Goal: Information Seeking & Learning: Learn about a topic

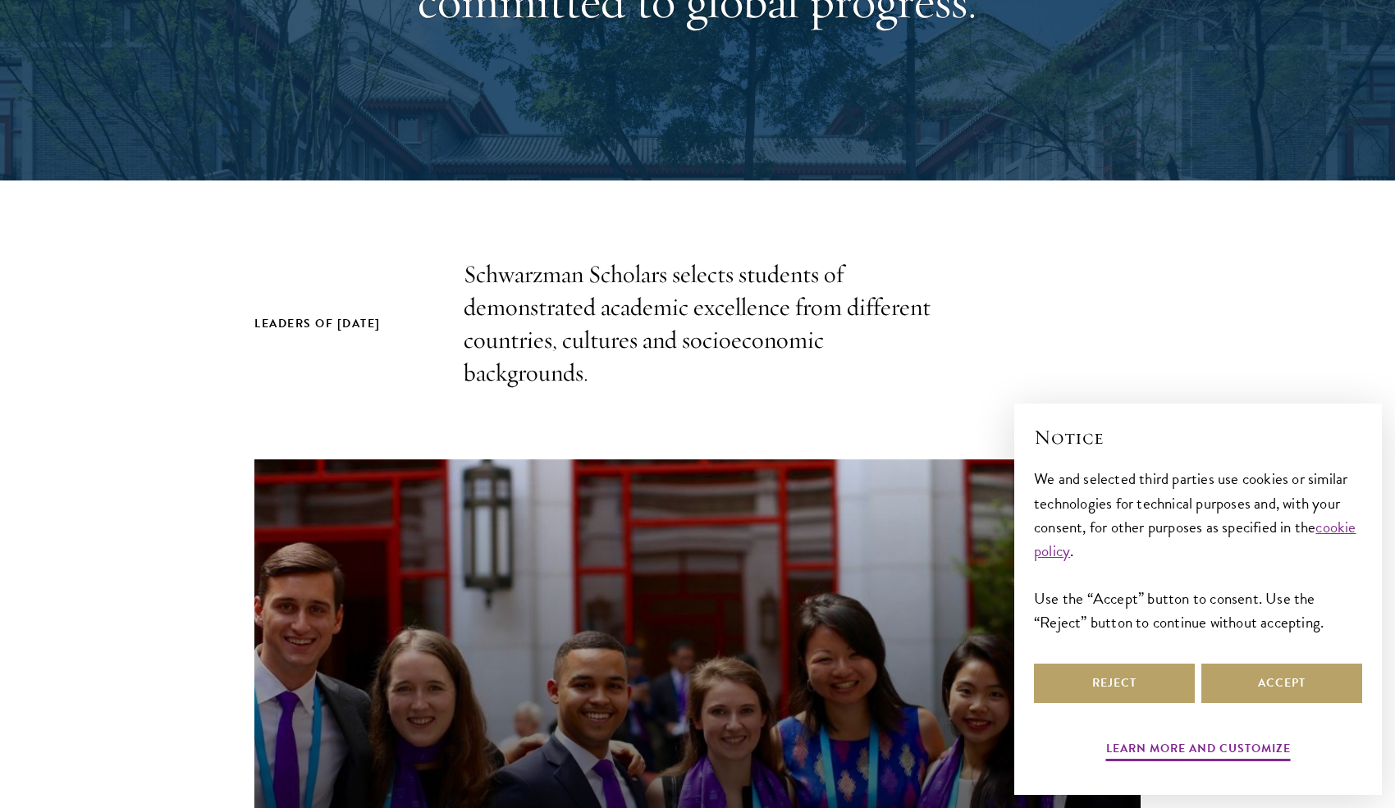
scroll to position [492, 0]
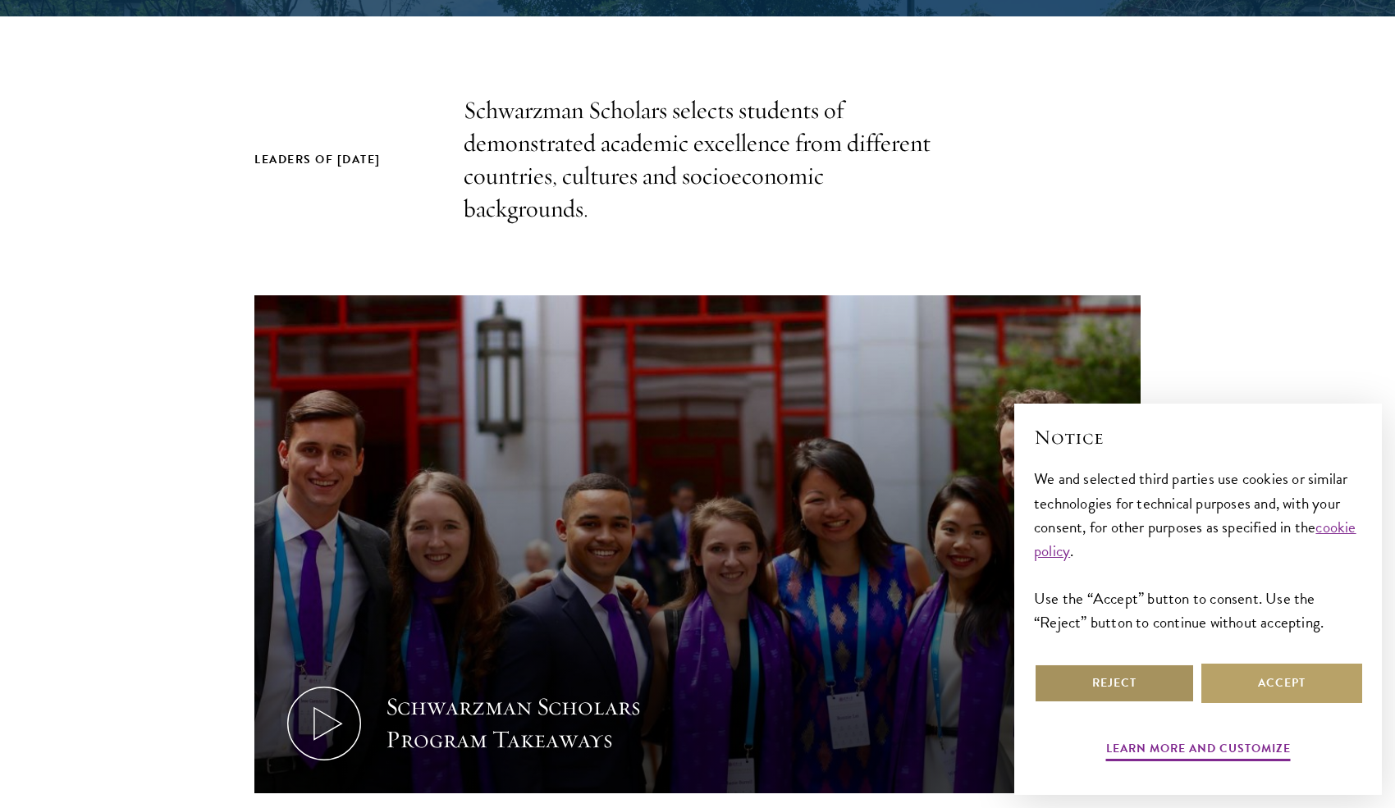
click at [1139, 680] on button "Reject" at bounding box center [1114, 683] width 161 height 39
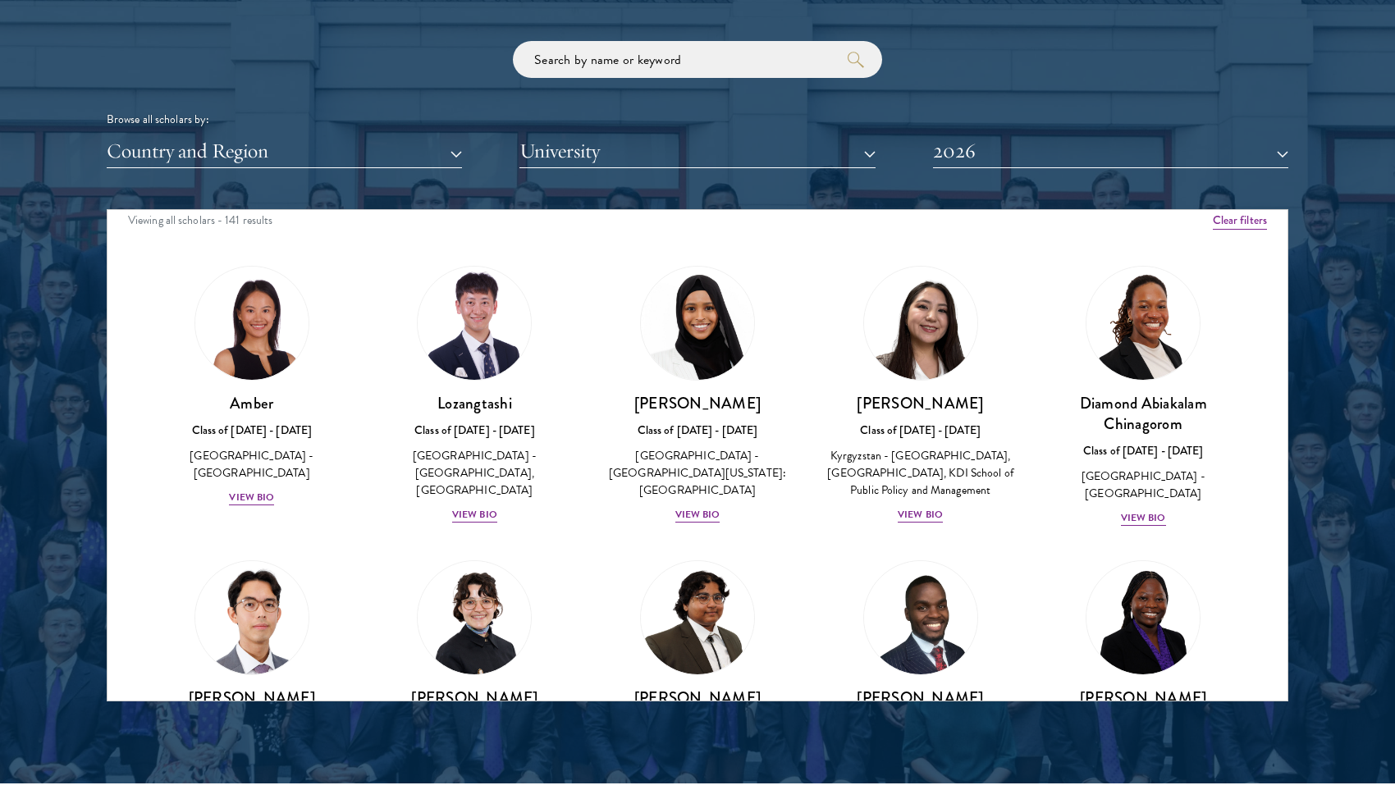
scroll to position [0, 0]
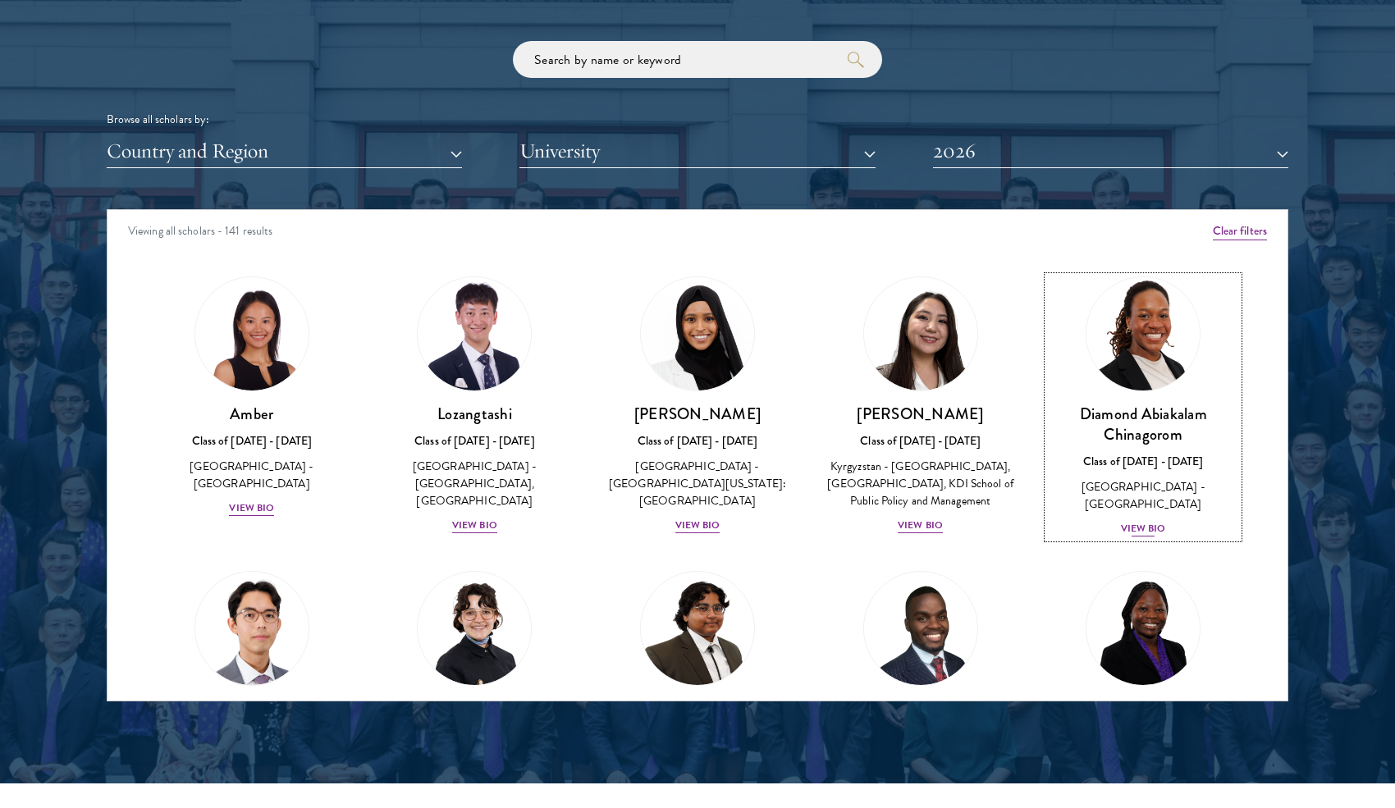
click at [1133, 521] on div "View Bio" at bounding box center [1143, 529] width 45 height 16
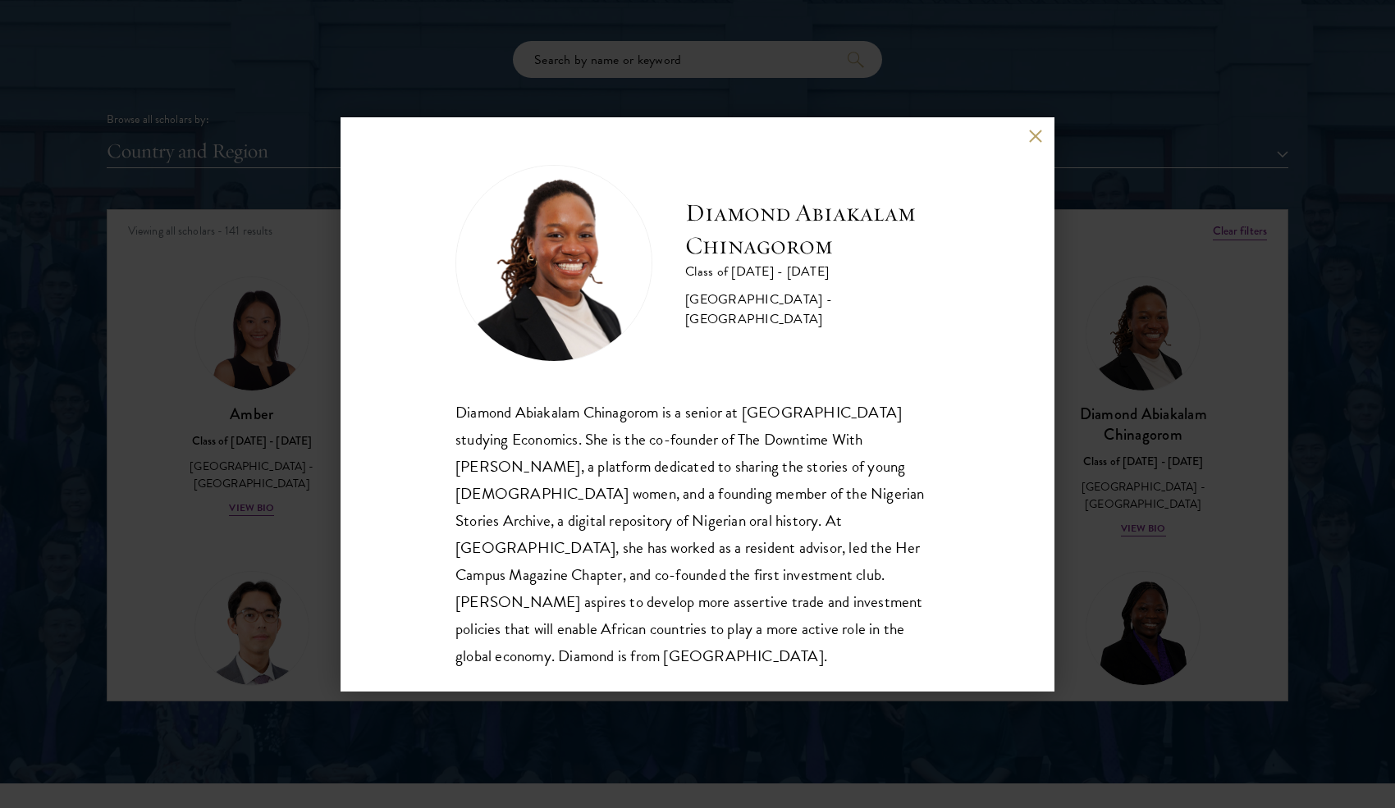
scroll to position [2051, 0]
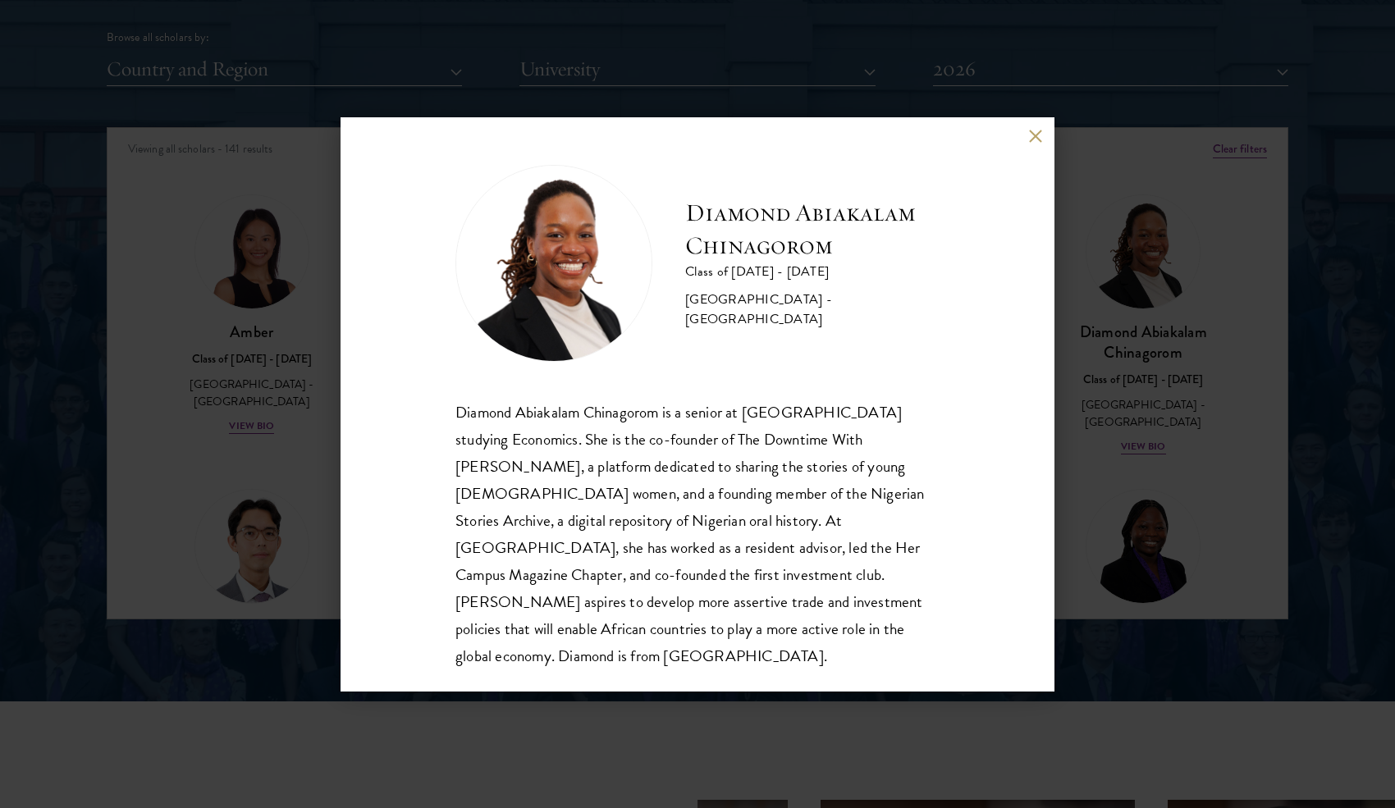
click at [1030, 130] on button at bounding box center [1035, 137] width 14 height 14
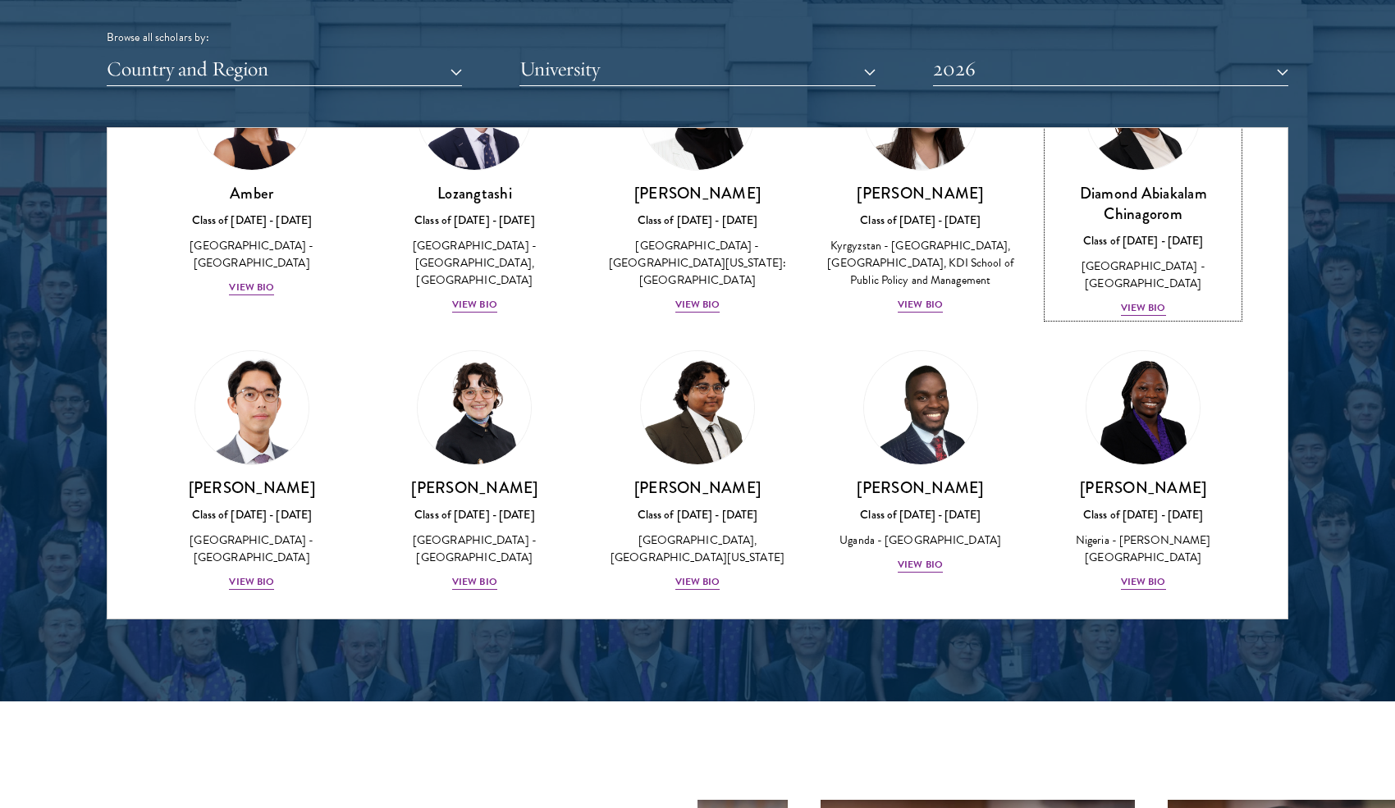
scroll to position [164, 0]
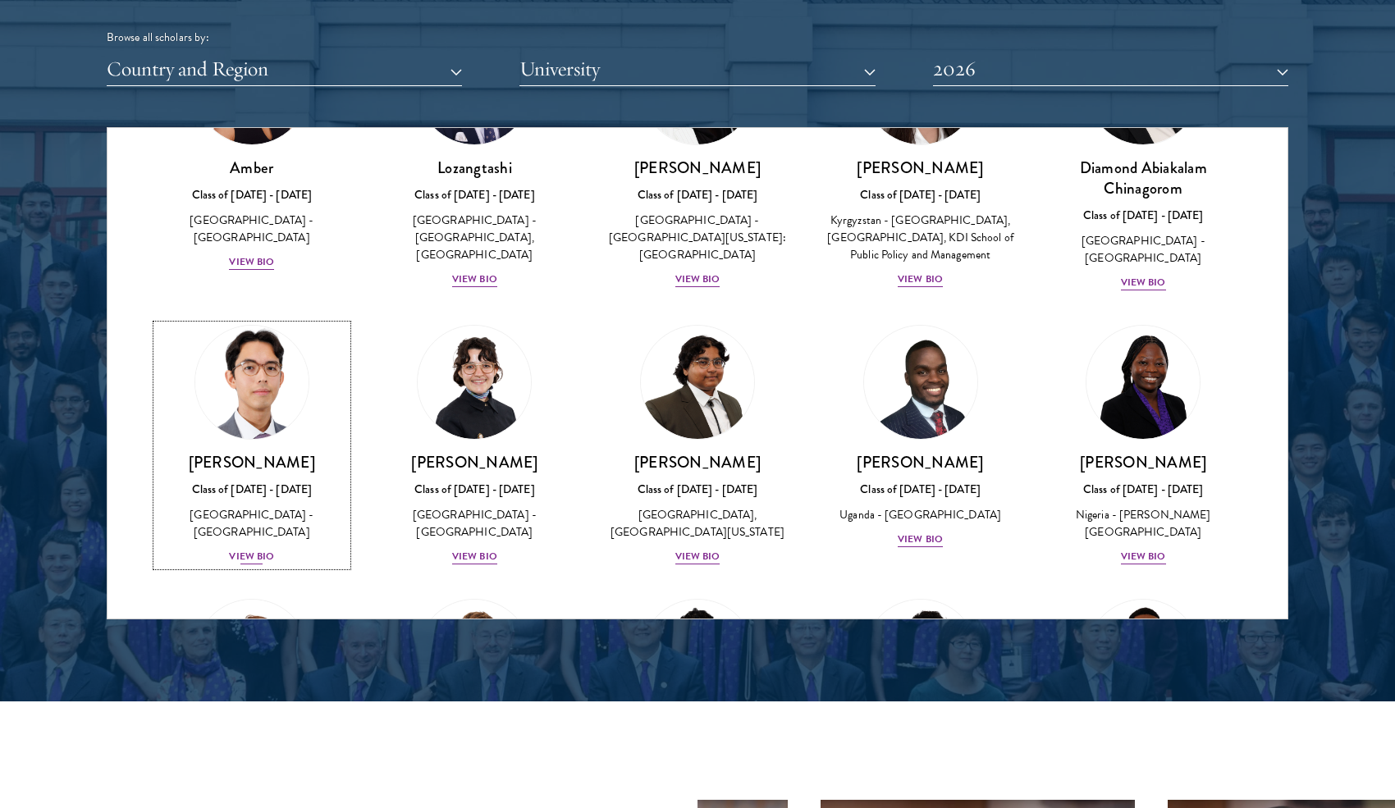
click at [249, 436] on img at bounding box center [252, 382] width 125 height 125
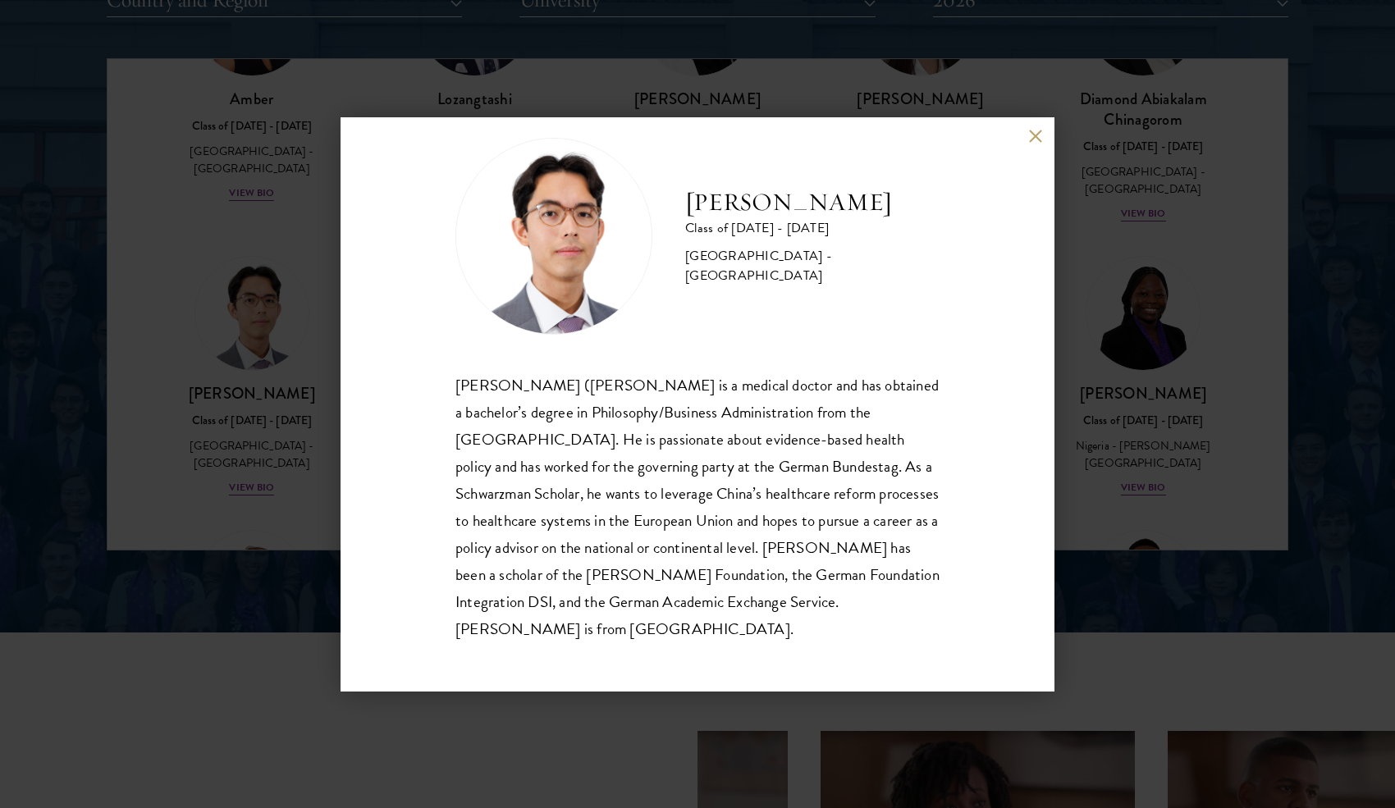
scroll to position [2133, 0]
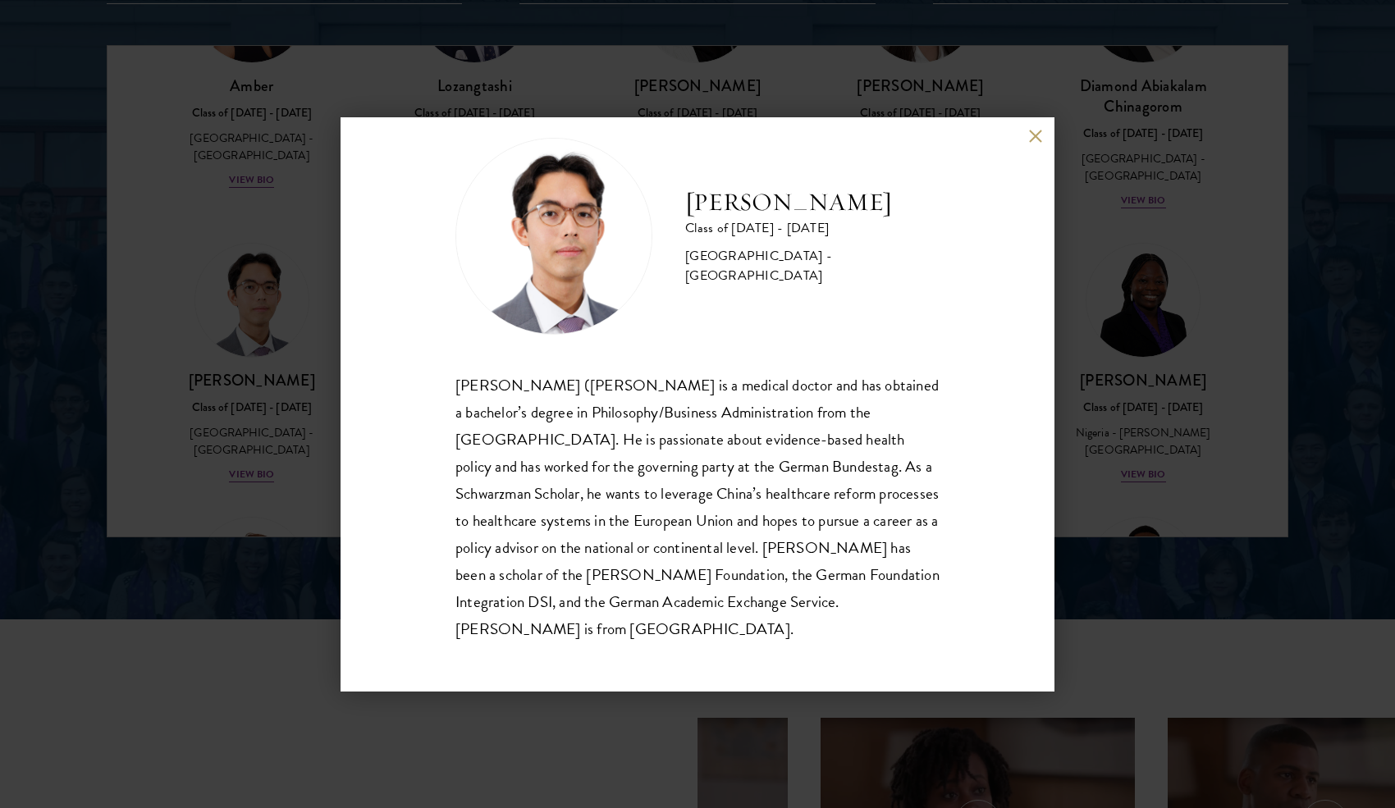
click at [1037, 138] on button at bounding box center [1035, 137] width 14 height 14
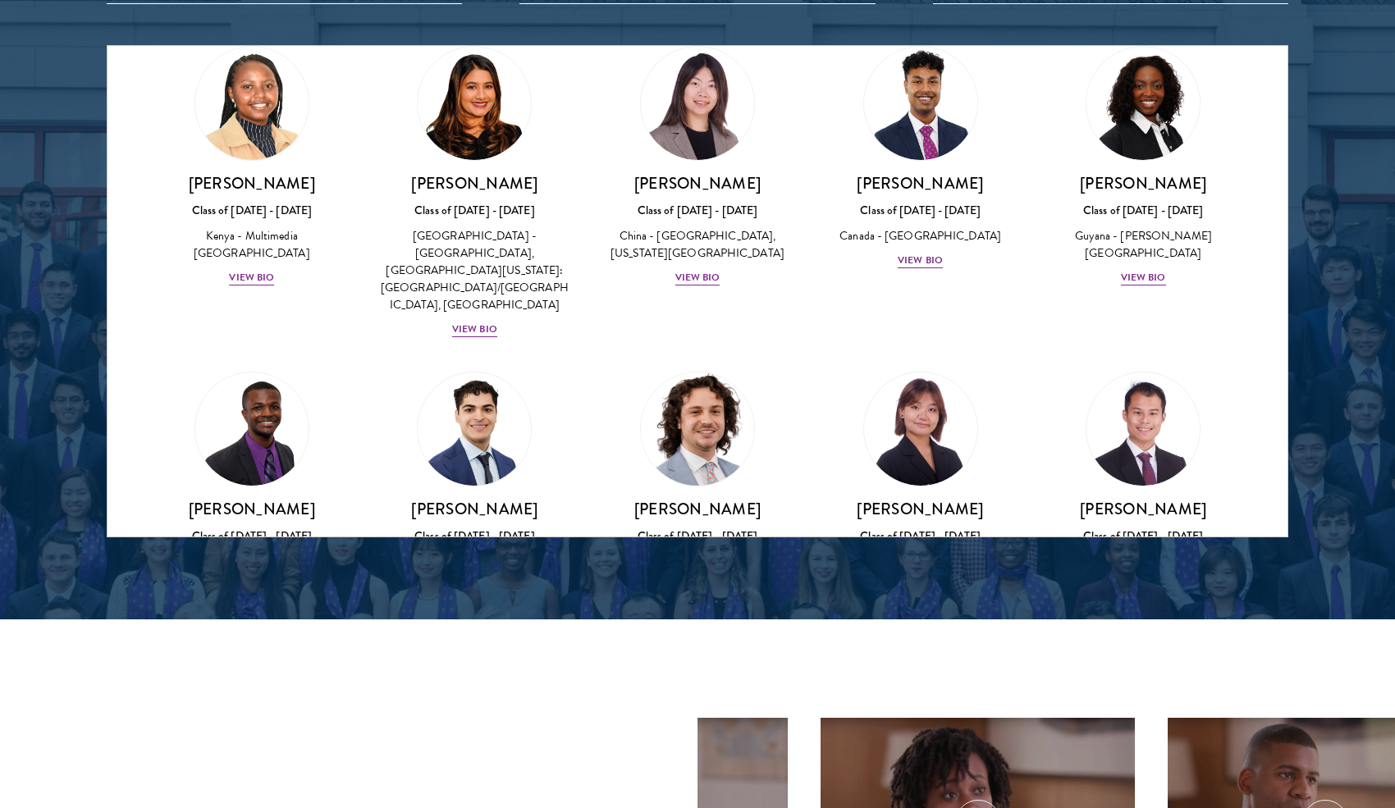
scroll to position [2461, 0]
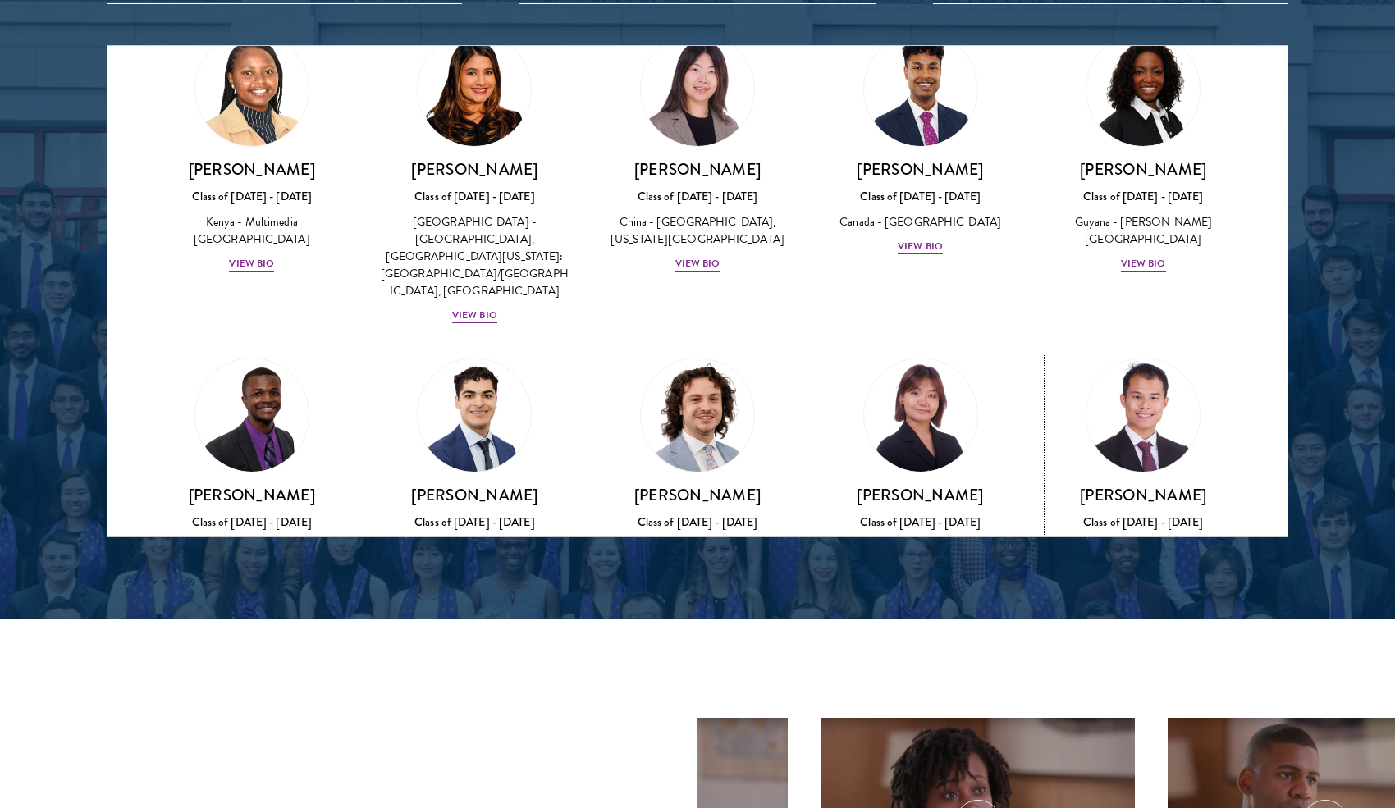
click at [1107, 353] on img at bounding box center [1142, 415] width 125 height 125
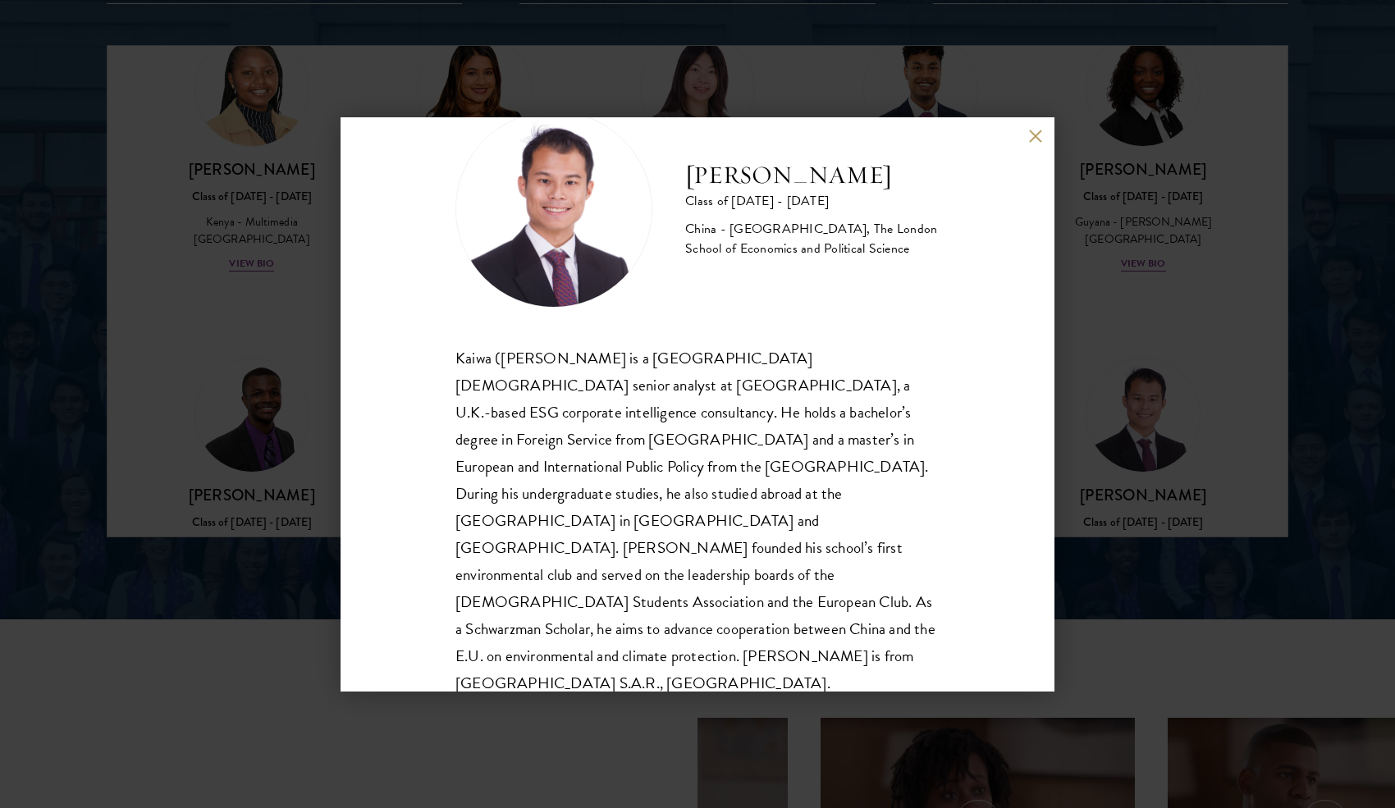
scroll to position [2215, 0]
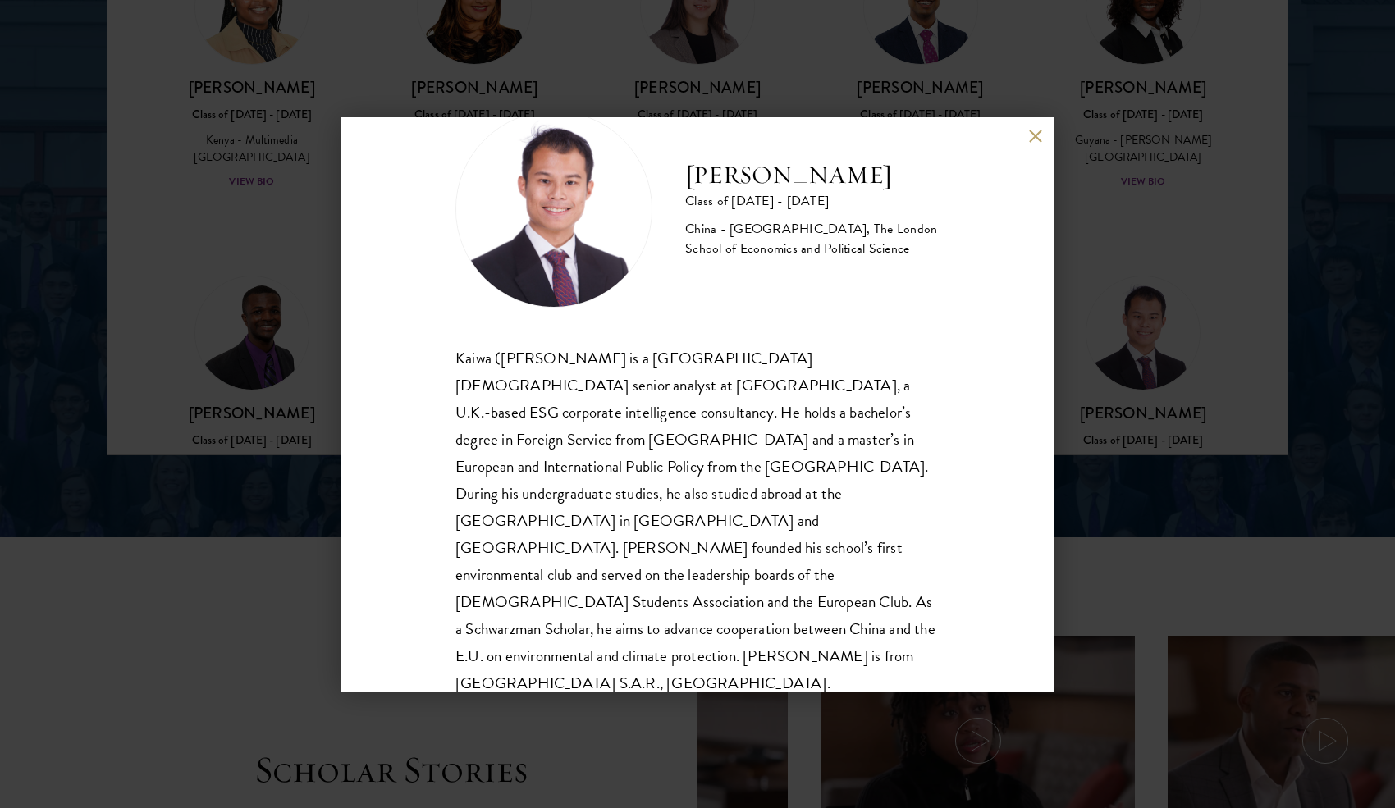
click at [1030, 135] on button at bounding box center [1035, 137] width 14 height 14
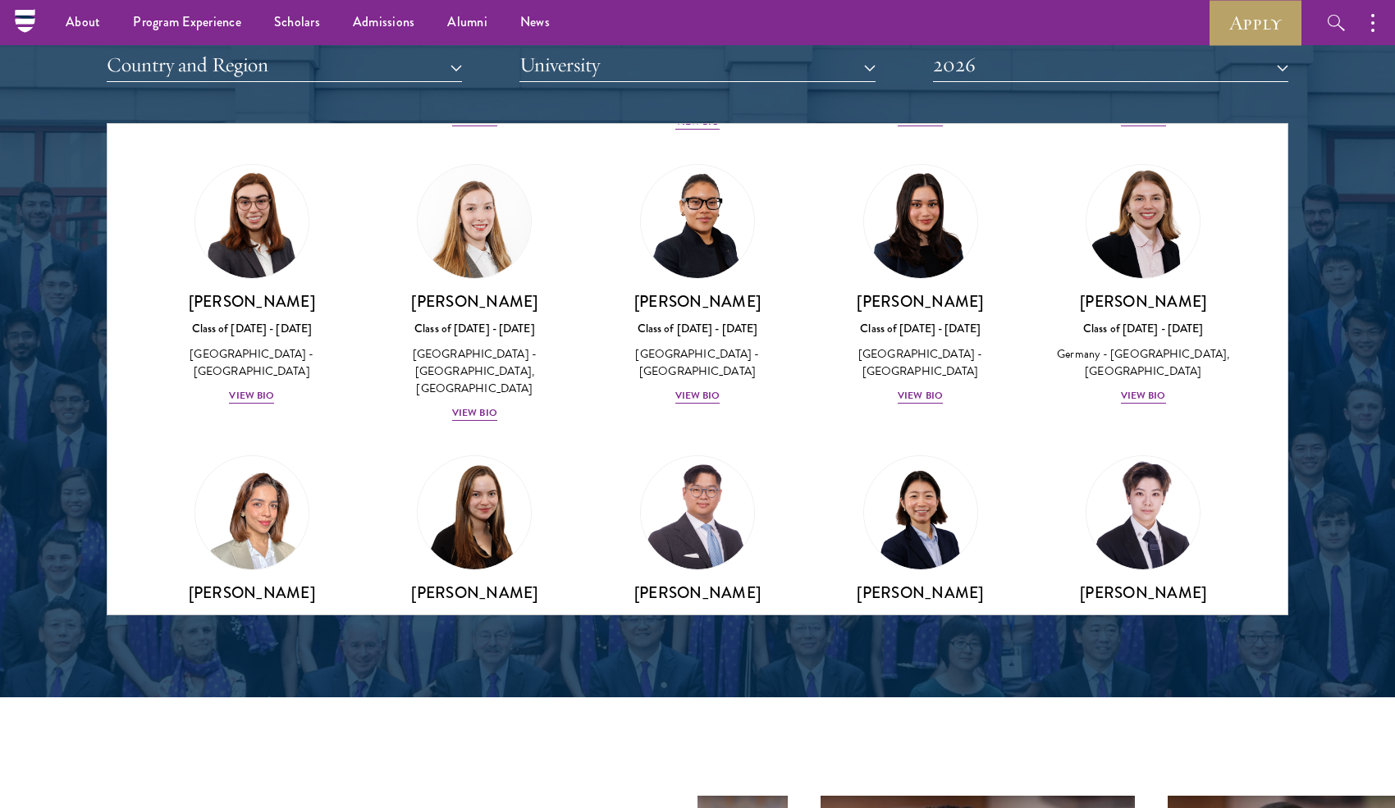
scroll to position [2051, 0]
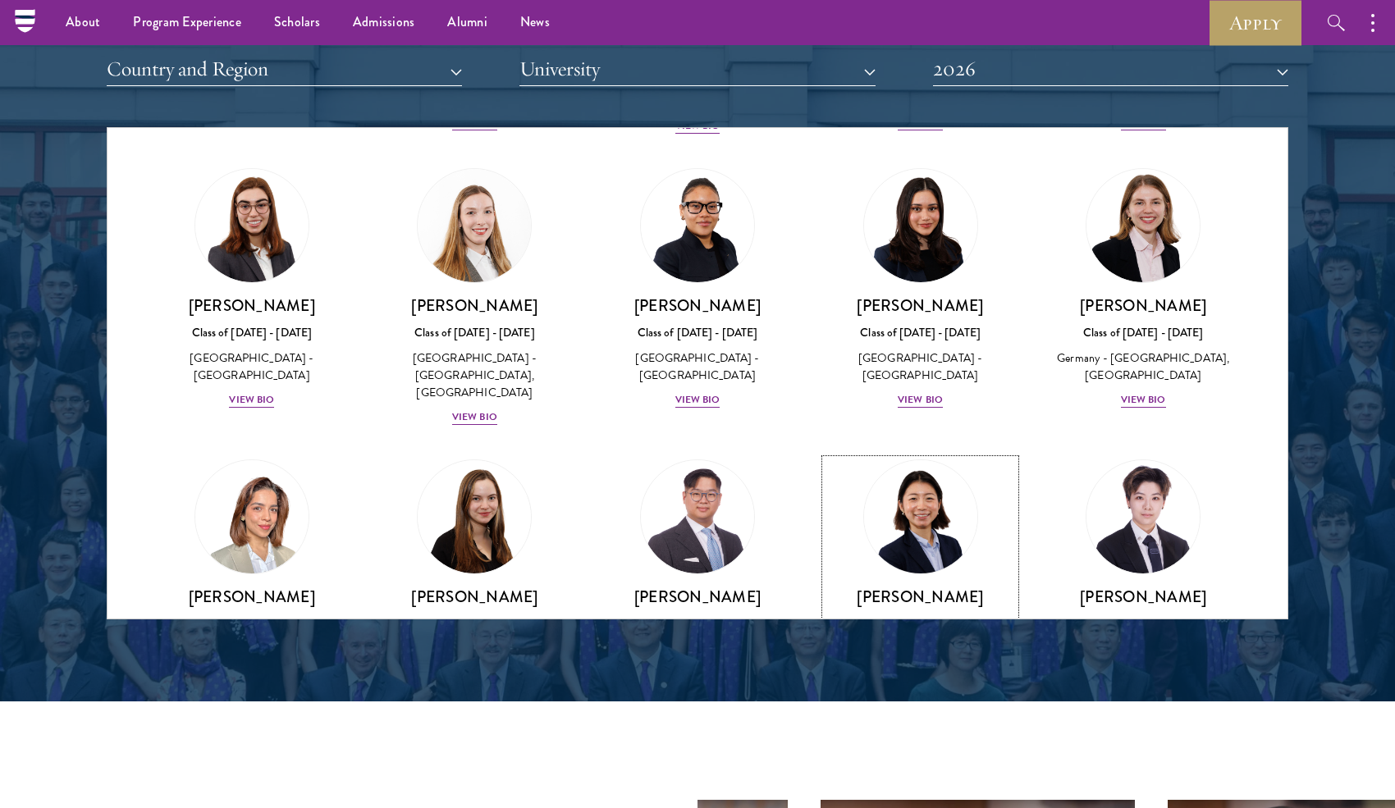
click at [931, 454] on img at bounding box center [920, 516] width 125 height 125
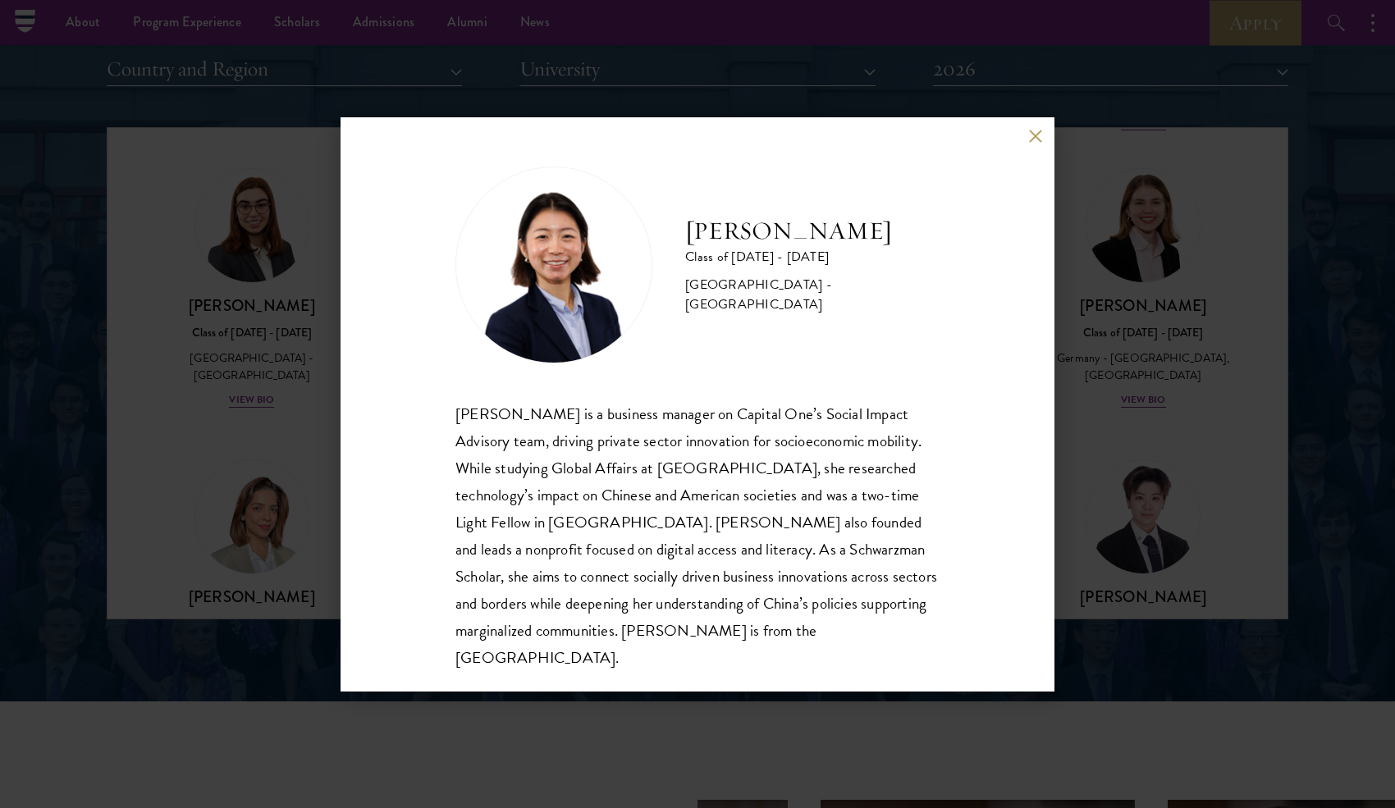
click at [1027, 136] on div "[PERSON_NAME] Class of [DATE] - [DATE] [GEOGRAPHIC_DATA] - [GEOGRAPHIC_DATA] [P…" at bounding box center [697, 404] width 714 height 574
click at [1039, 130] on button at bounding box center [1035, 137] width 14 height 14
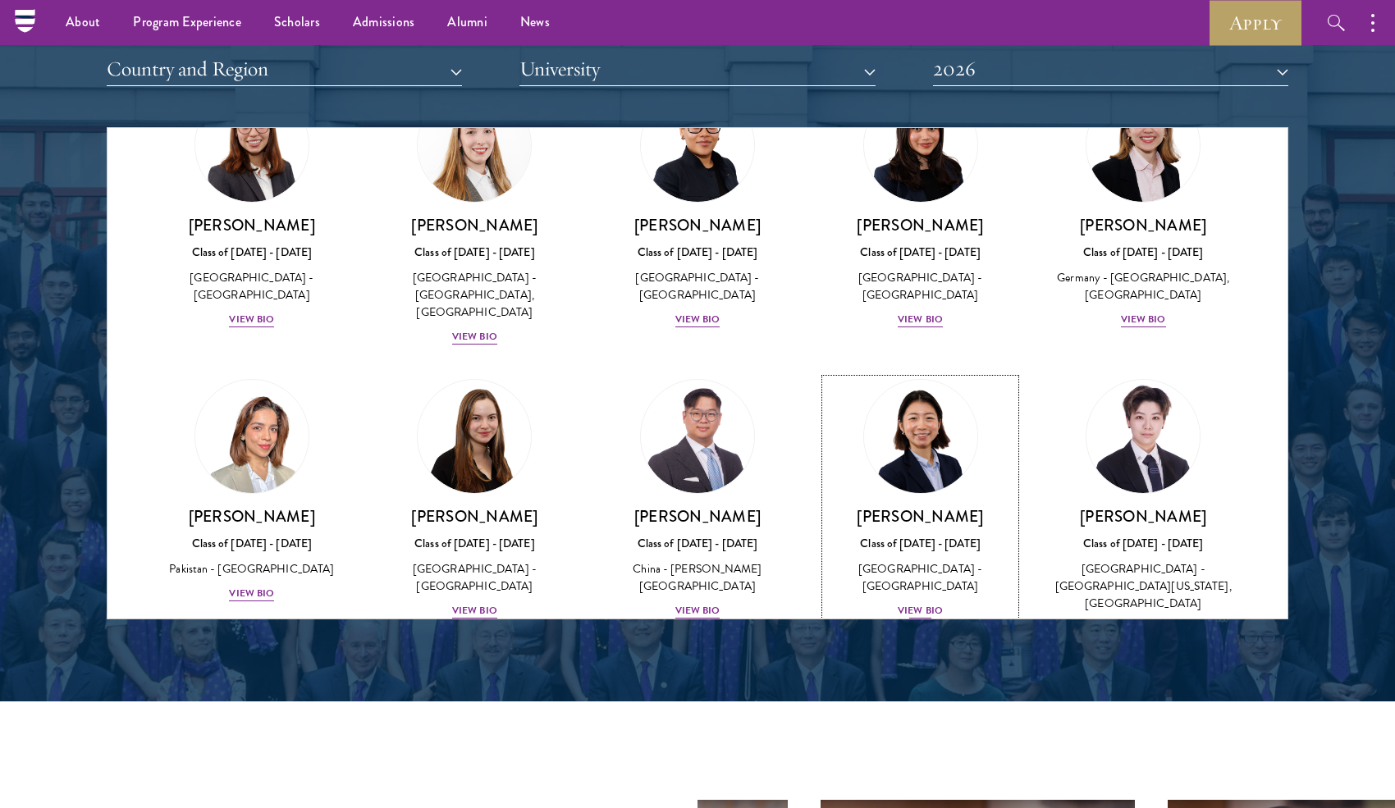
scroll to position [3774, 0]
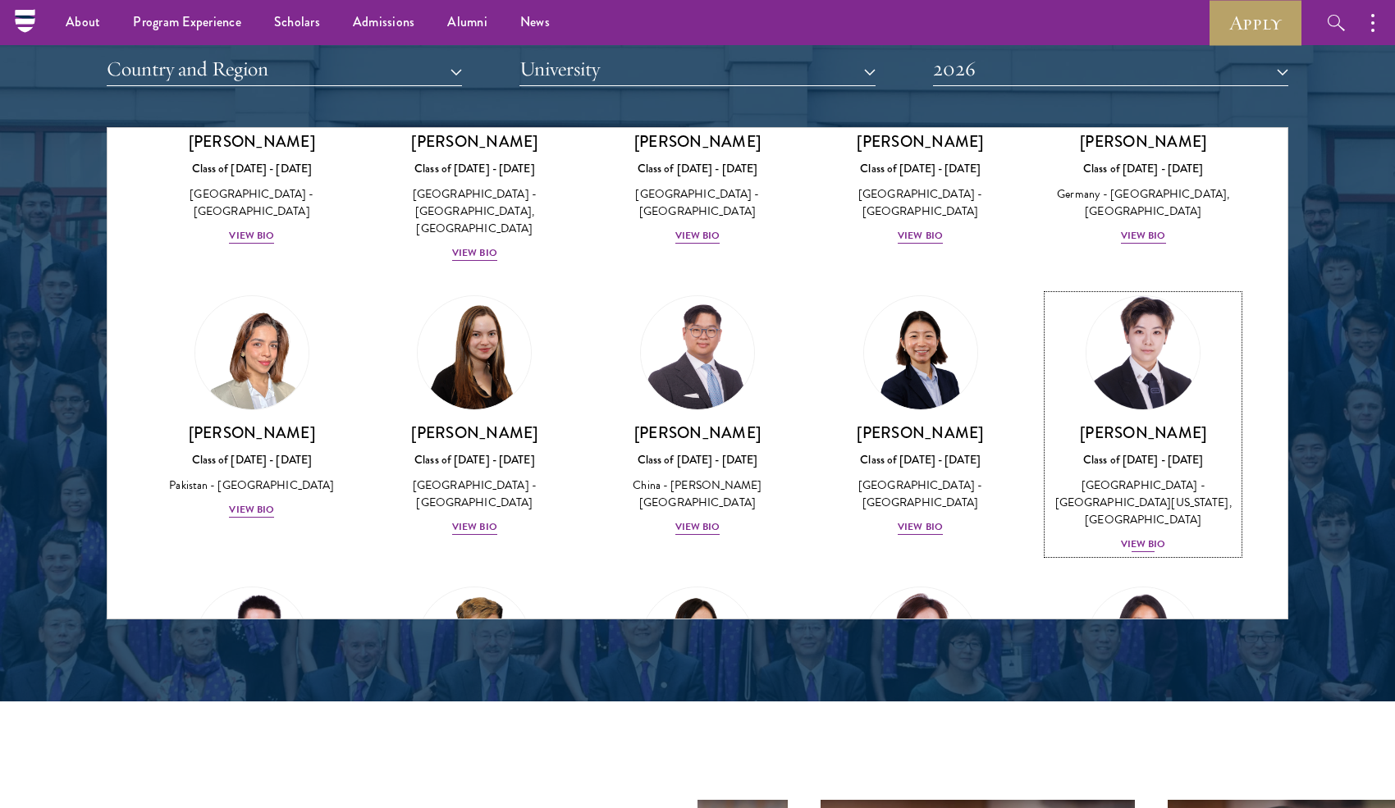
click at [1132, 290] on img at bounding box center [1142, 352] width 125 height 125
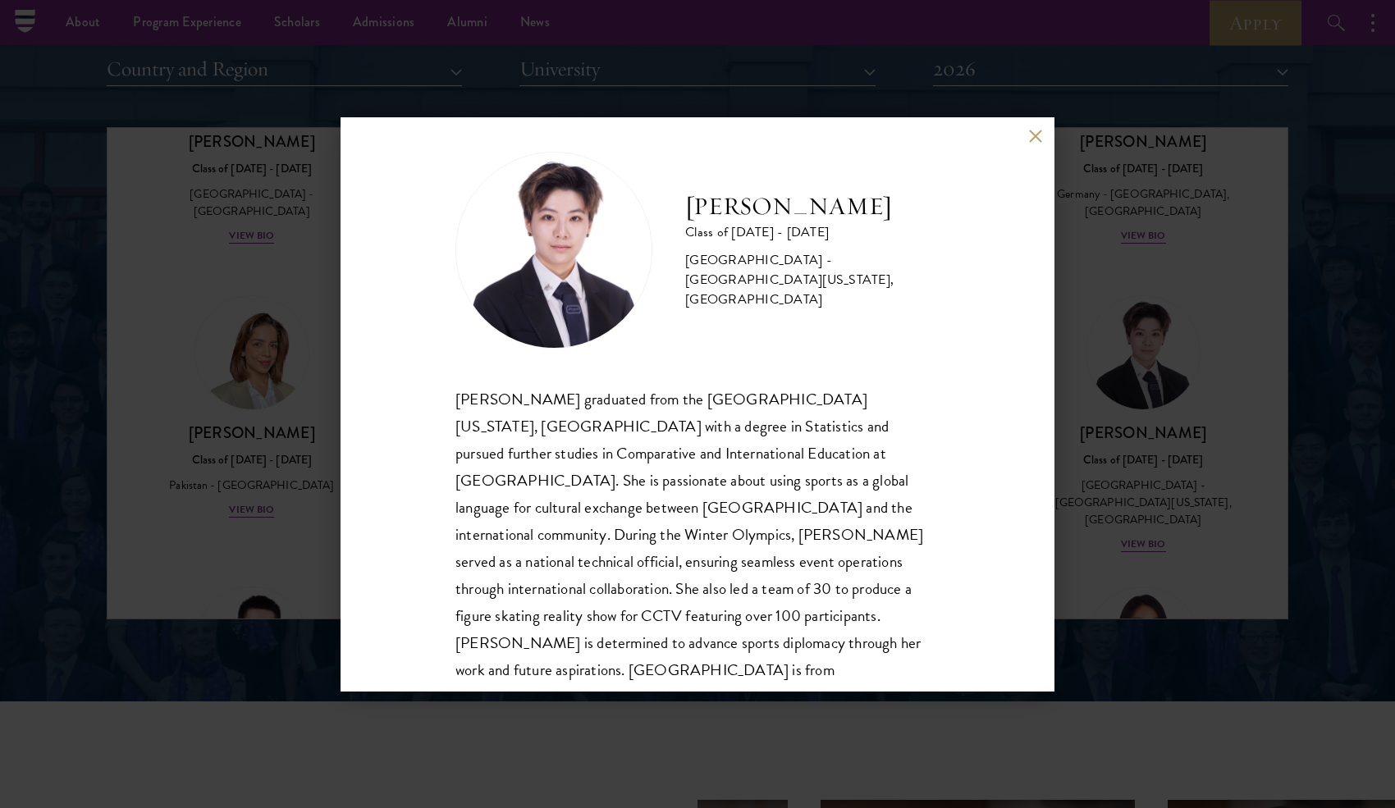
scroll to position [29, 0]
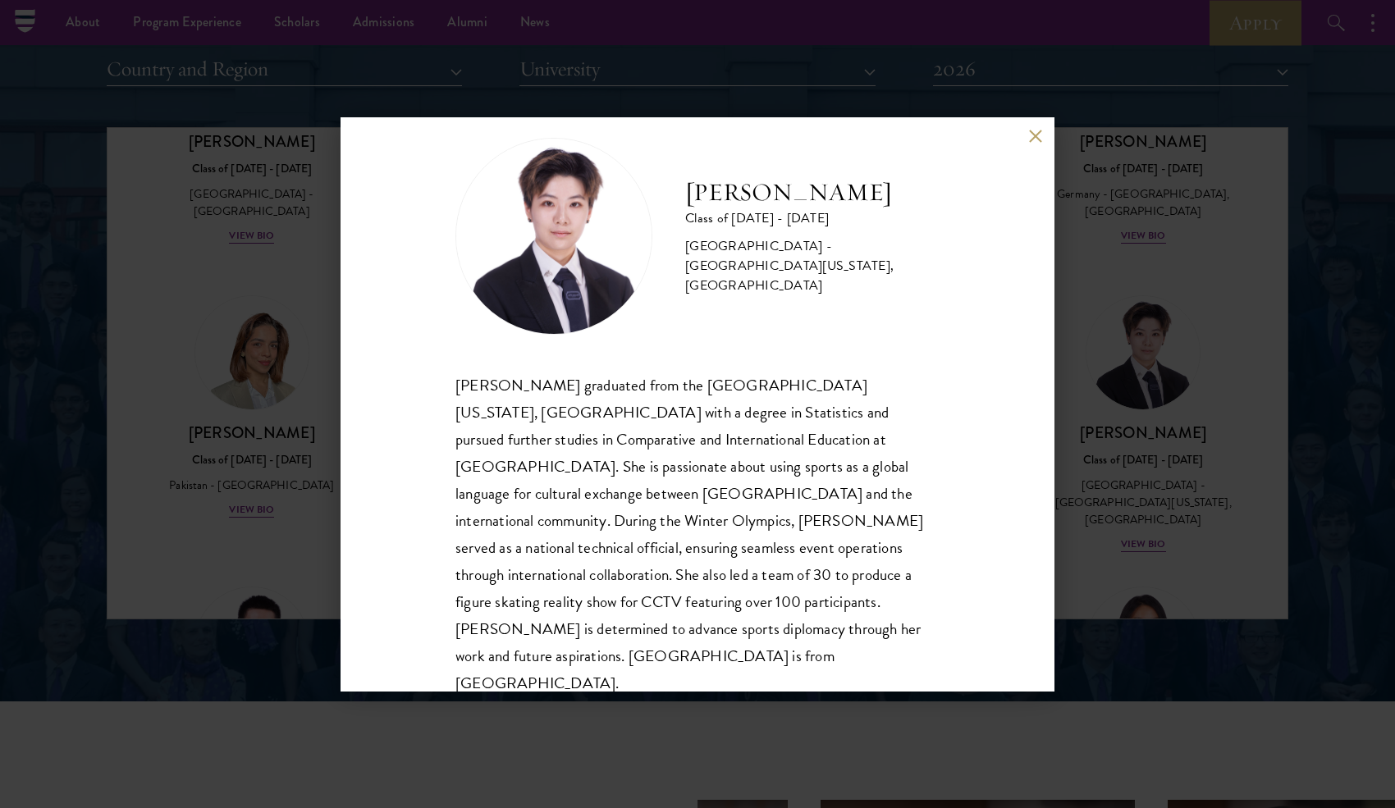
click at [1036, 137] on button at bounding box center [1035, 137] width 14 height 14
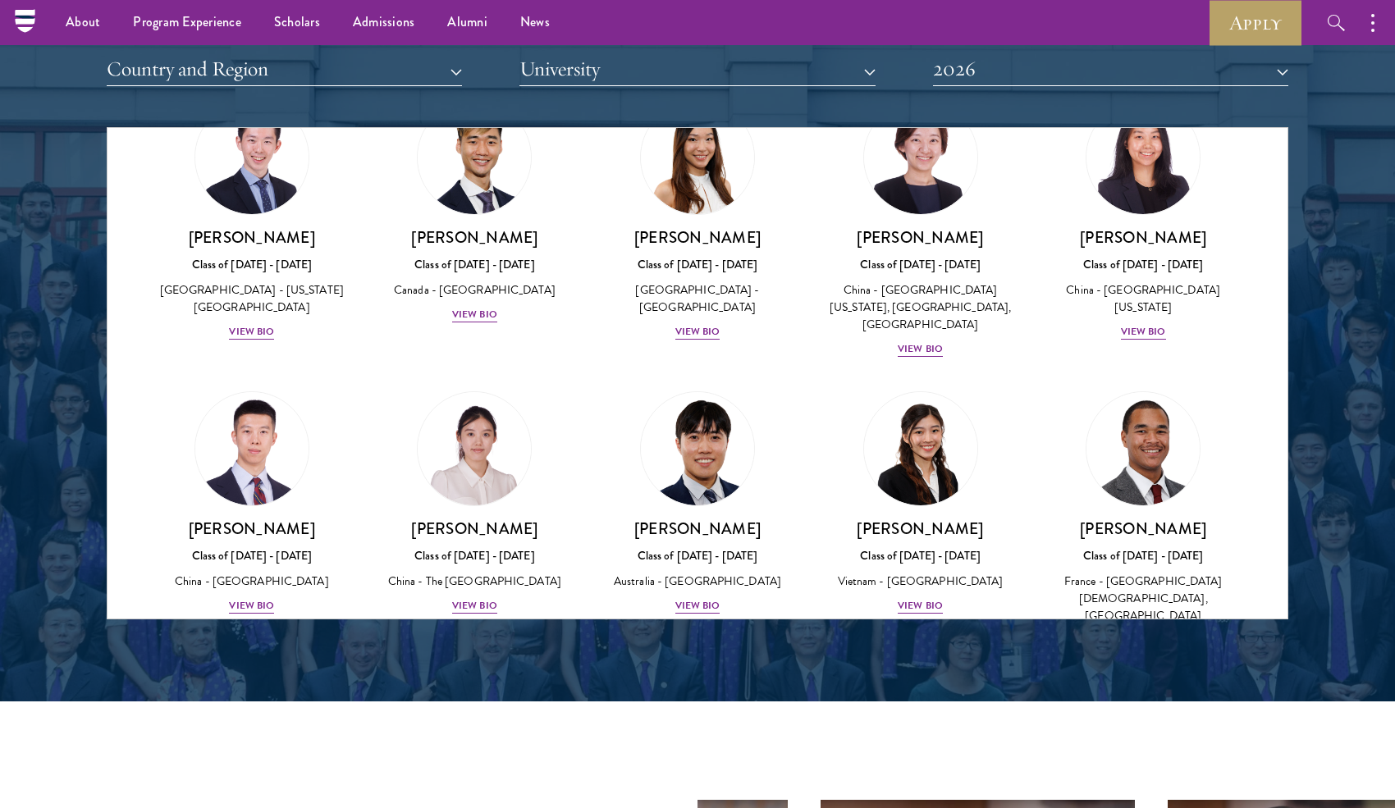
scroll to position [4342, 0]
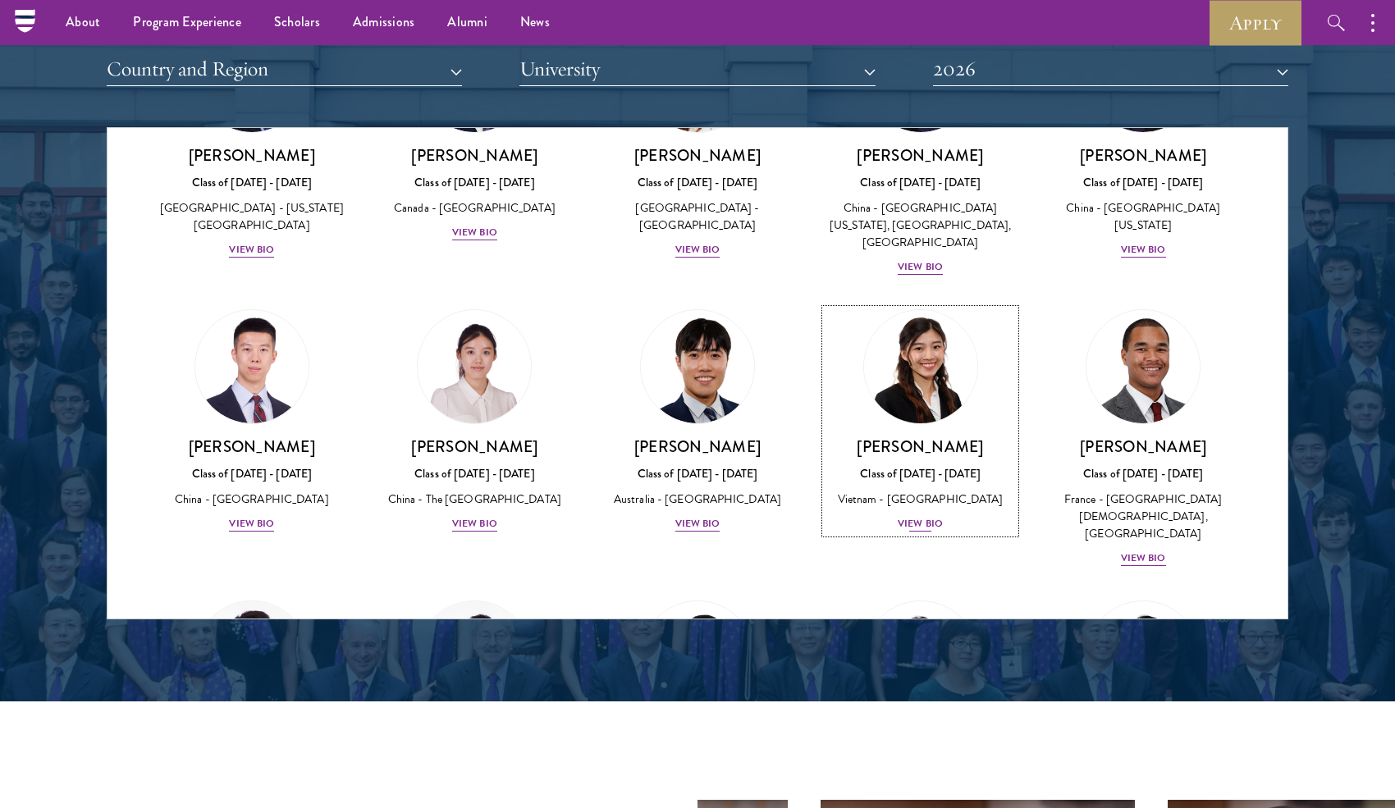
click at [935, 304] on img at bounding box center [920, 366] width 125 height 125
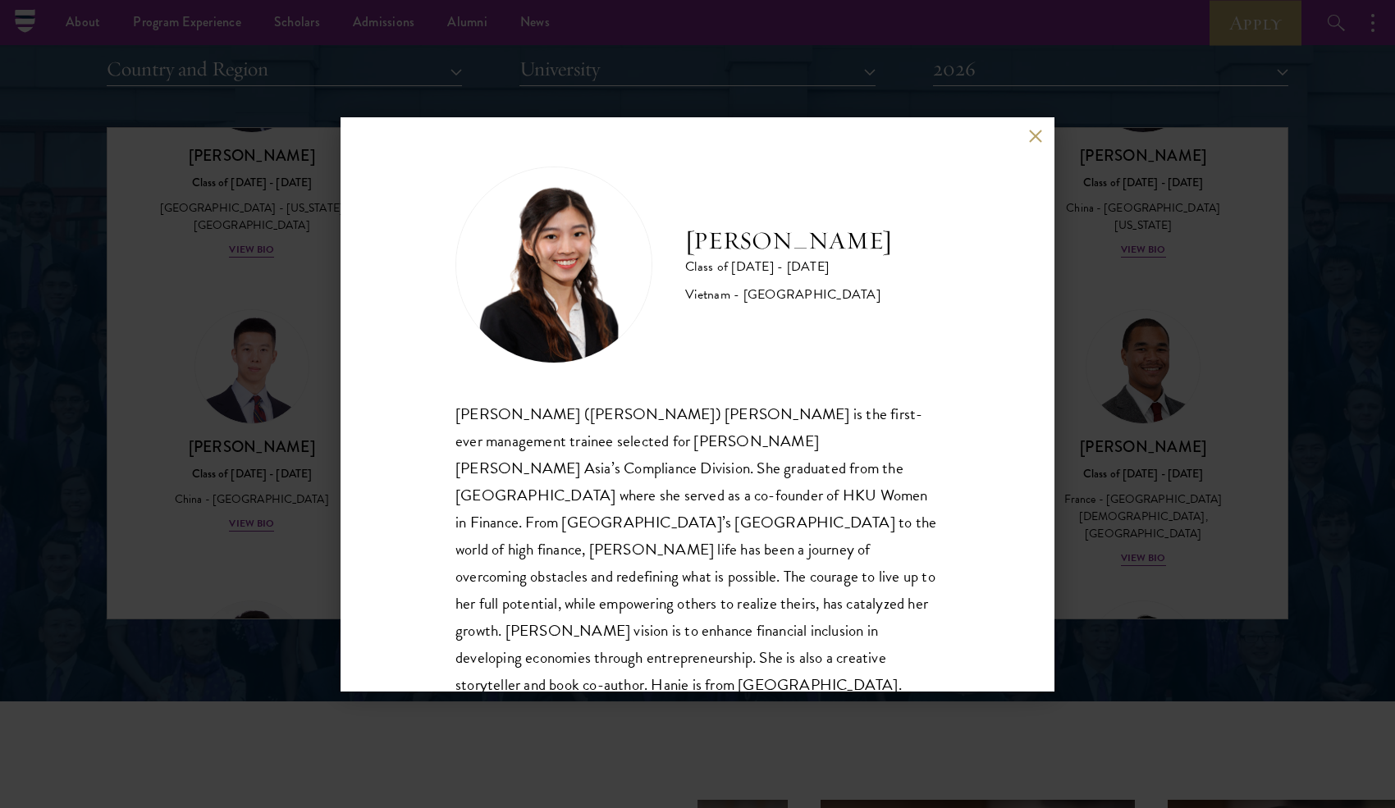
scroll to position [29, 0]
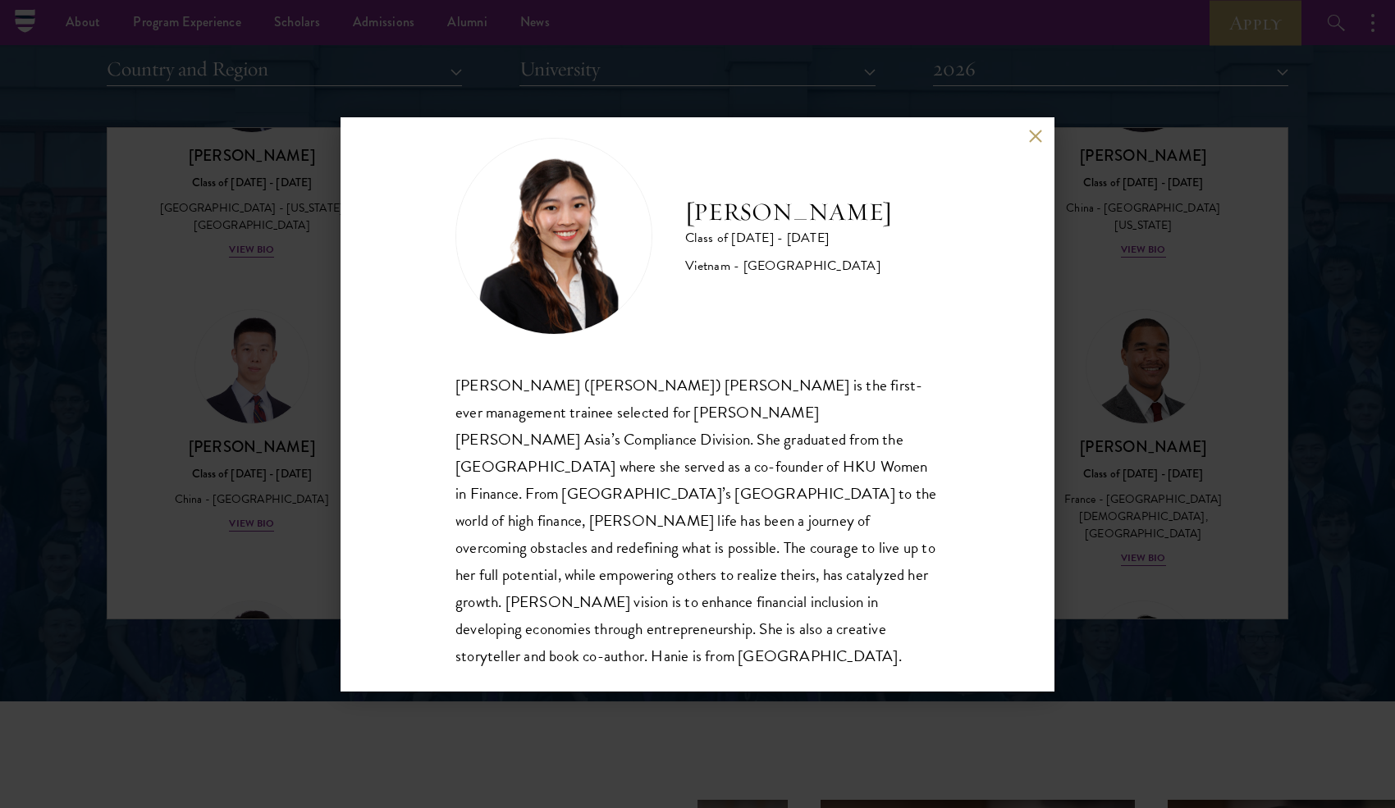
click at [882, 636] on div "[PERSON_NAME] ([PERSON_NAME]) [PERSON_NAME] is the first-ever management traine…" at bounding box center [697, 521] width 484 height 299
click at [1033, 137] on button at bounding box center [1035, 137] width 14 height 14
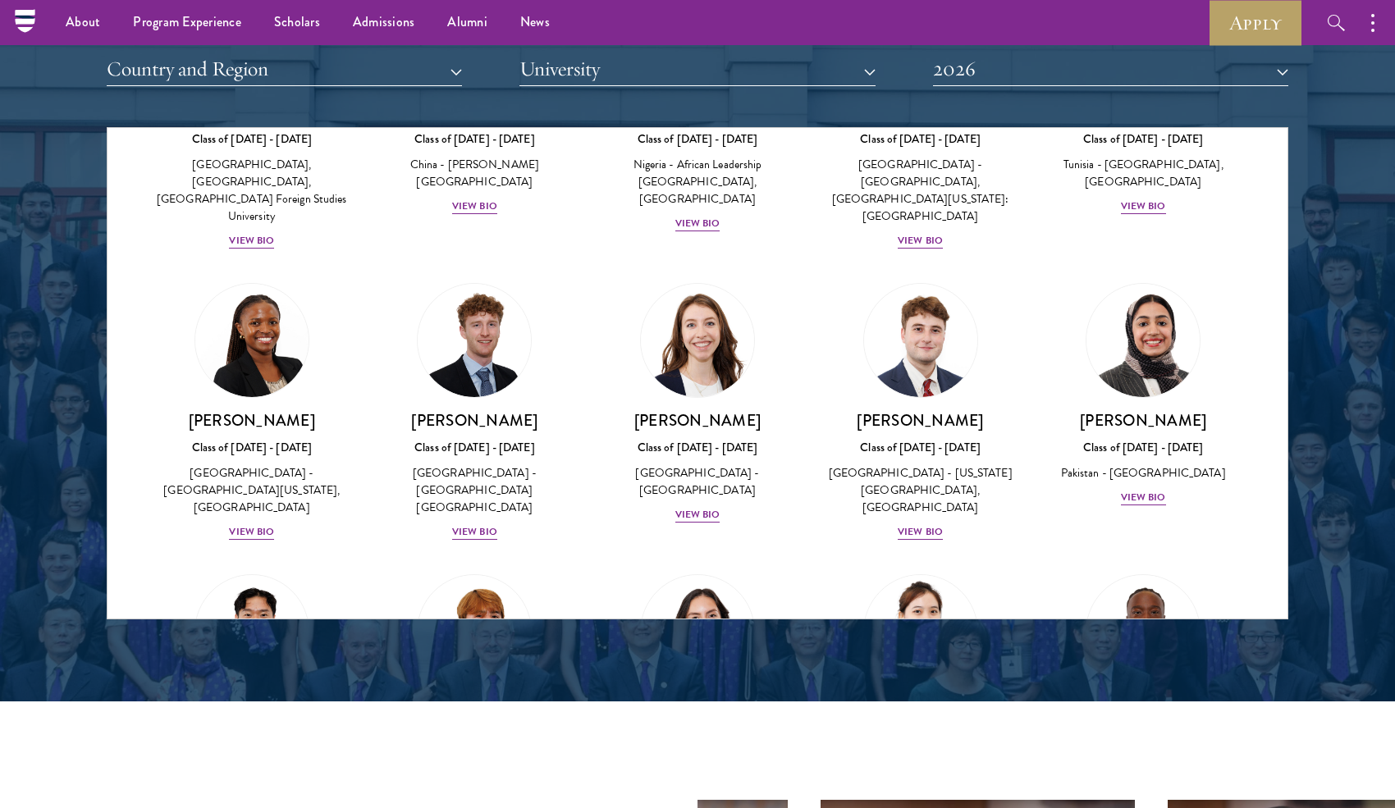
scroll to position [4971, 0]
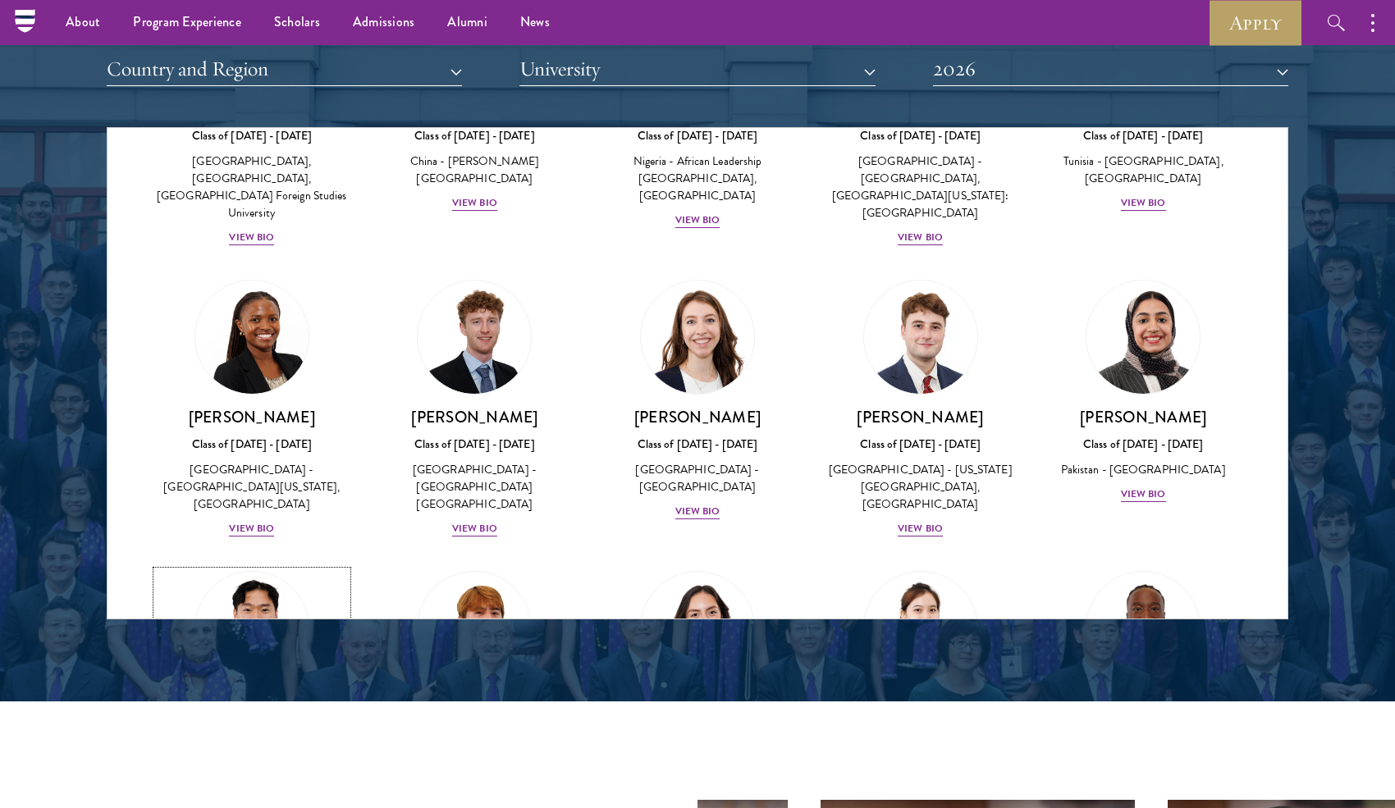
click at [252, 566] on img at bounding box center [252, 628] width 125 height 125
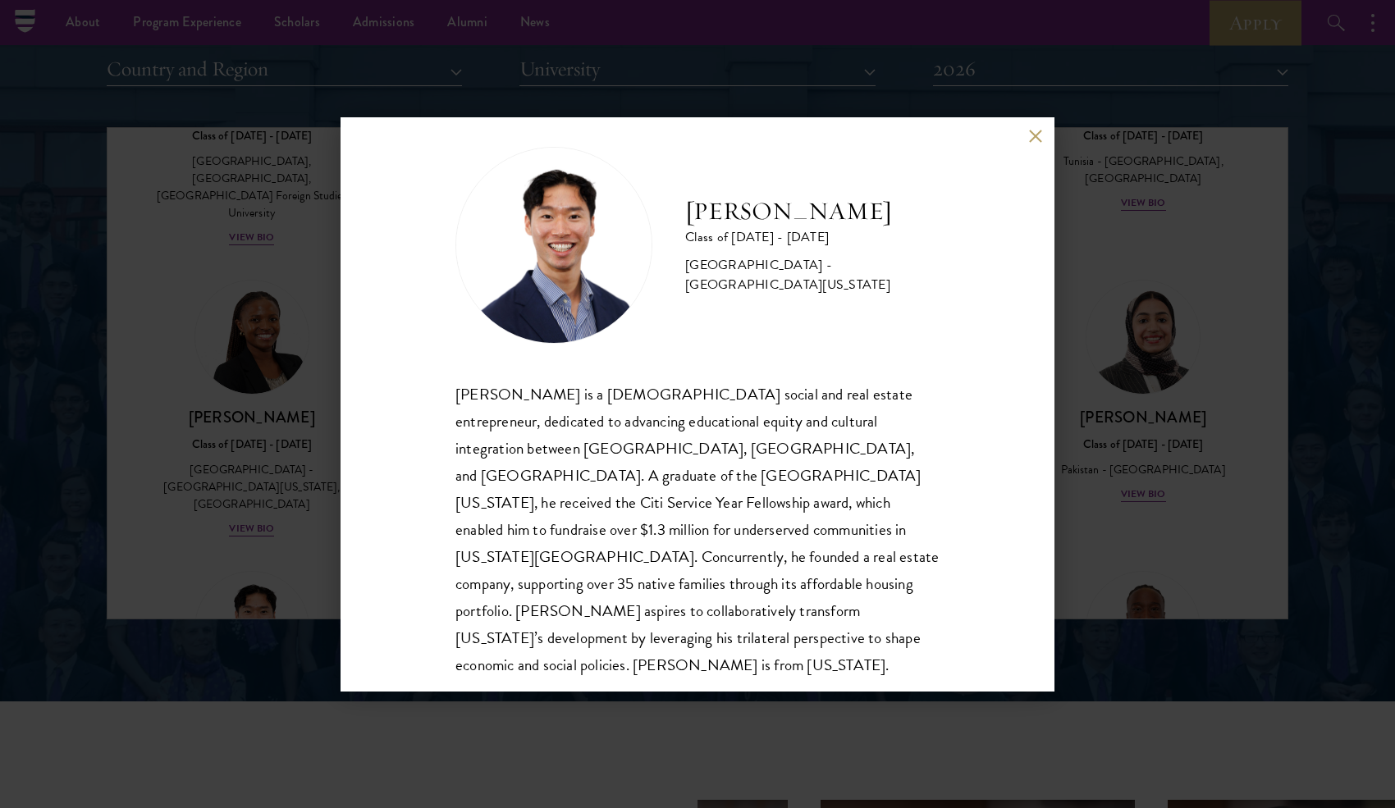
scroll to position [29, 0]
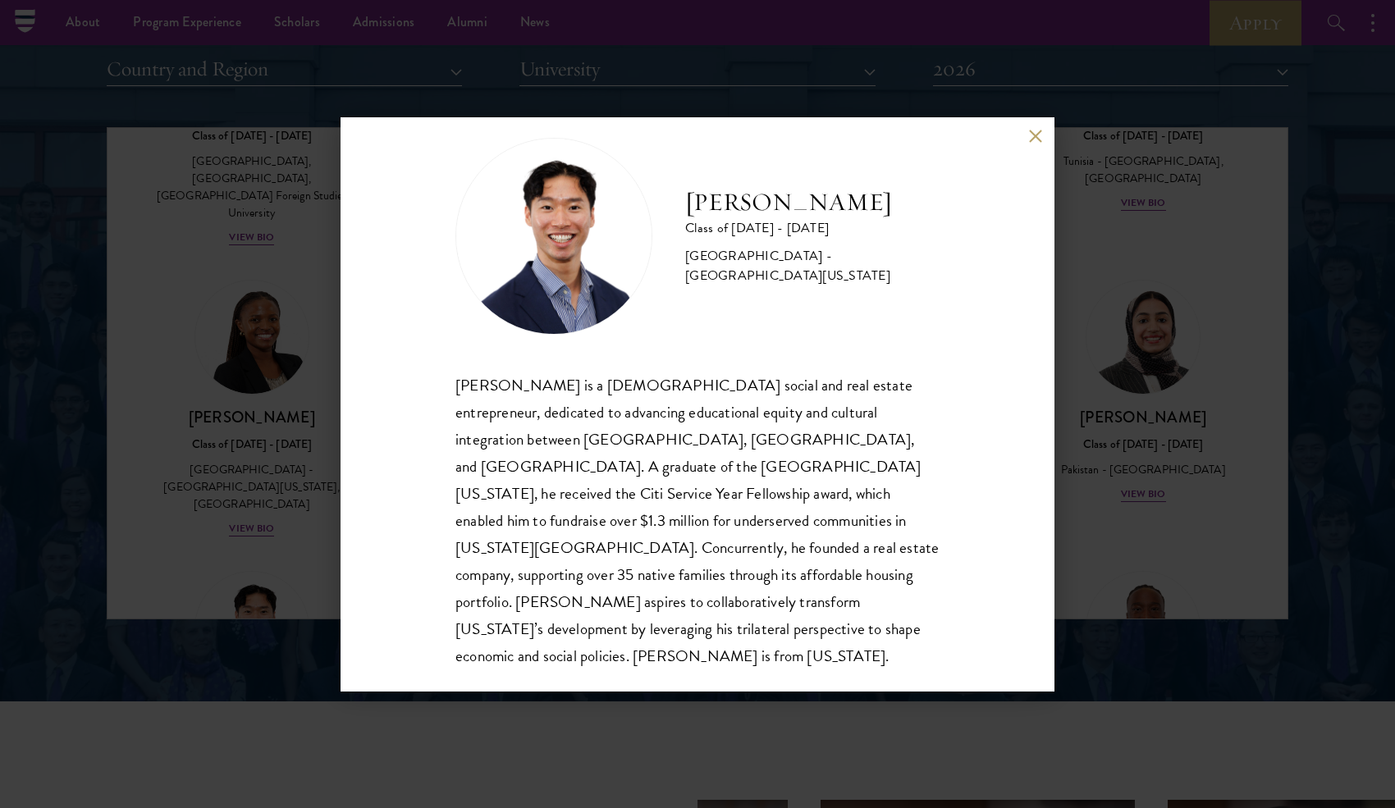
click at [1036, 139] on button at bounding box center [1035, 137] width 14 height 14
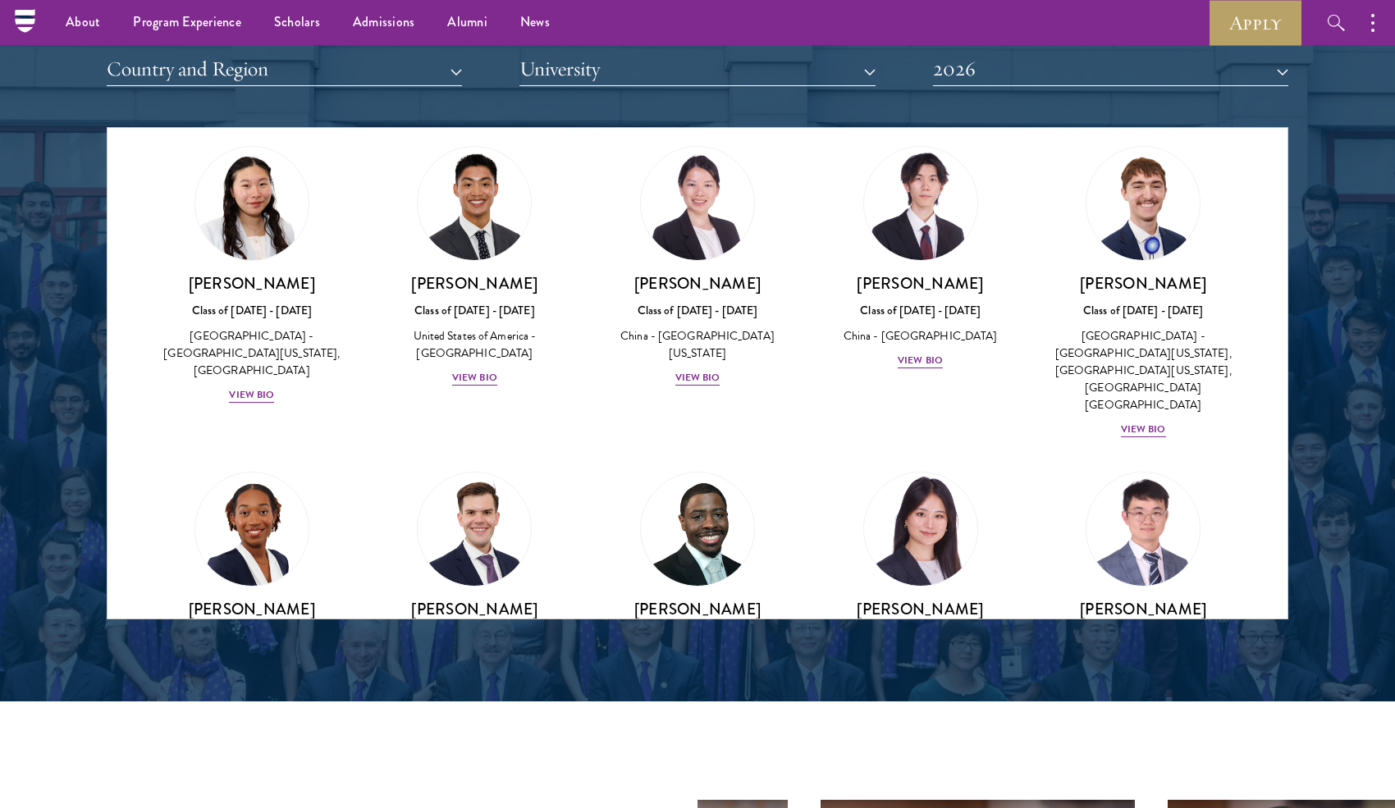
scroll to position [7514, 0]
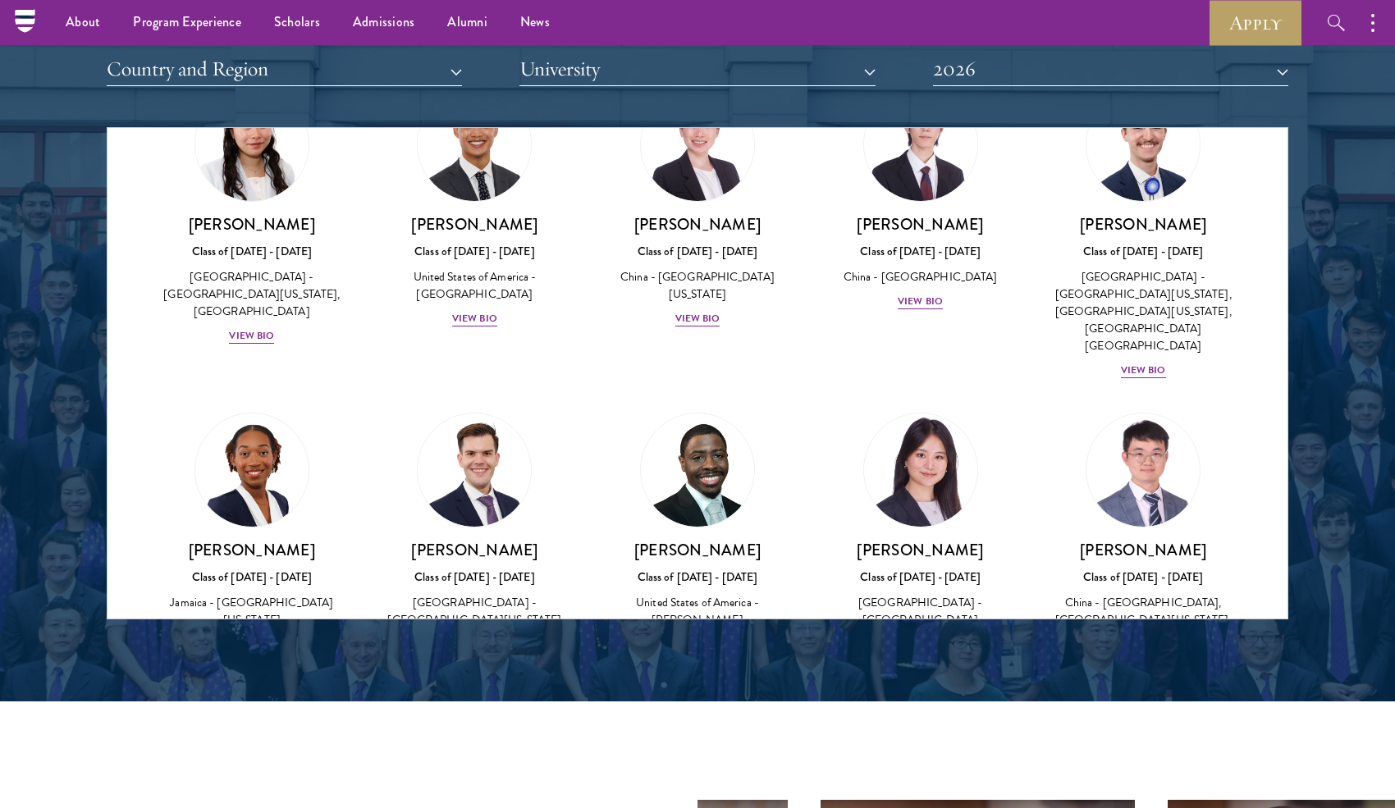
click at [495, 699] on img at bounding box center [474, 761] width 125 height 125
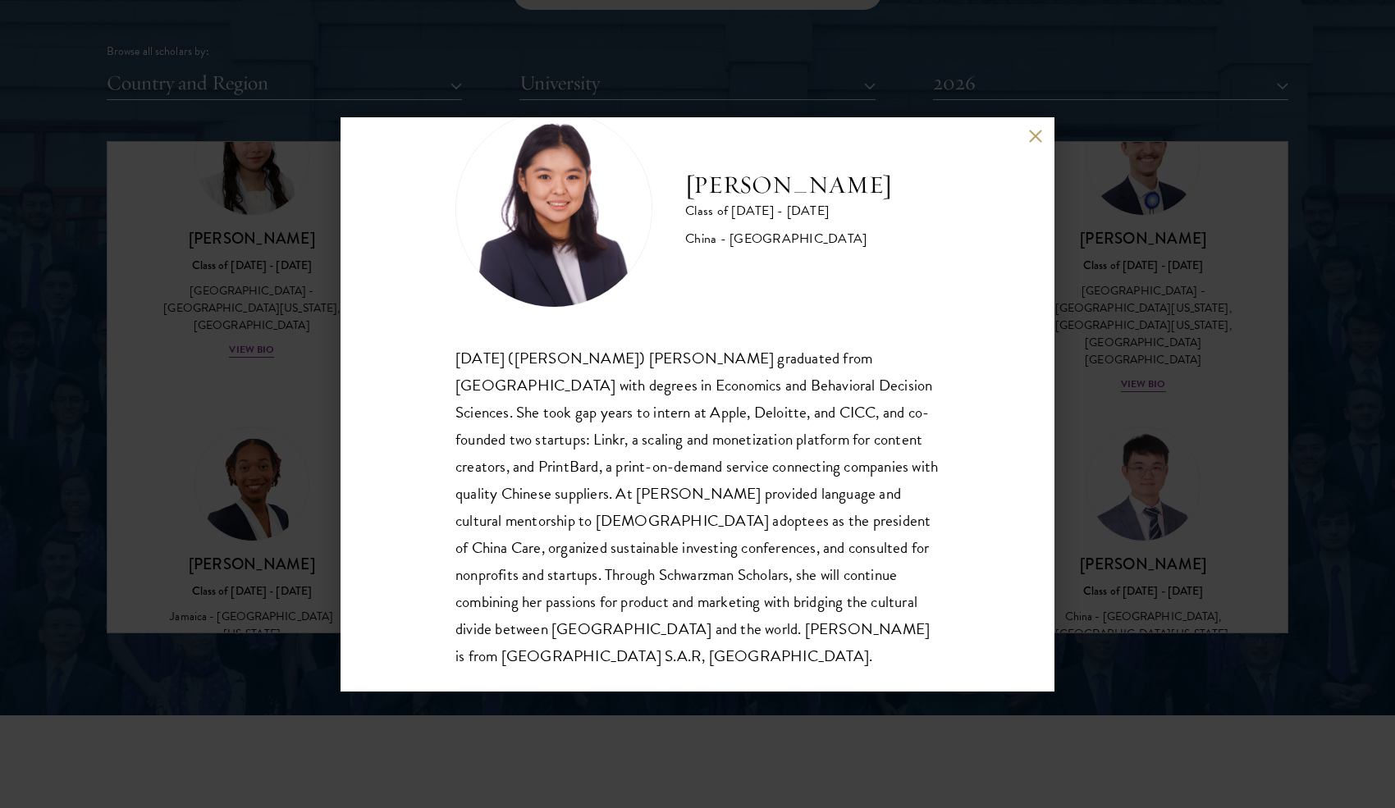
scroll to position [2051, 0]
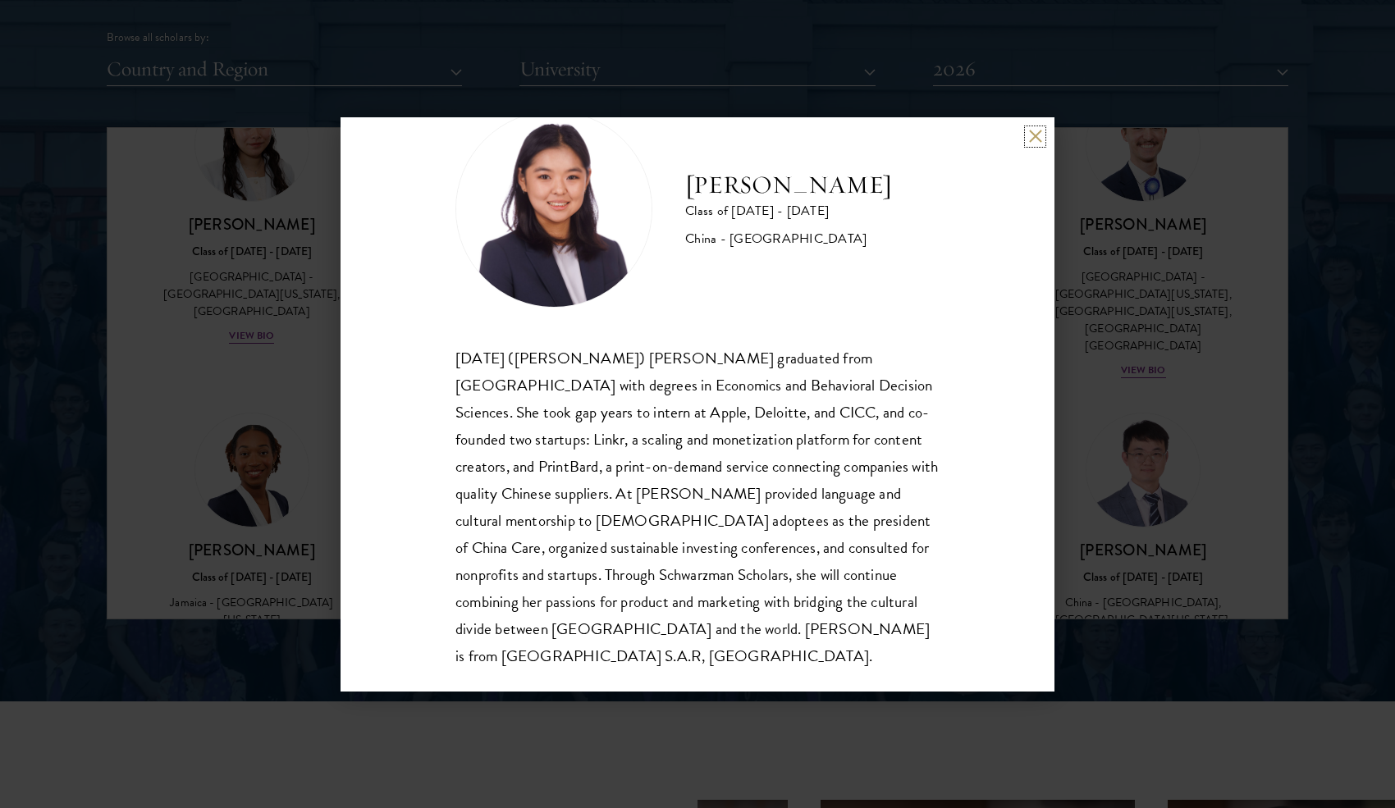
click at [1034, 135] on button at bounding box center [1035, 137] width 14 height 14
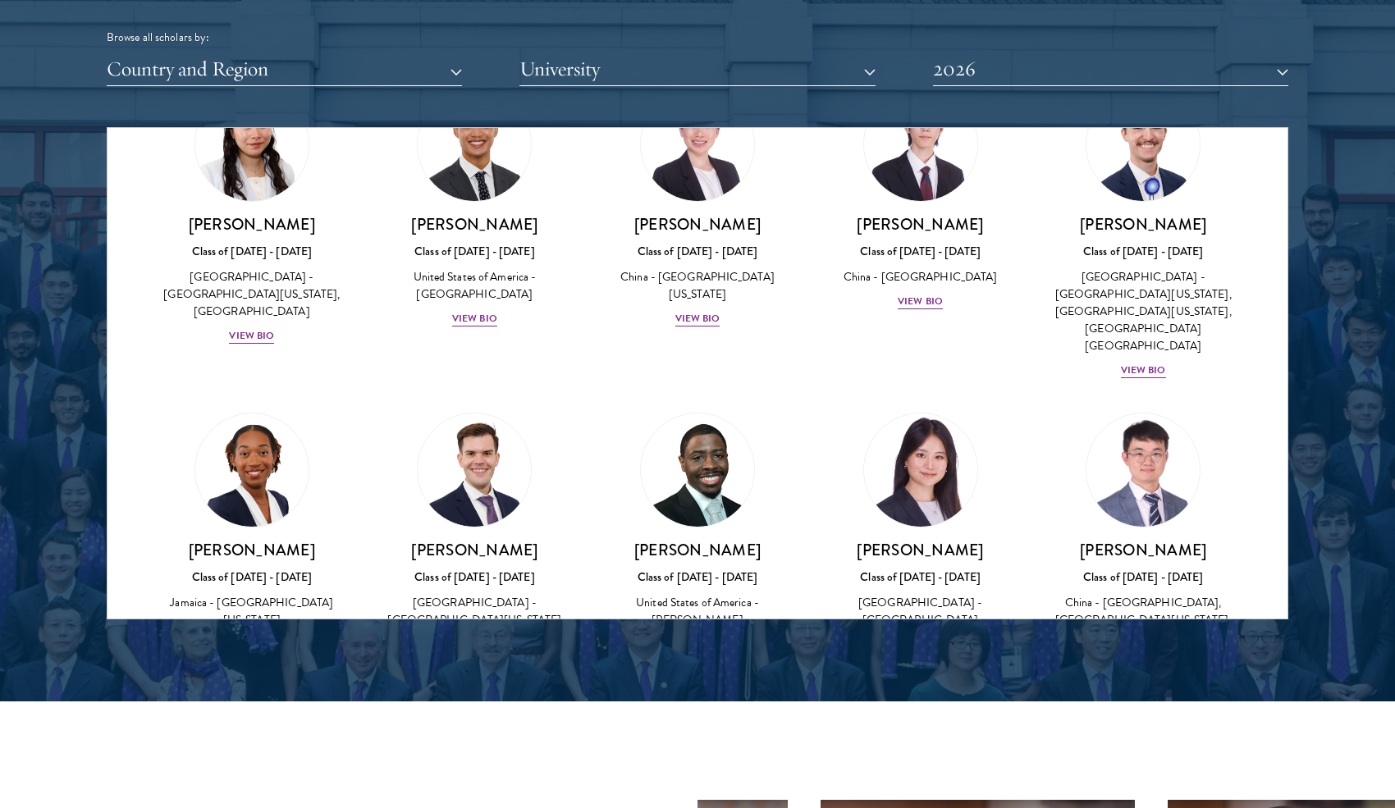
click at [913, 699] on img at bounding box center [920, 761] width 125 height 125
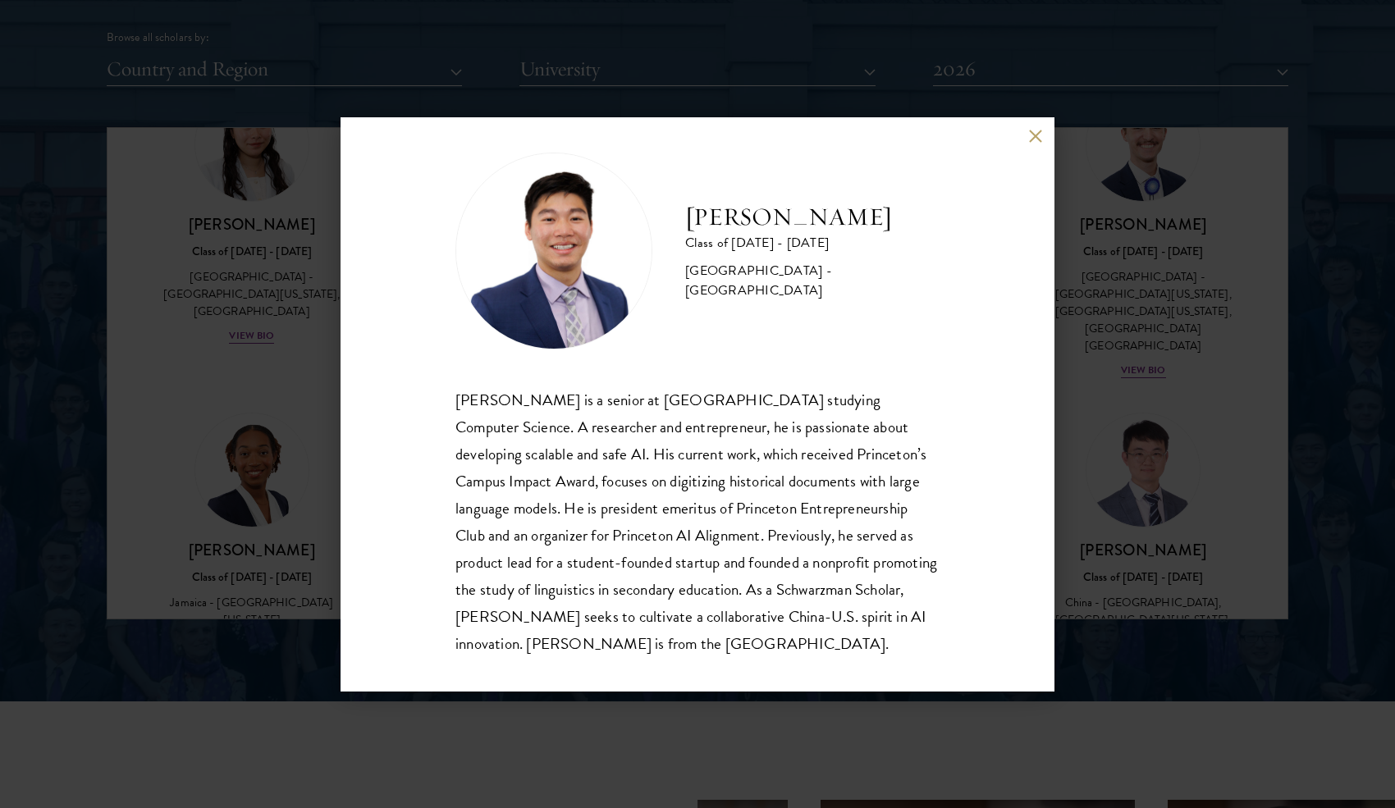
scroll to position [29, 0]
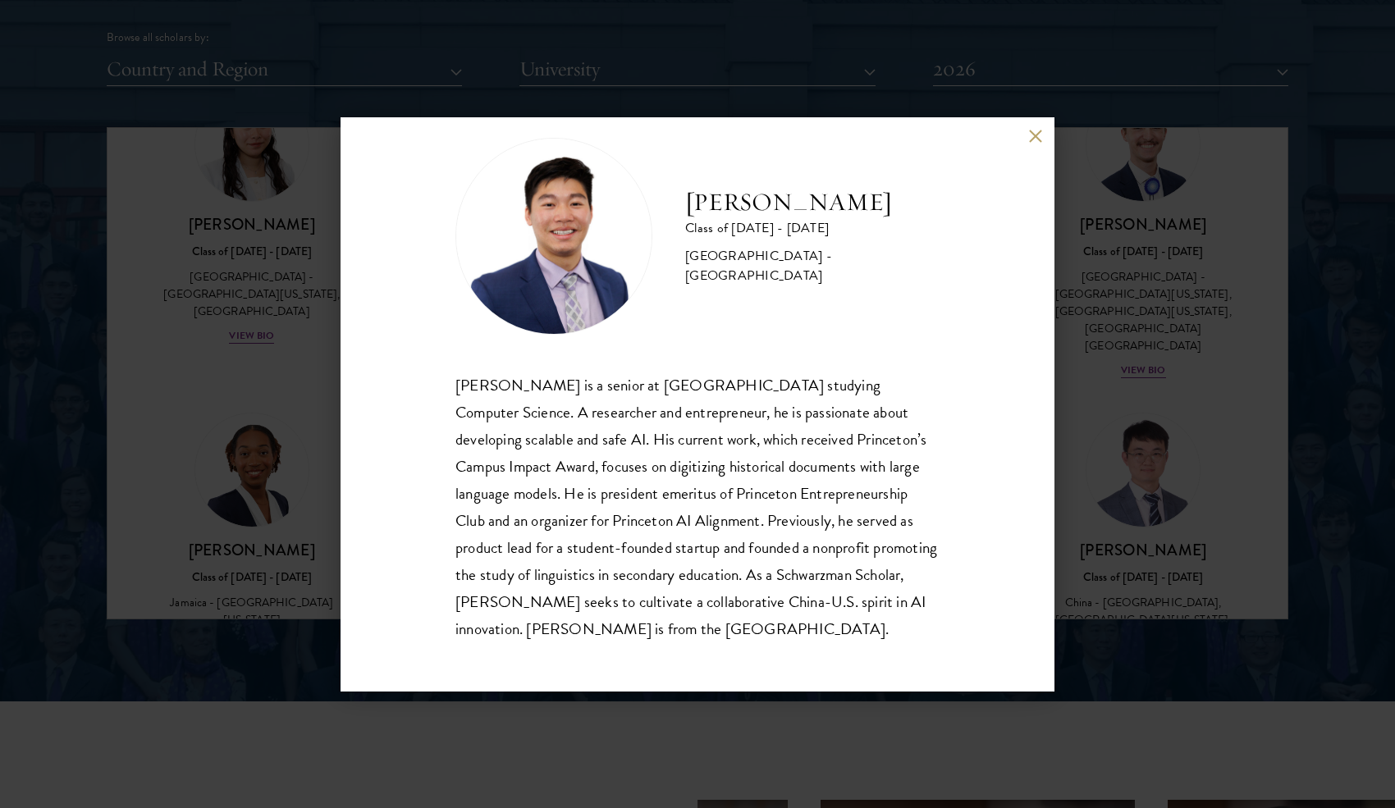
click at [1035, 140] on button at bounding box center [1035, 137] width 14 height 14
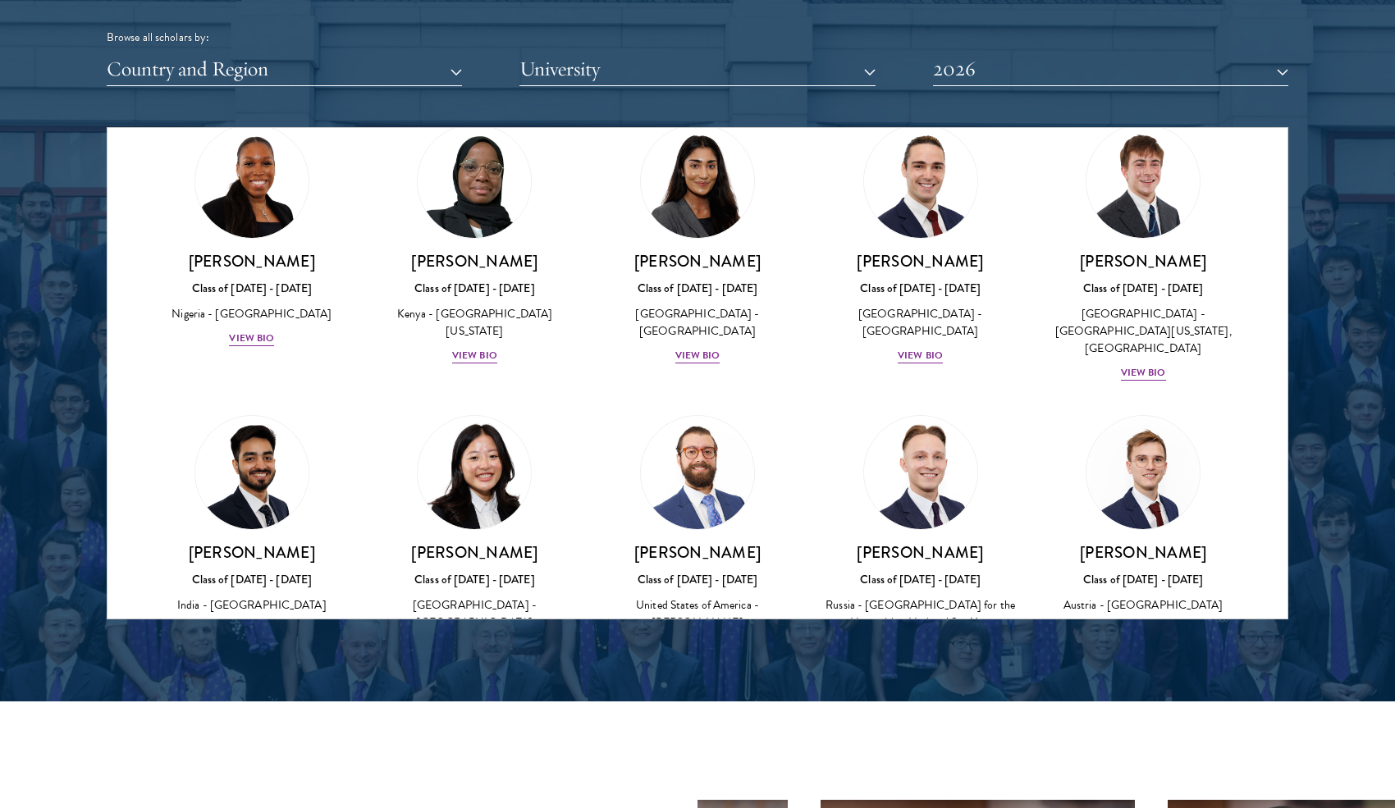
scroll to position [6284, 0]
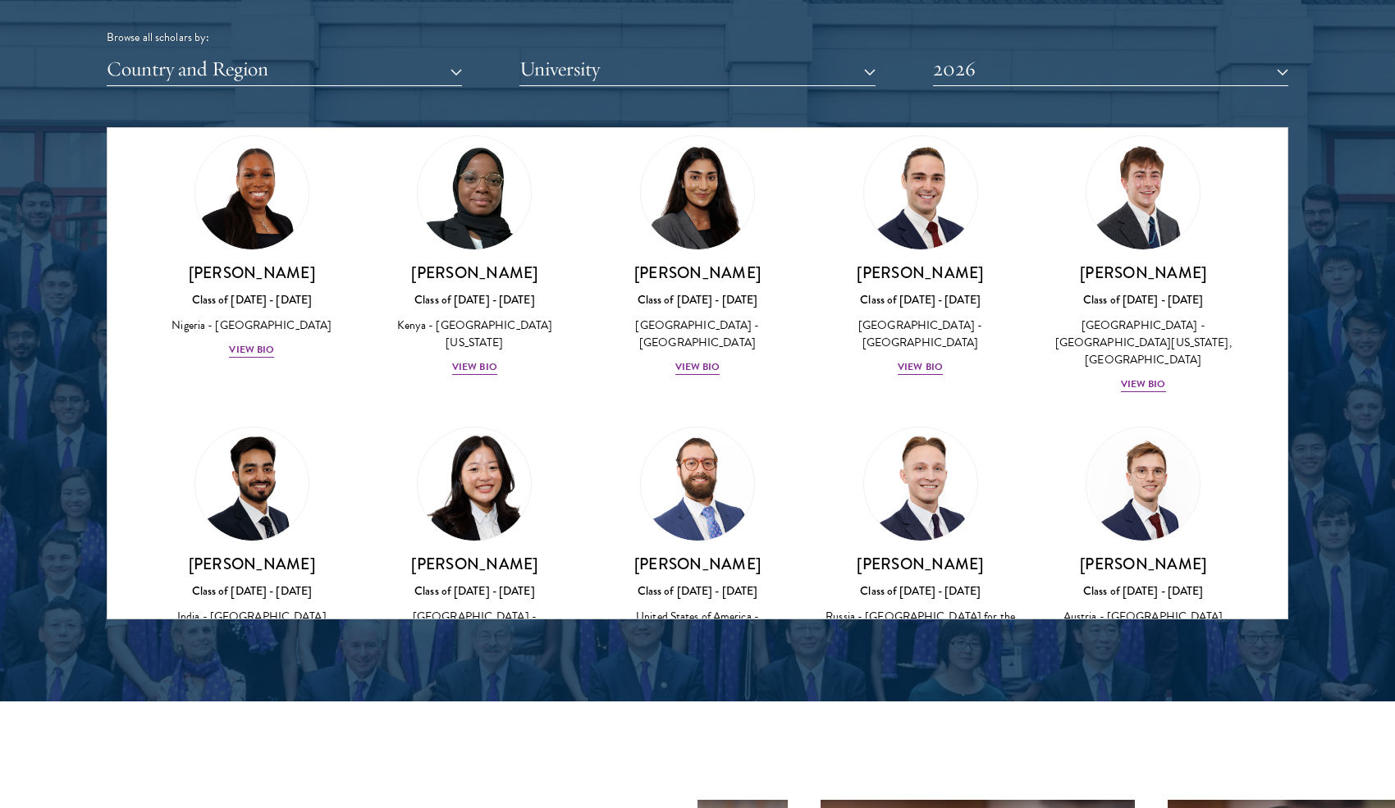
click at [253, 713] on img at bounding box center [252, 775] width 125 height 125
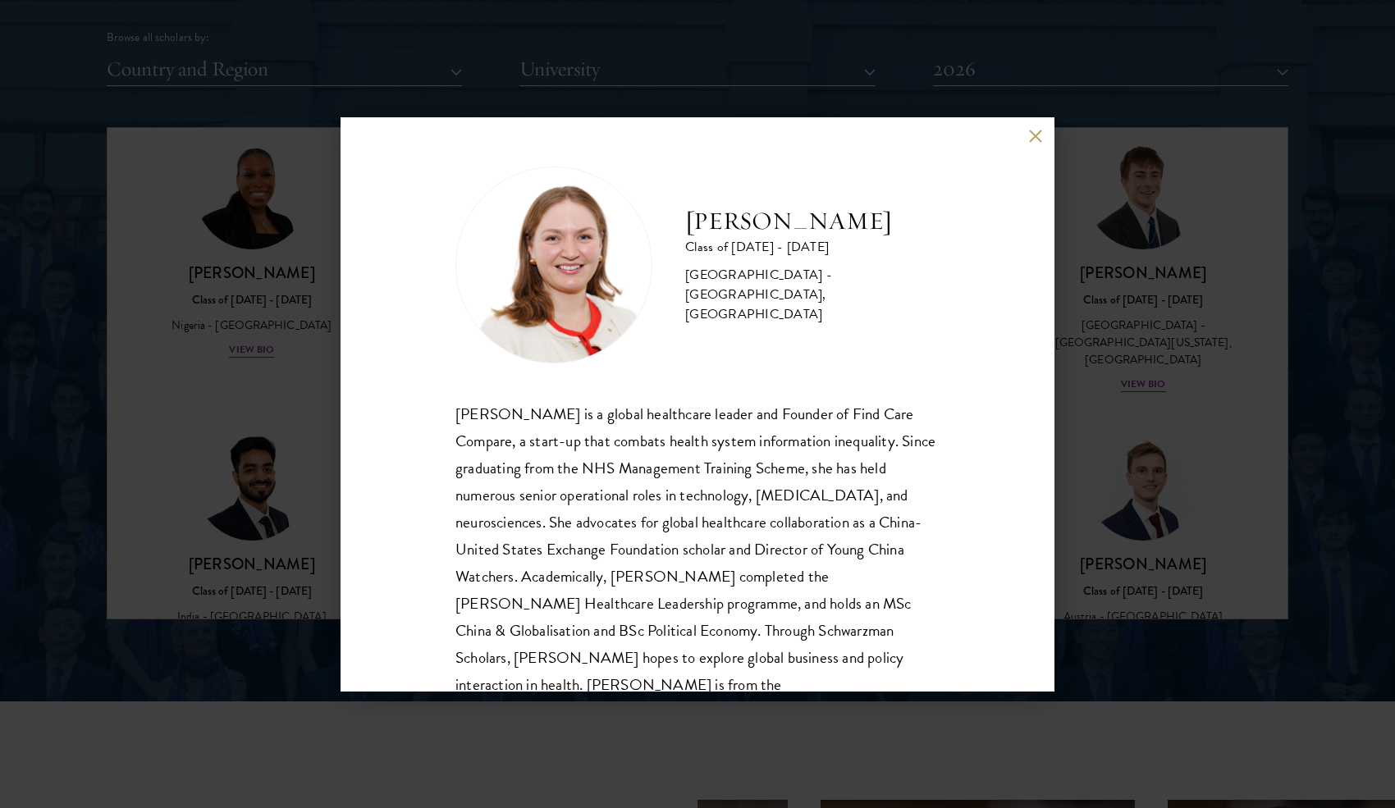
click at [1036, 133] on button at bounding box center [1035, 137] width 14 height 14
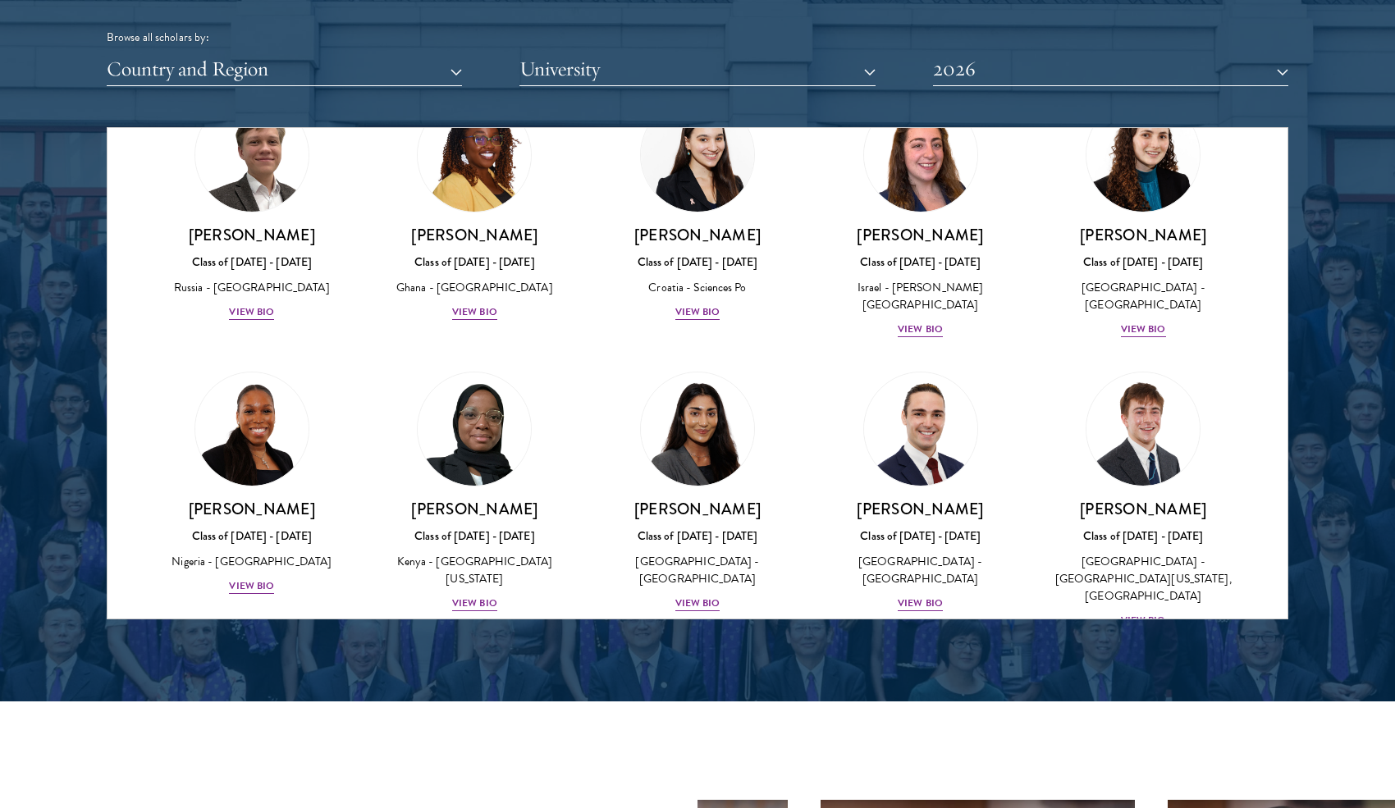
scroll to position [6062, 0]
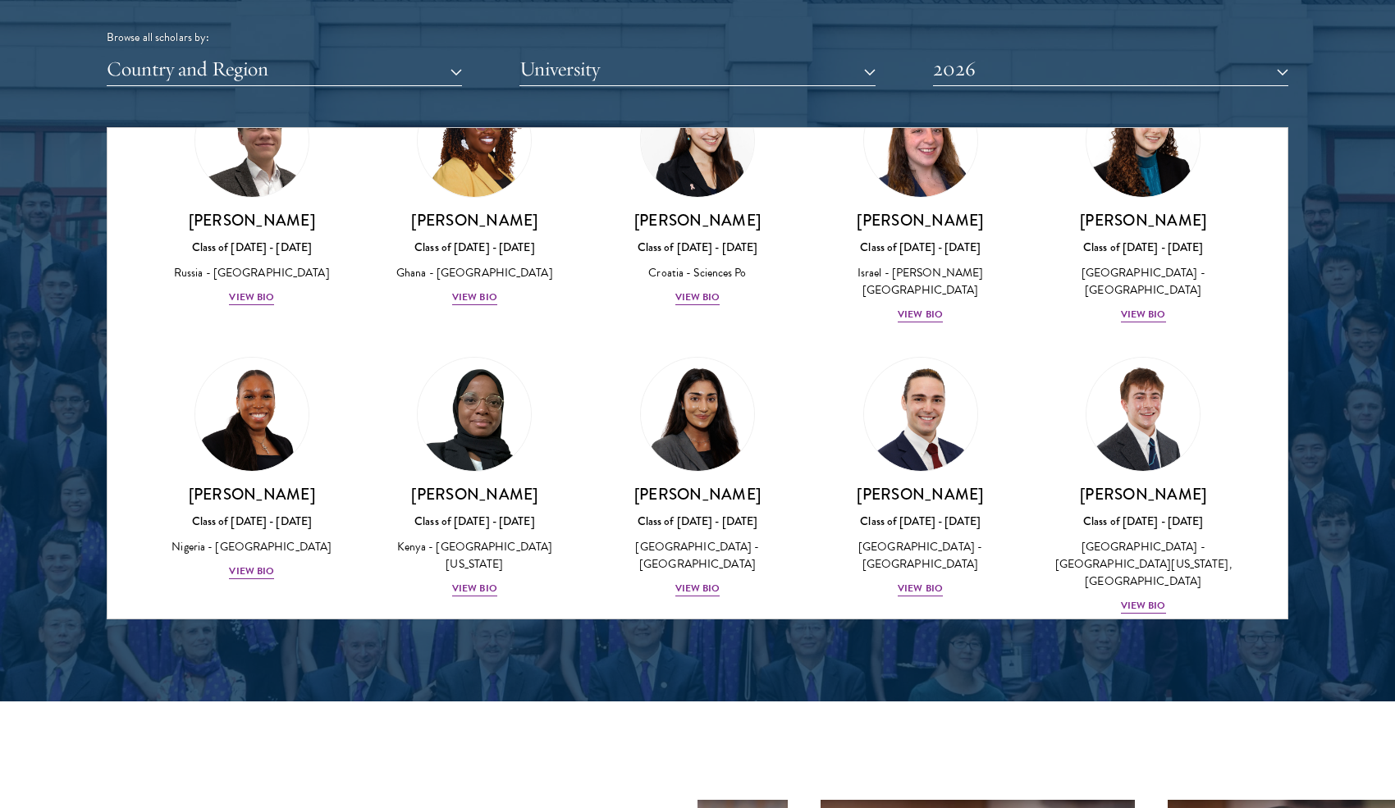
click at [884, 643] on img at bounding box center [920, 705] width 125 height 125
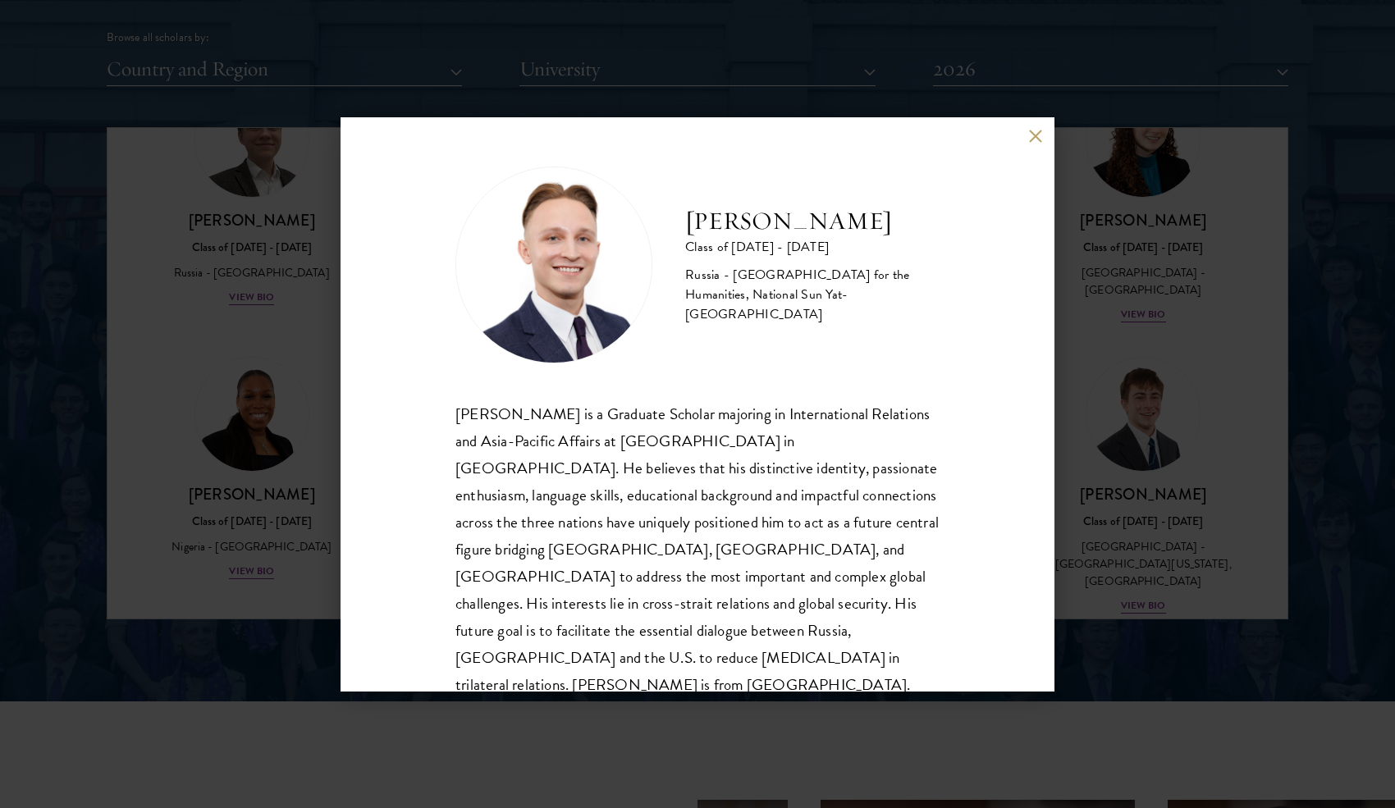
scroll to position [29, 0]
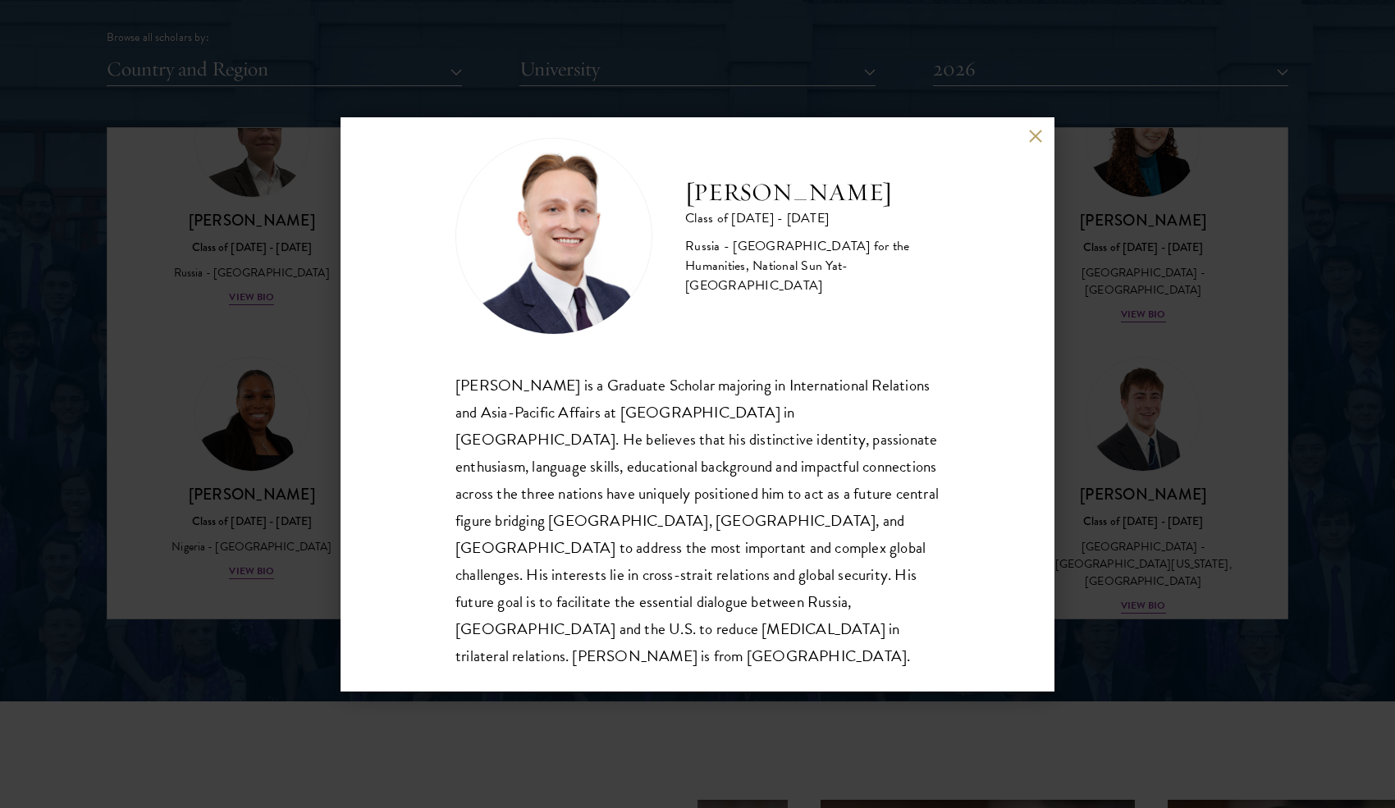
click at [1034, 136] on button at bounding box center [1035, 137] width 14 height 14
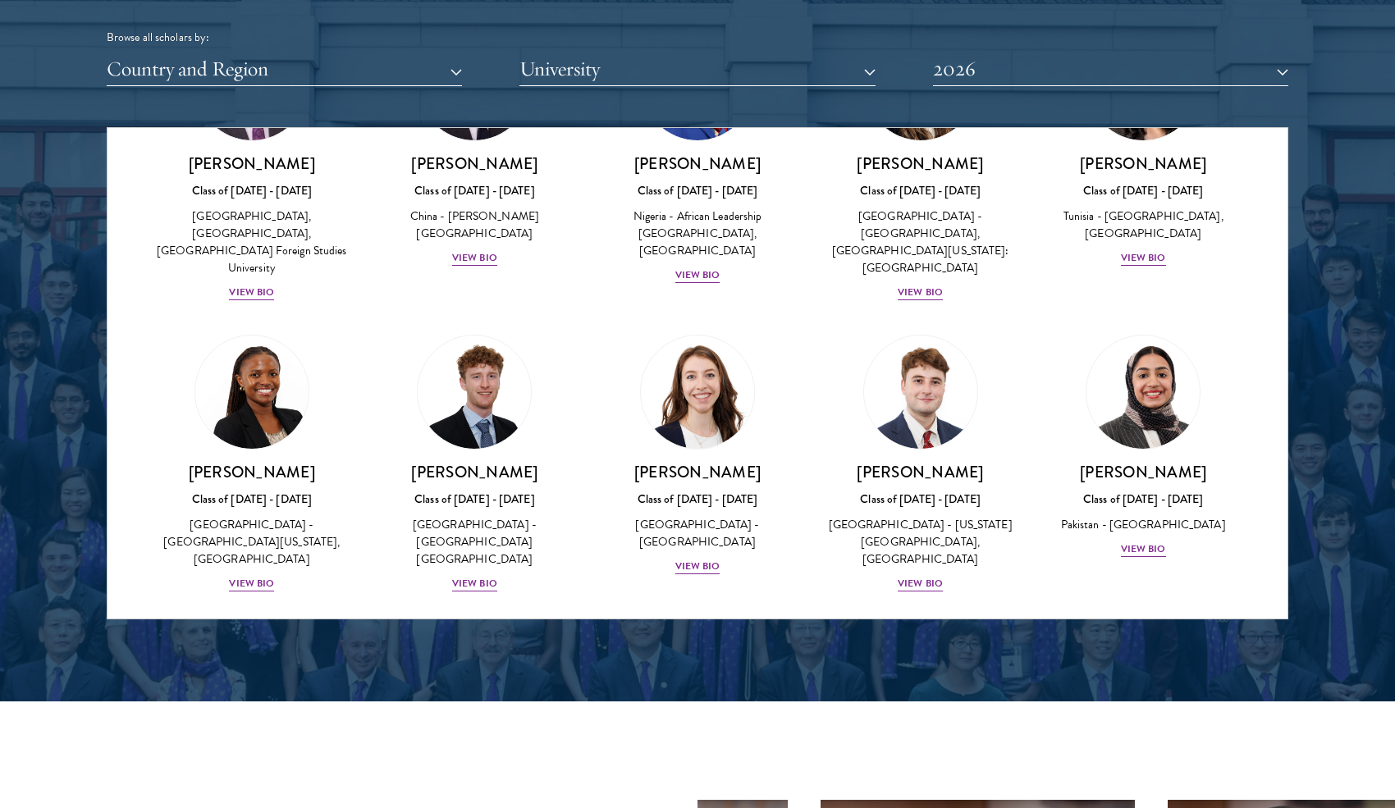
scroll to position [4914, 0]
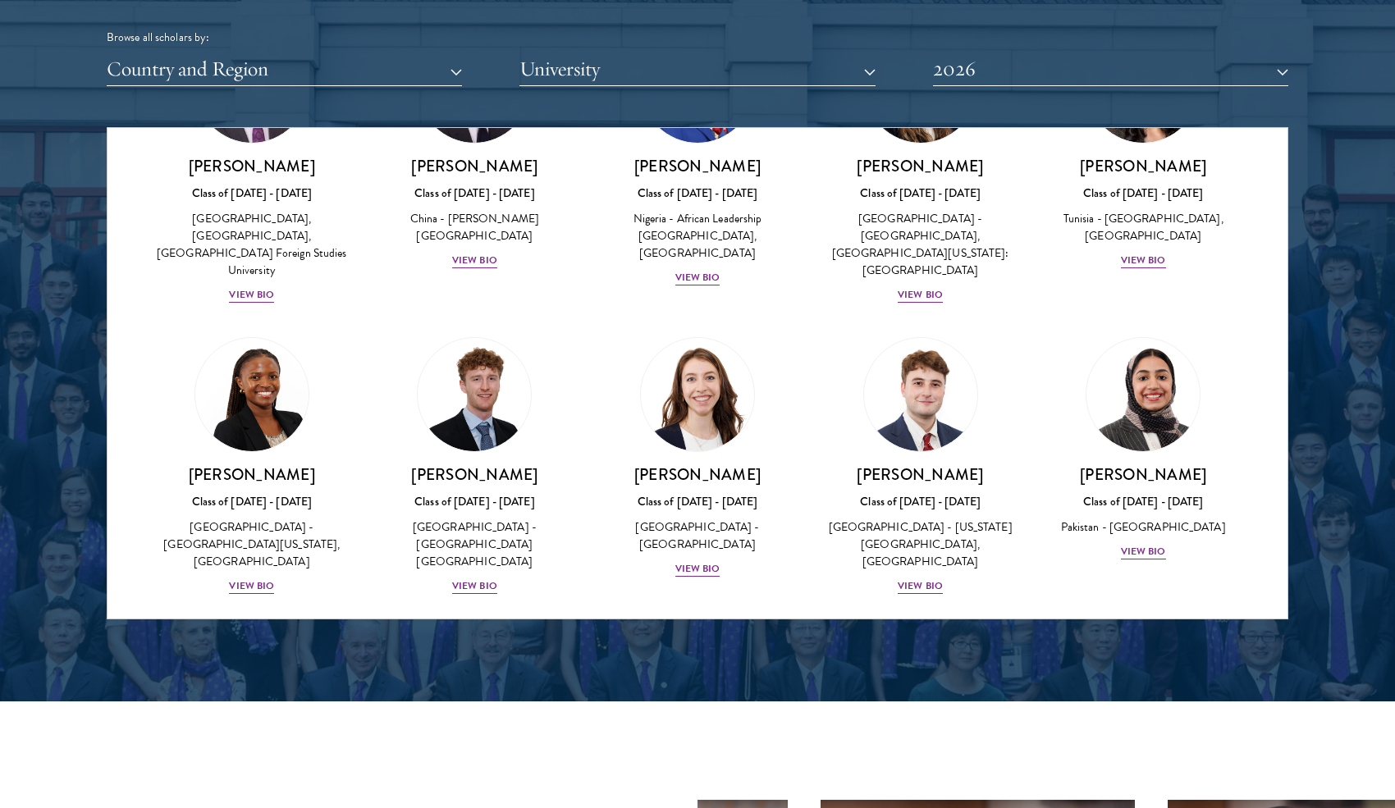
click at [1166, 623] on img at bounding box center [1142, 685] width 125 height 125
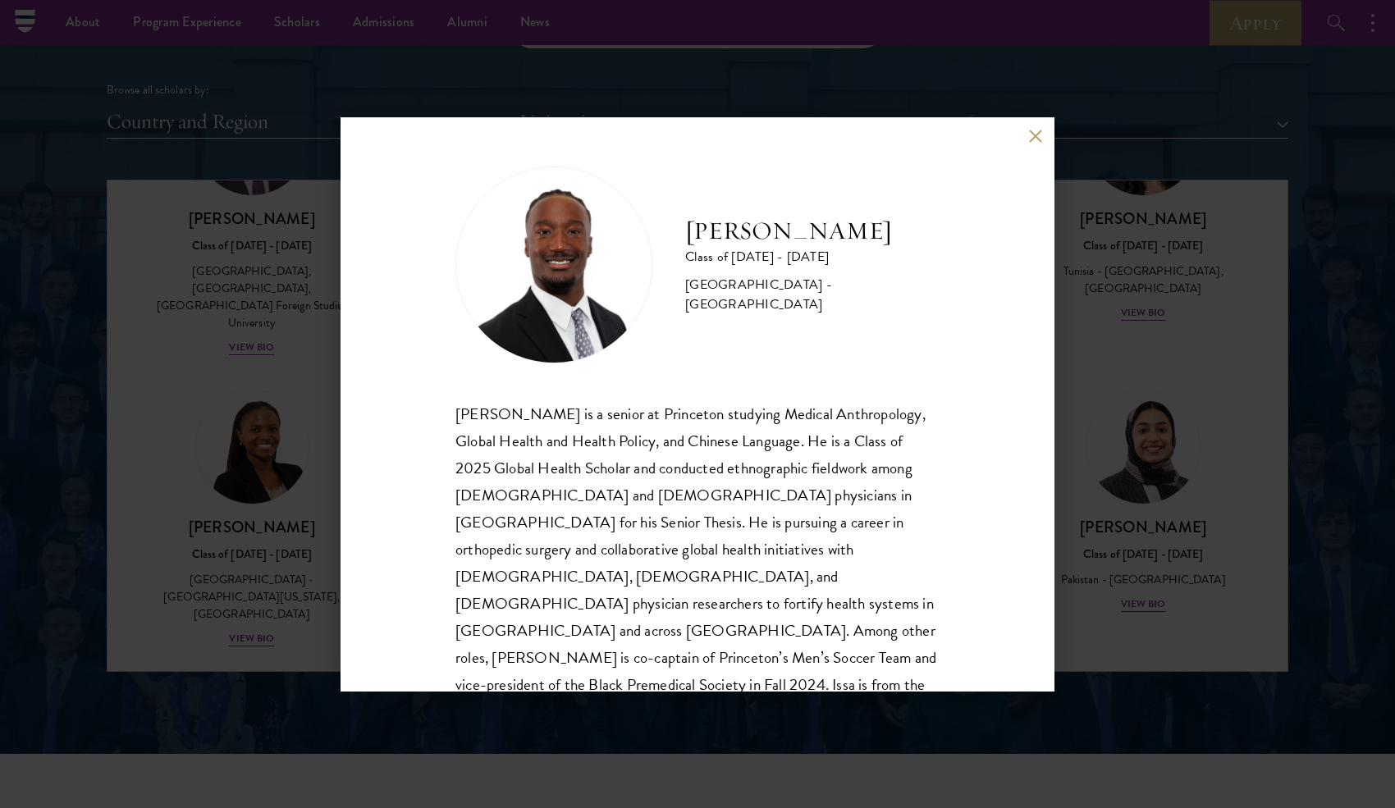
scroll to position [1969, 0]
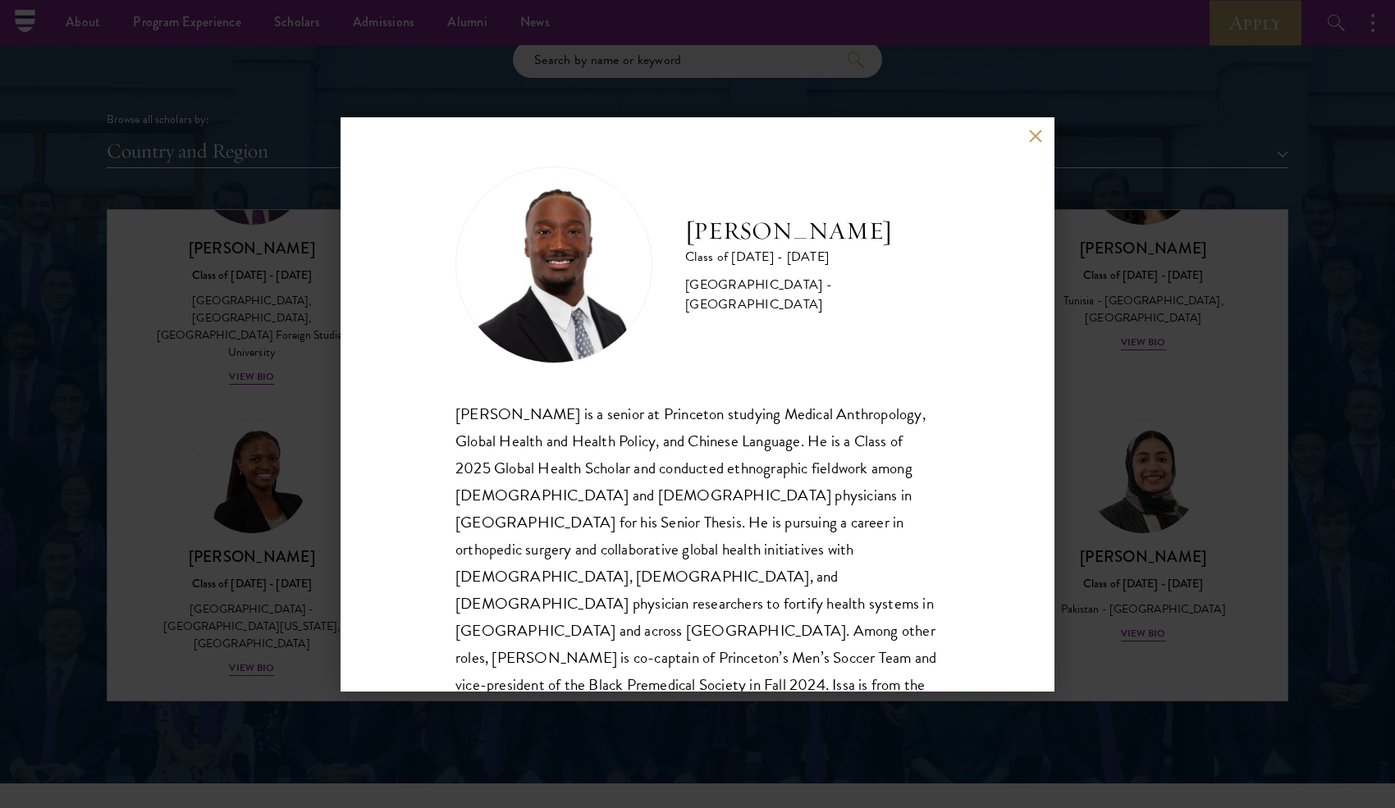
click at [1030, 130] on button at bounding box center [1035, 137] width 14 height 14
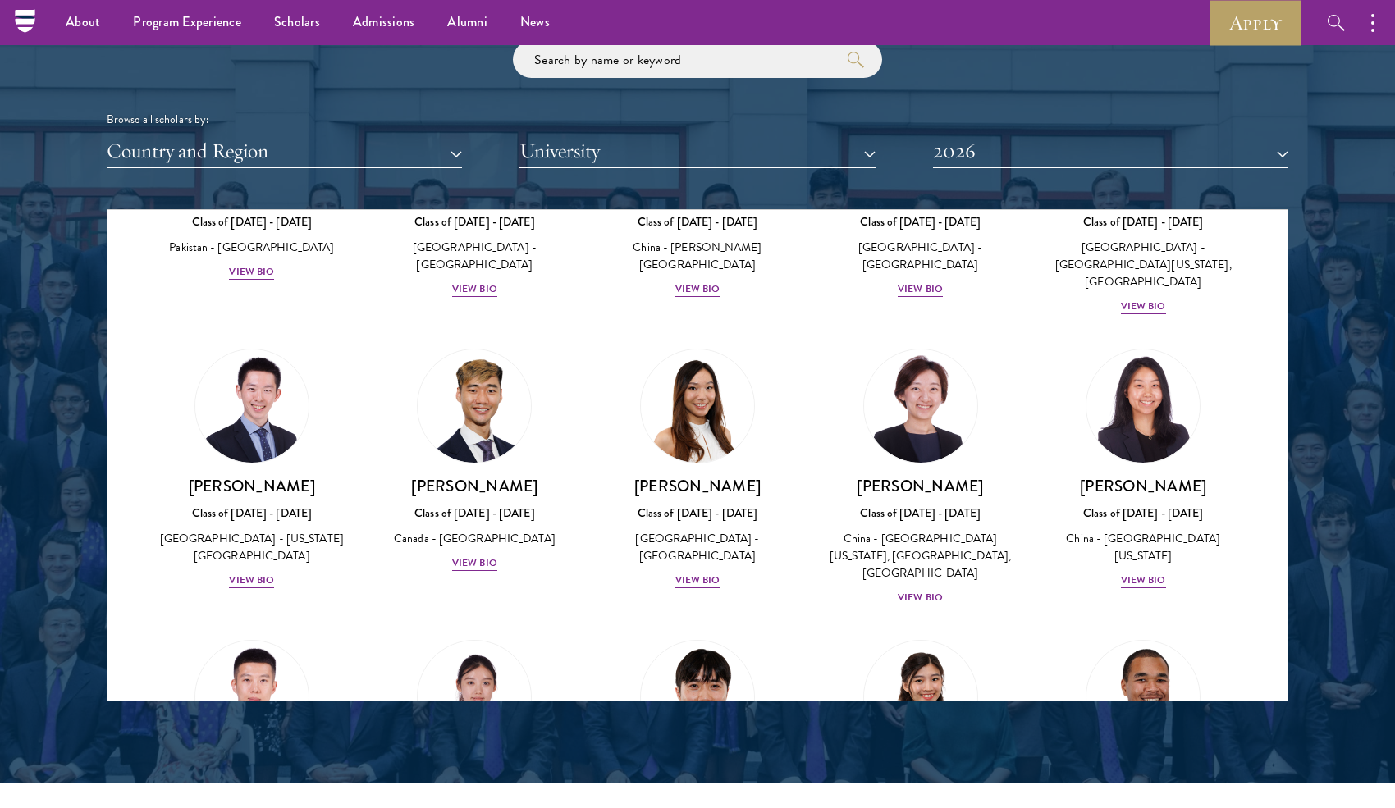
scroll to position [3847, 0]
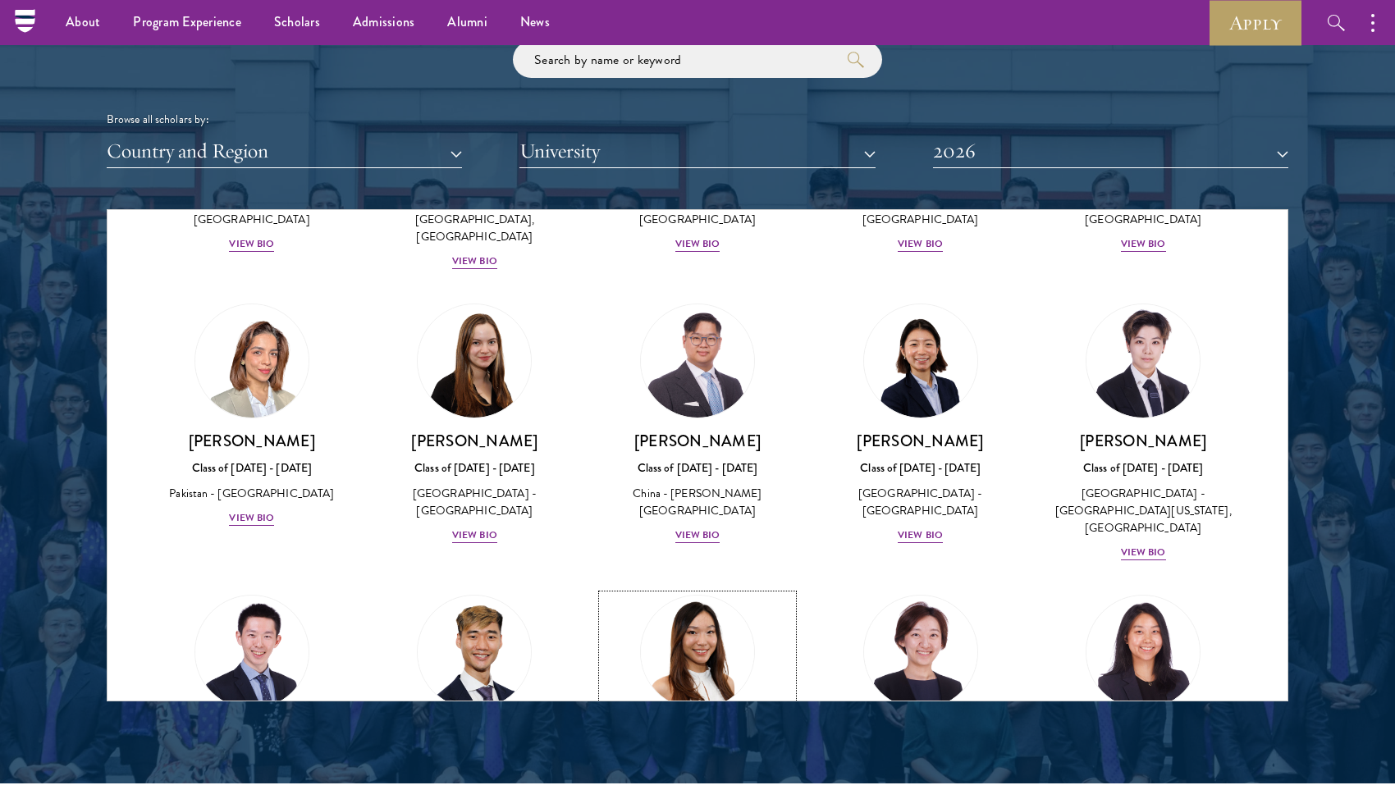
click at [733, 590] on img at bounding box center [697, 652] width 125 height 125
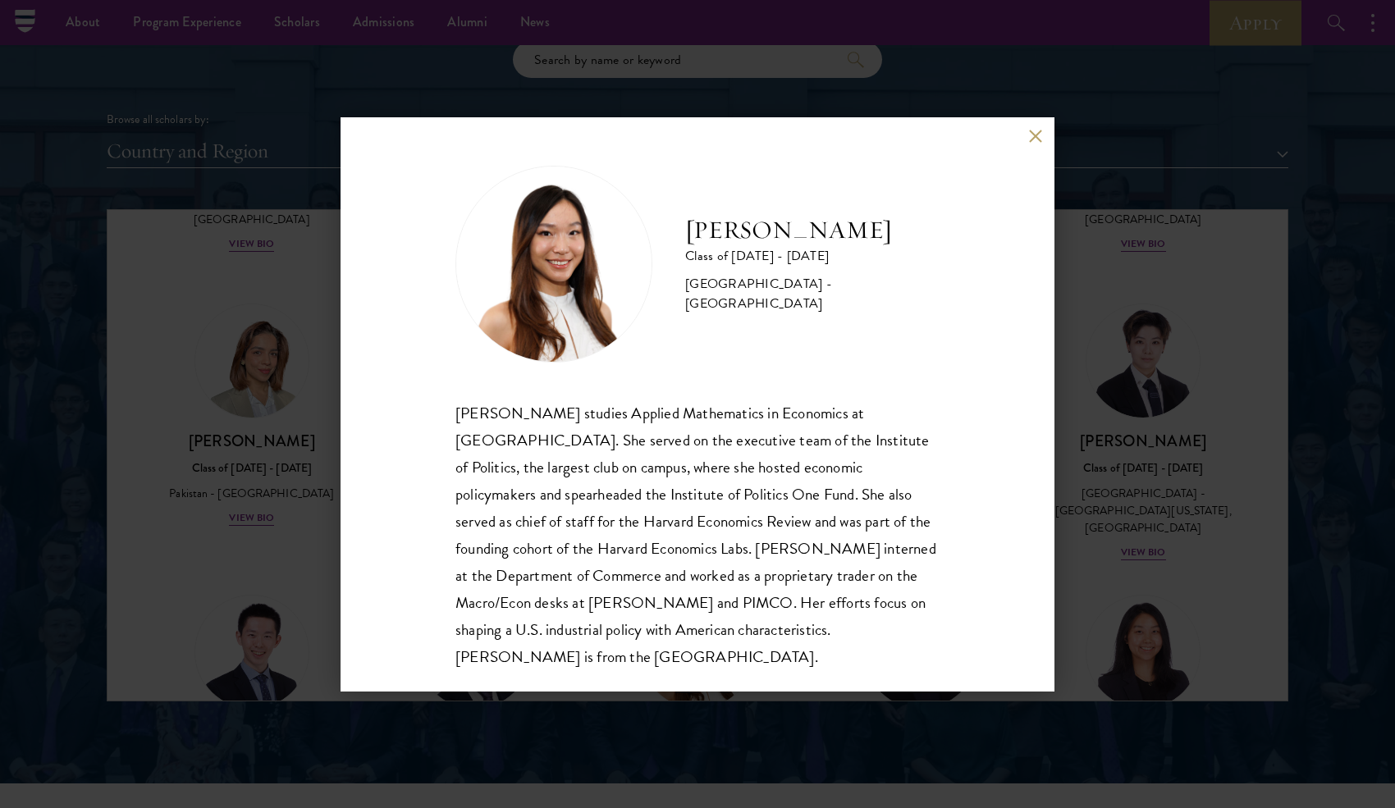
scroll to position [2, 0]
click at [1034, 136] on button at bounding box center [1035, 137] width 14 height 14
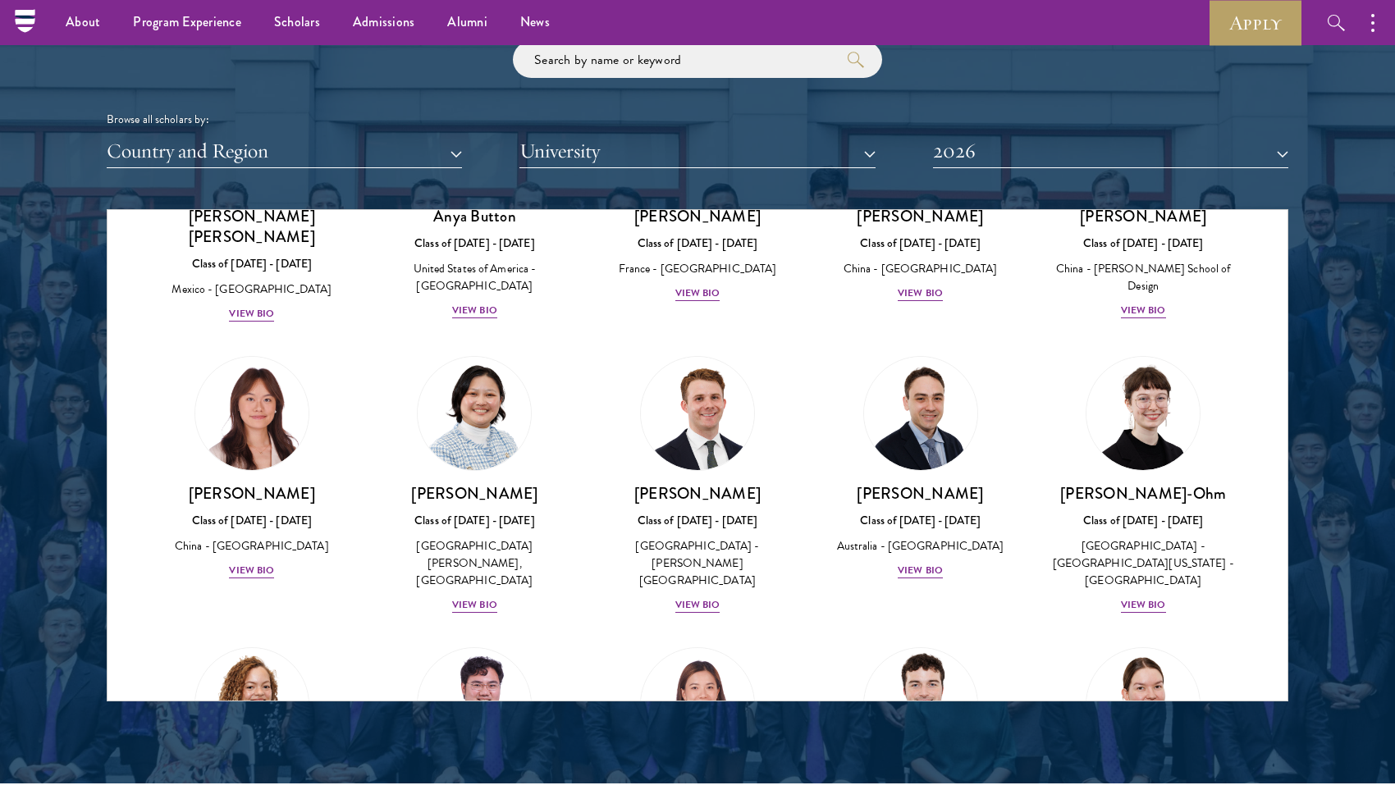
scroll to position [1550, 0]
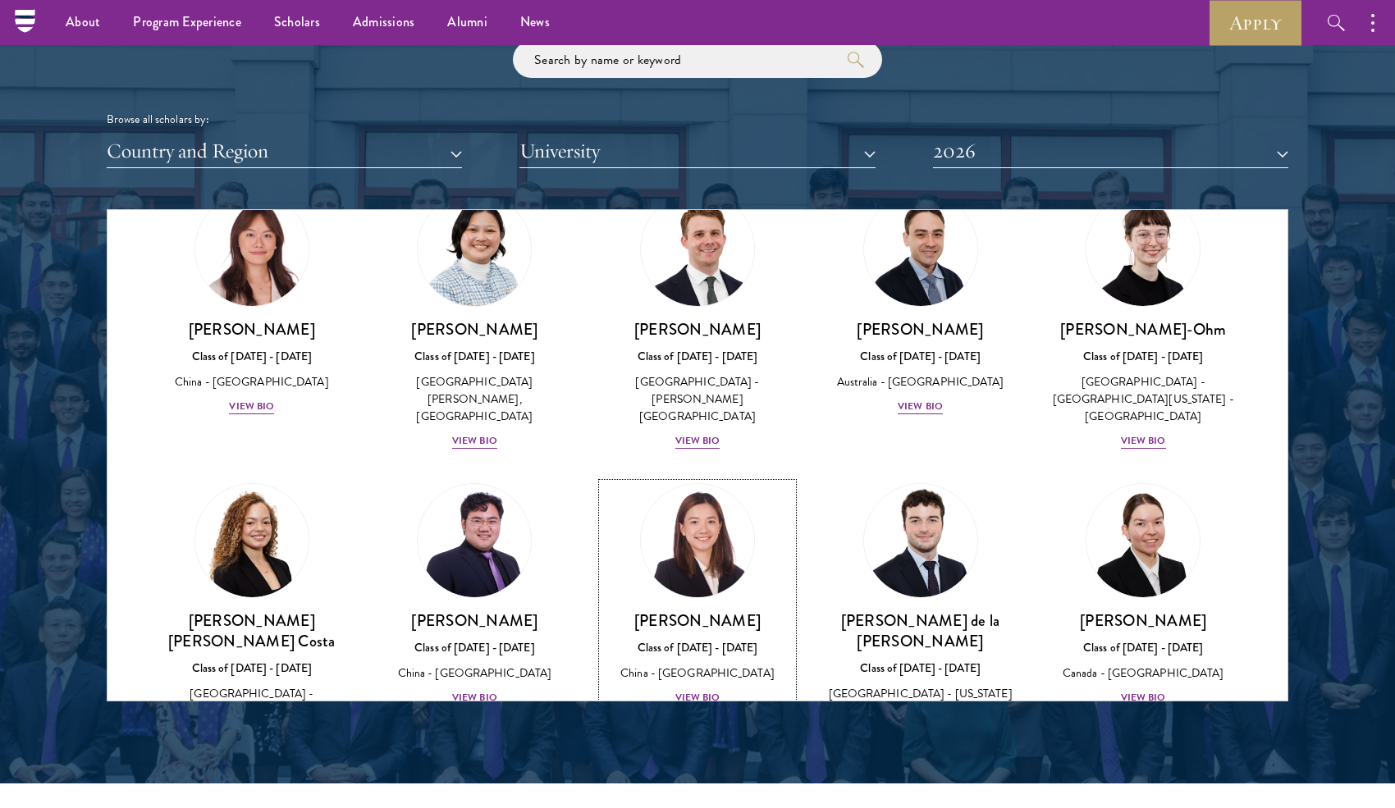
click at [705, 478] on img at bounding box center [697, 540] width 125 height 125
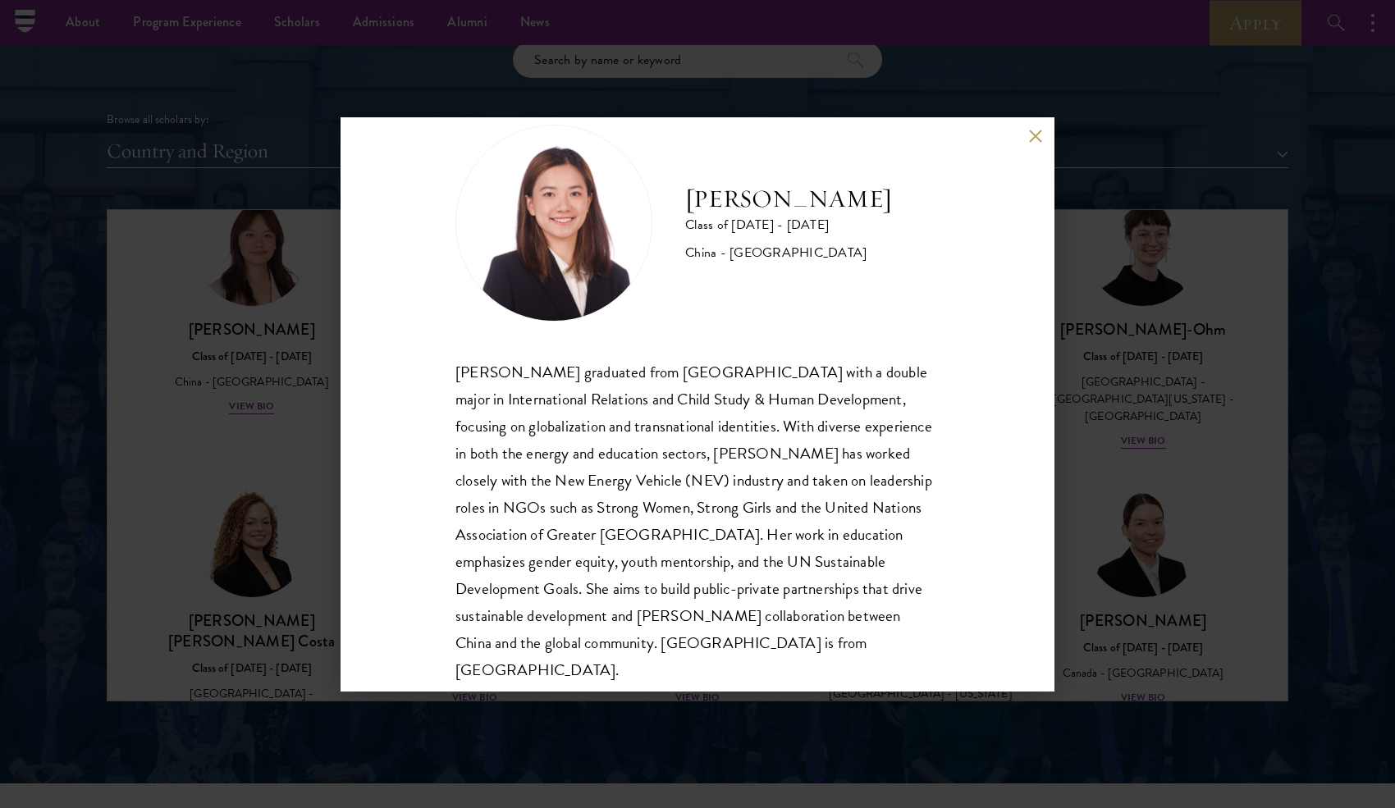
scroll to position [56, 0]
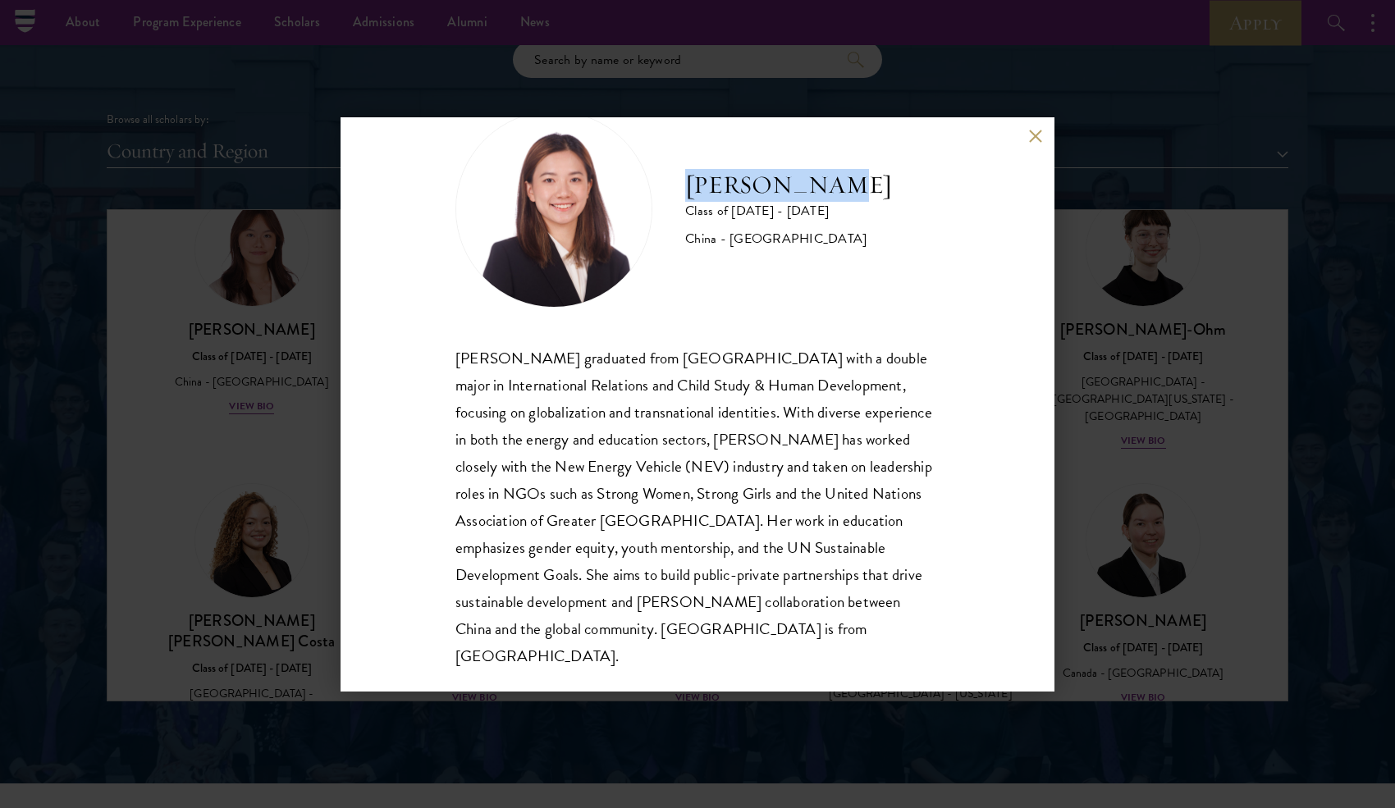
drag, startPoint x: 806, startPoint y: 176, endPoint x: 687, endPoint y: 183, distance: 120.0
click at [687, 183] on div "[PERSON_NAME] Class of [DATE] - [DATE] [GEOGRAPHIC_DATA] - [GEOGRAPHIC_DATA]" at bounding box center [697, 209] width 484 height 197
copy h2 "[PERSON_NAME]"
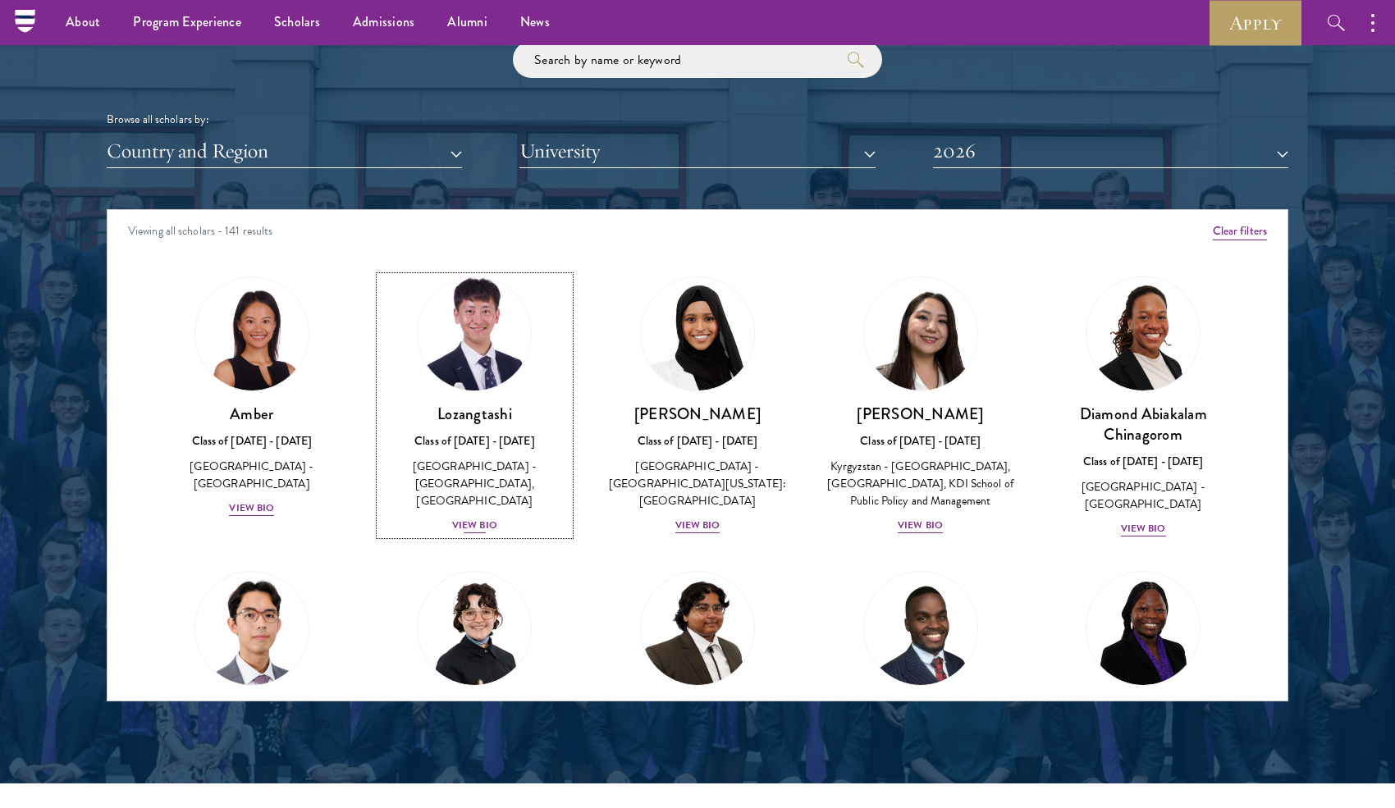
click at [478, 337] on img at bounding box center [474, 334] width 125 height 125
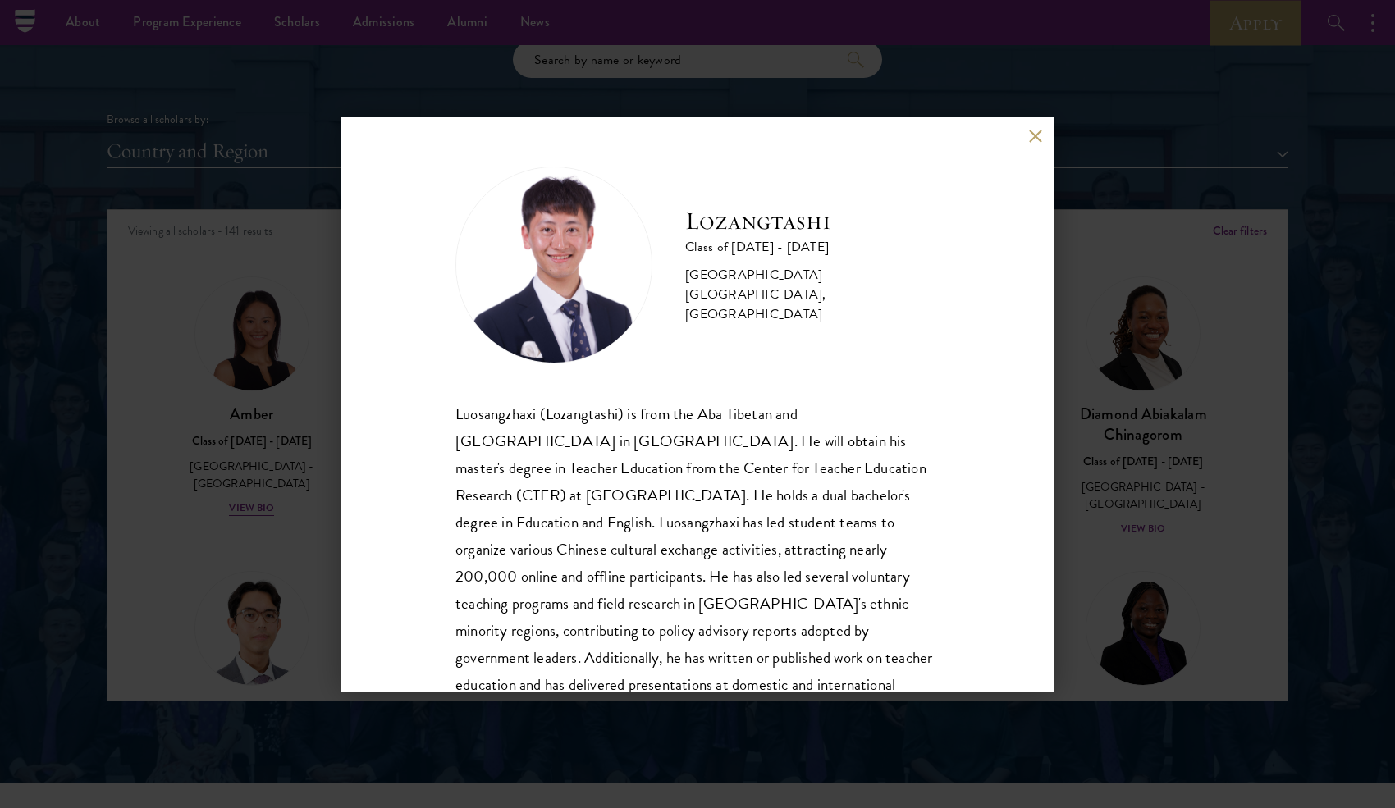
click at [1039, 126] on div "Lozangtashi Class of [DATE] - [DATE] [GEOGRAPHIC_DATA] - [GEOGRAPHIC_DATA], [GE…" at bounding box center [697, 404] width 714 height 574
click at [1035, 136] on button at bounding box center [1035, 137] width 14 height 14
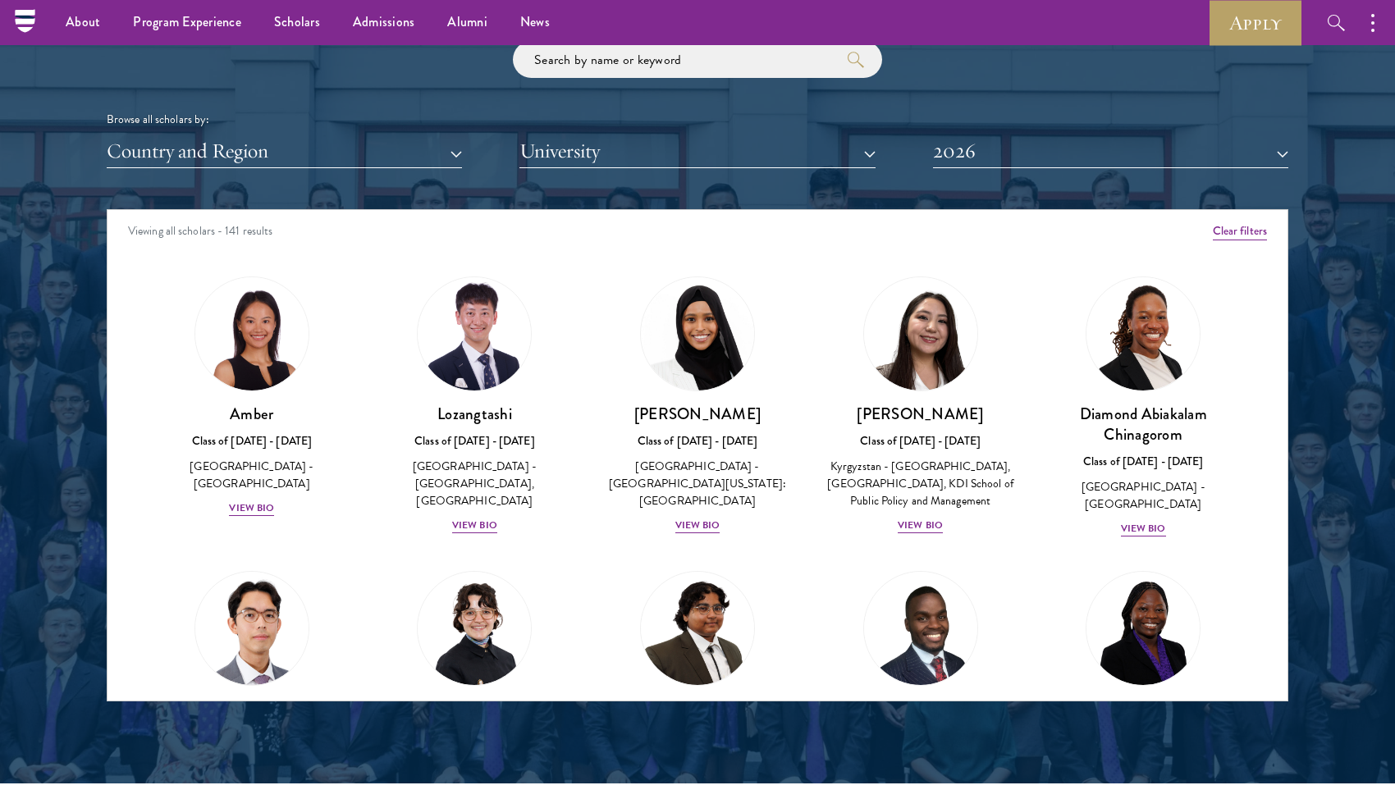
click at [833, 220] on div "Viewing all scholars - 141 results" at bounding box center [697, 233] width 1180 height 46
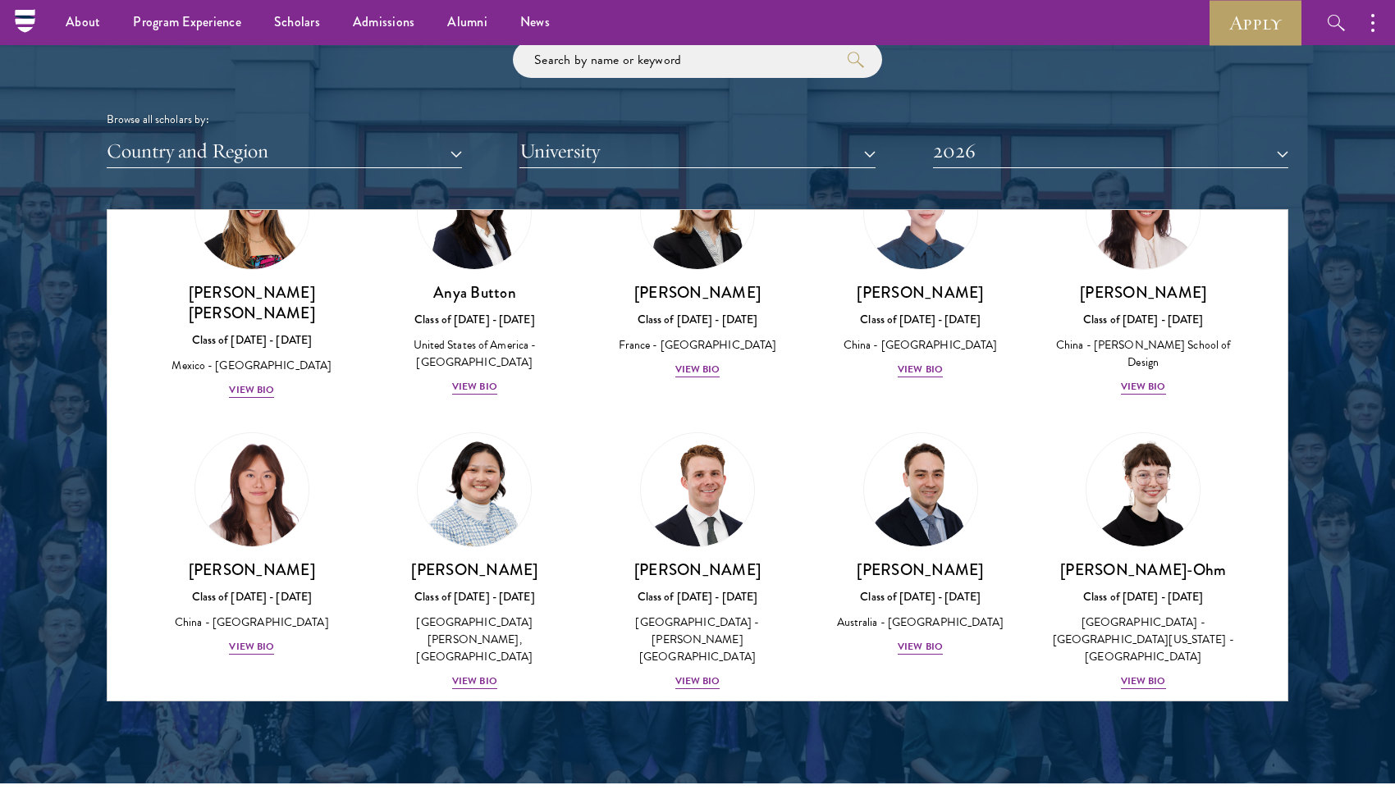
scroll to position [1313, 0]
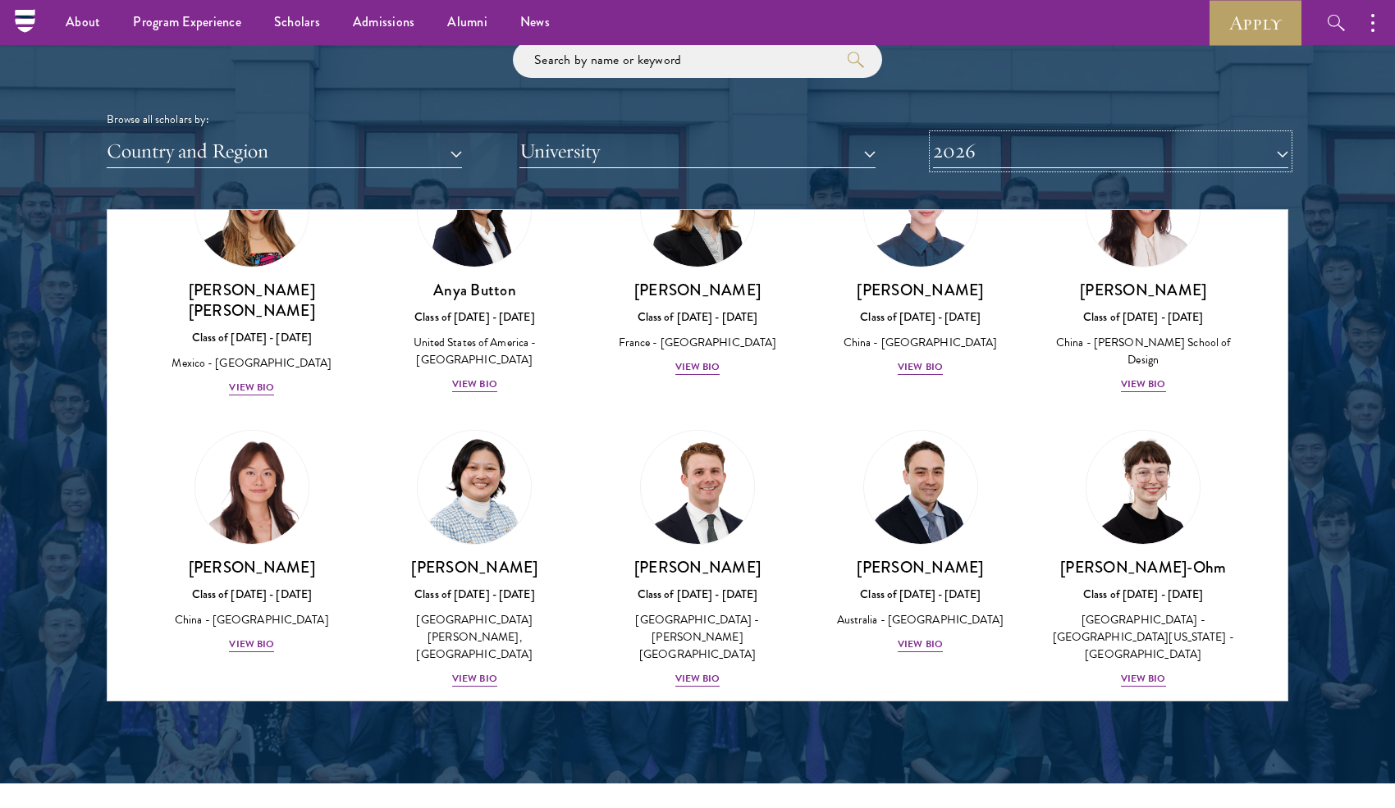
click at [980, 156] on button "2026" at bounding box center [1110, 152] width 355 height 34
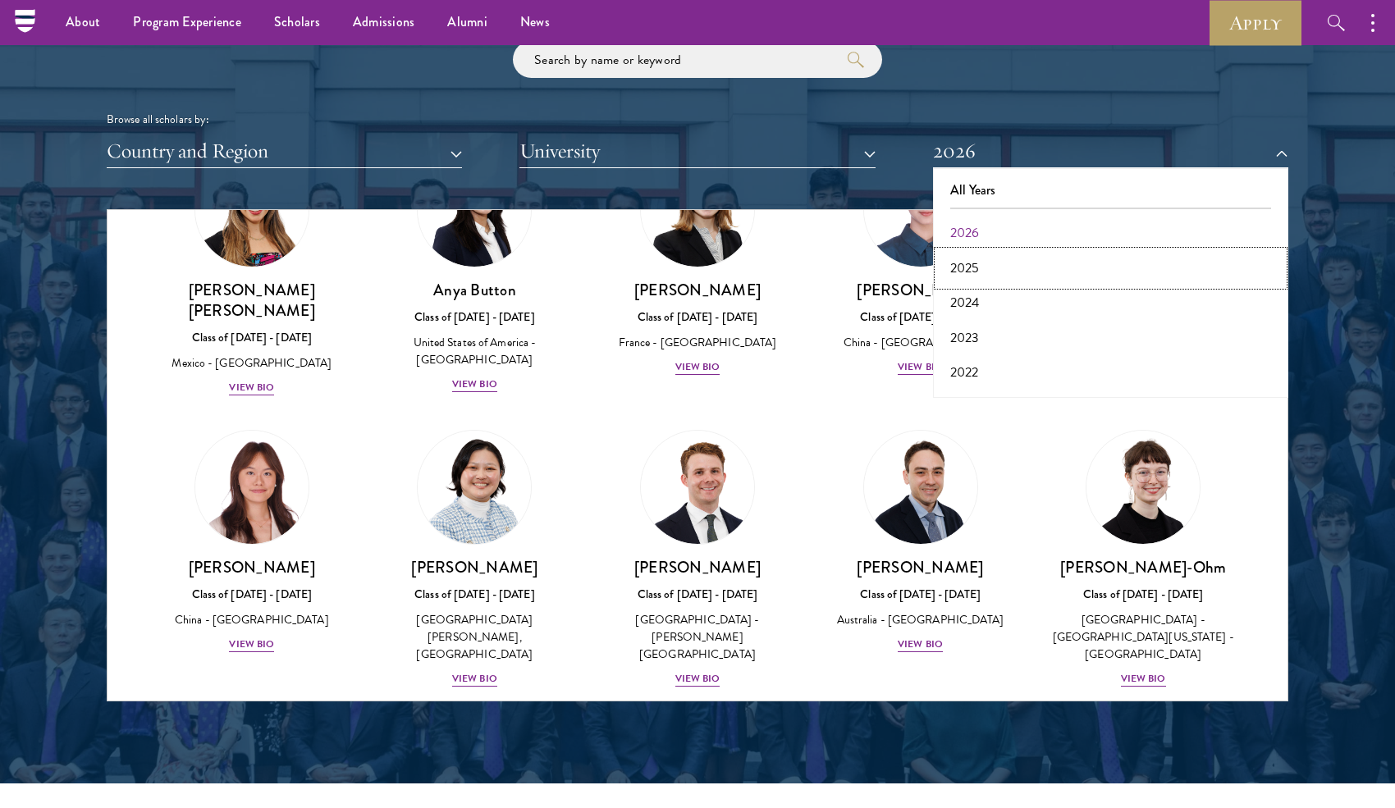
click at [979, 263] on button "2025" at bounding box center [1110, 268] width 345 height 34
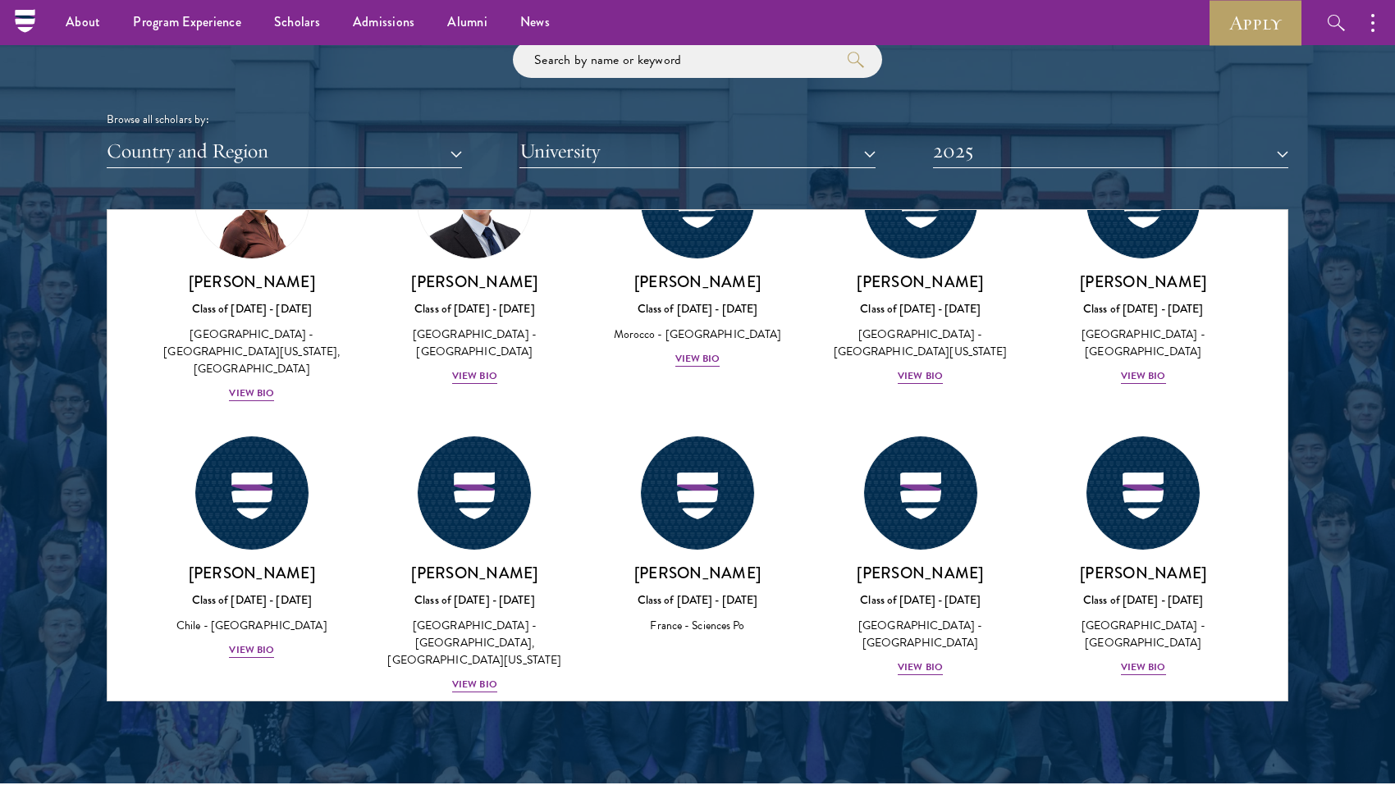
scroll to position [410, 0]
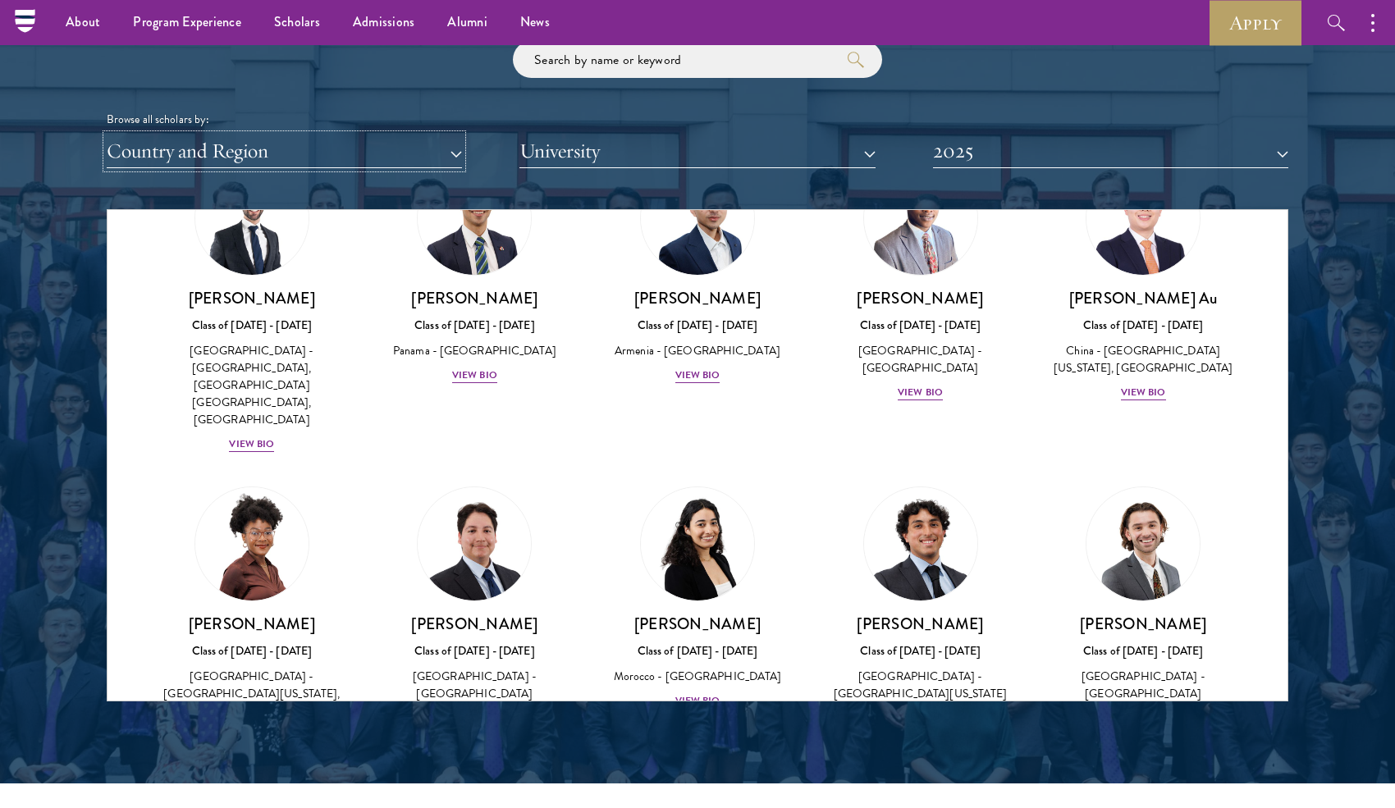
click at [334, 144] on button "Country and Region" at bounding box center [284, 152] width 355 height 34
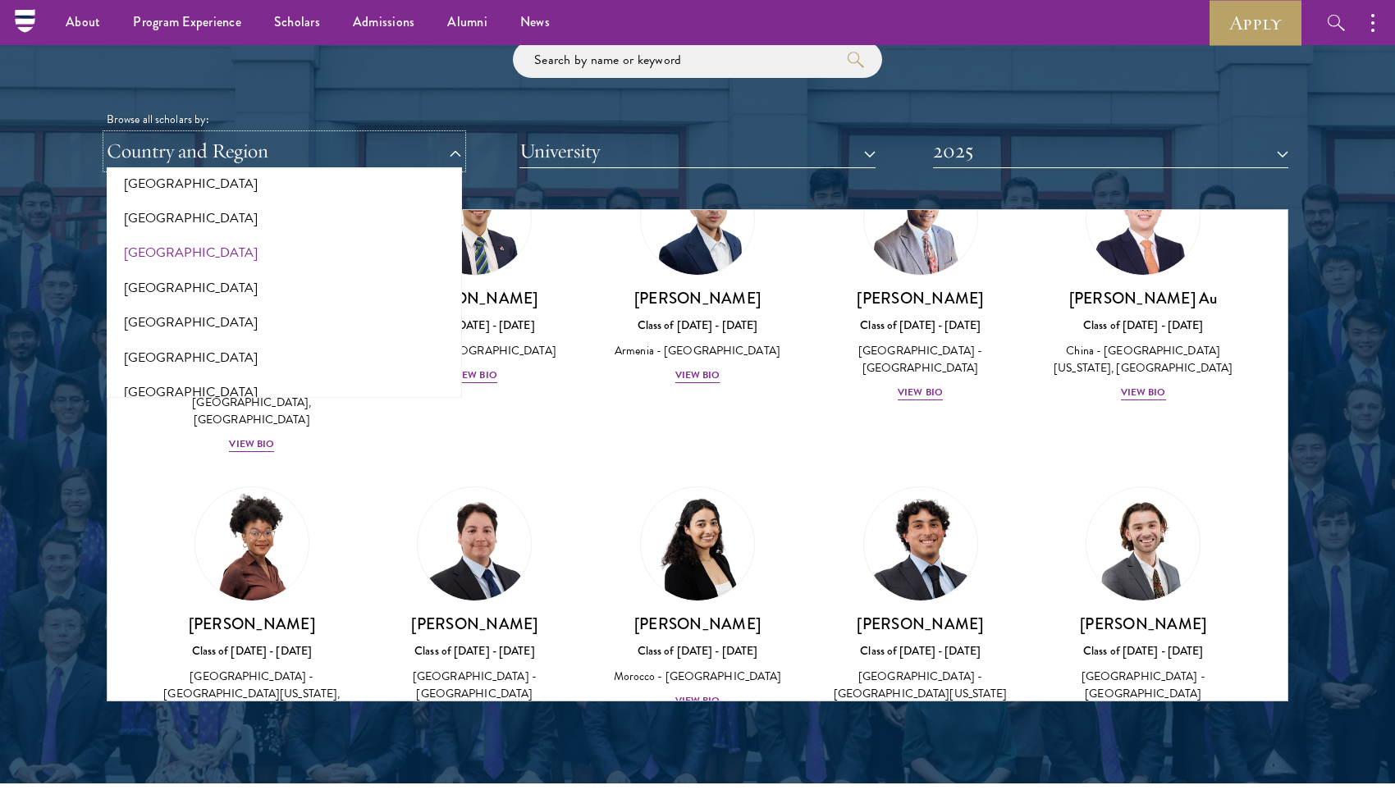
scroll to position [574, 0]
click at [342, 313] on button "[GEOGRAPHIC_DATA]" at bounding box center [284, 320] width 345 height 34
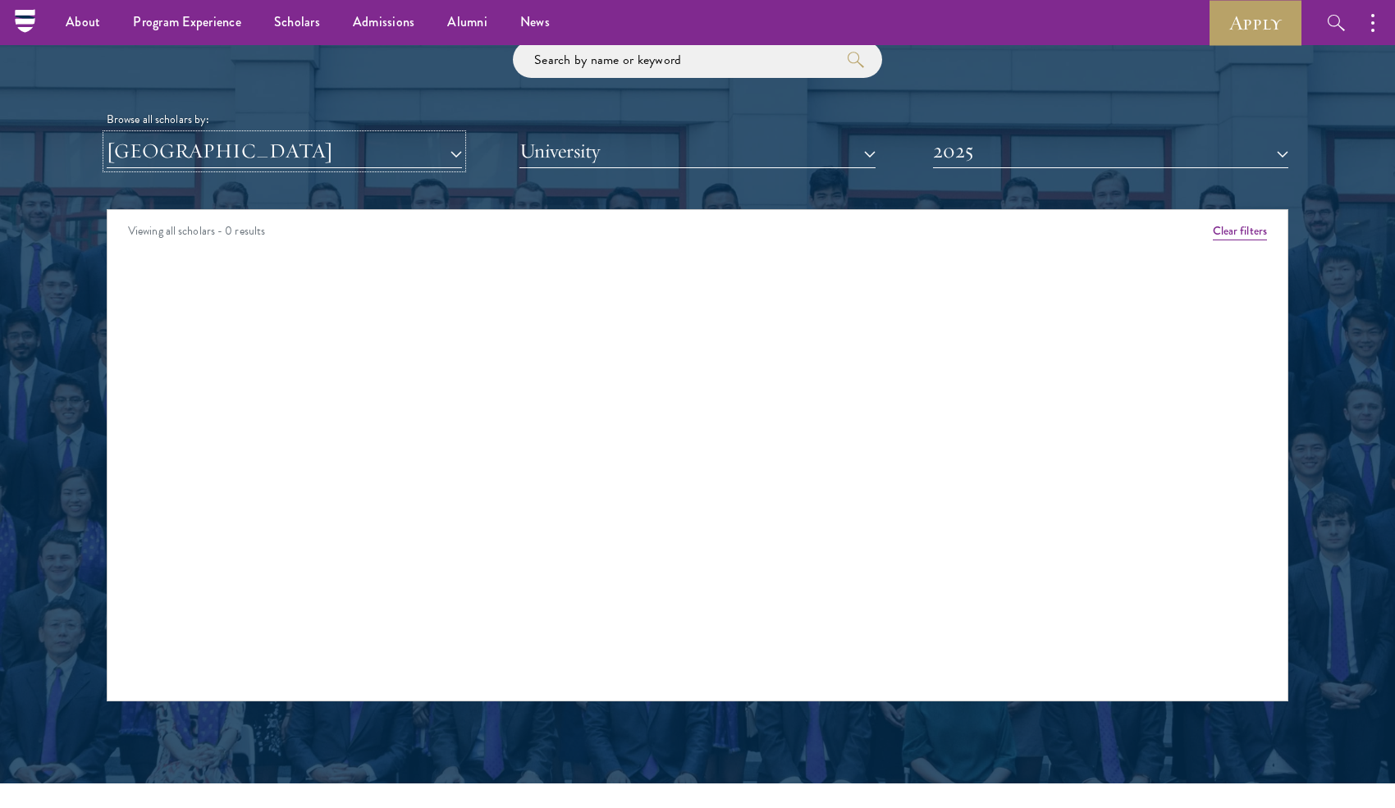
click at [415, 152] on button "[GEOGRAPHIC_DATA]" at bounding box center [284, 152] width 355 height 34
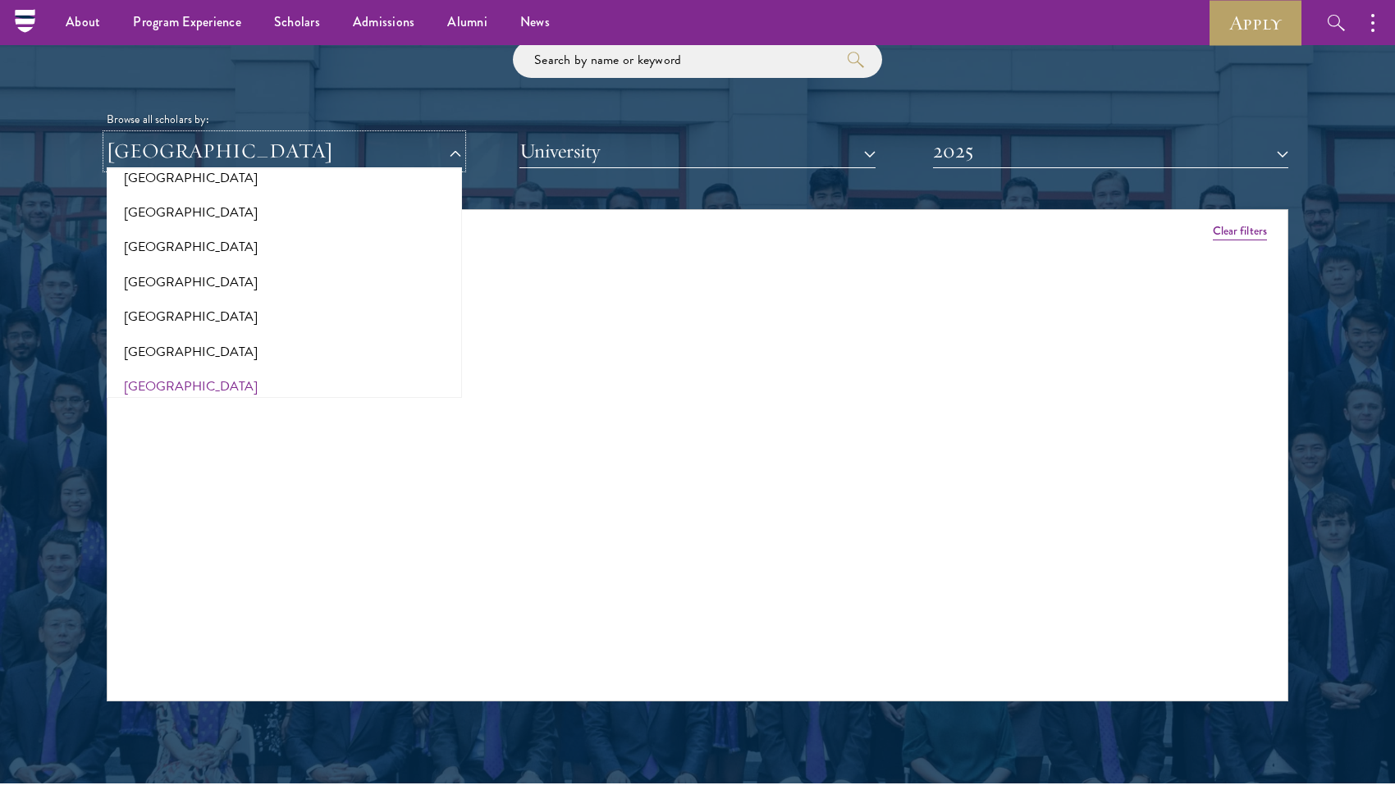
scroll to position [2674, 0]
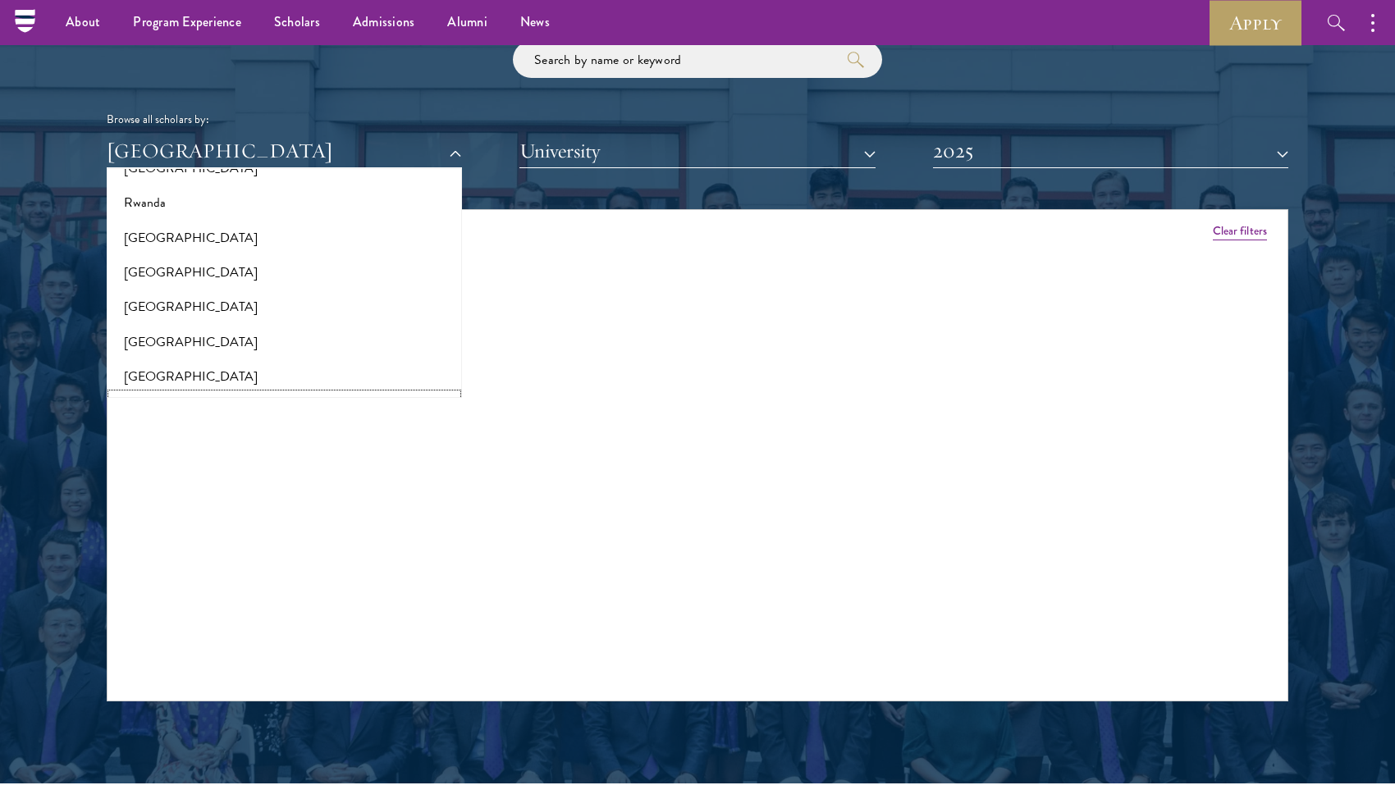
click at [205, 394] on button "[GEOGRAPHIC_DATA]" at bounding box center [284, 411] width 345 height 34
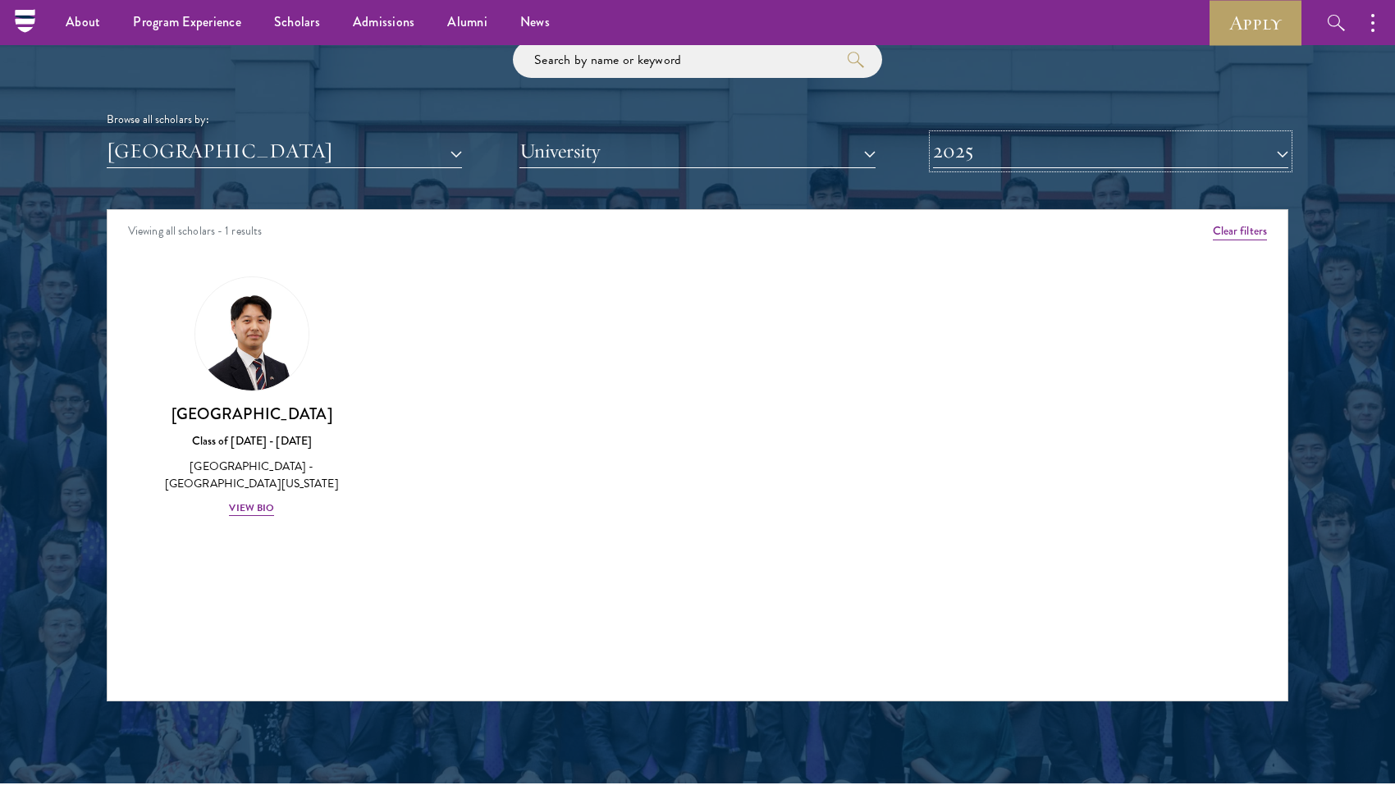
click at [998, 147] on button "2025" at bounding box center [1110, 152] width 355 height 34
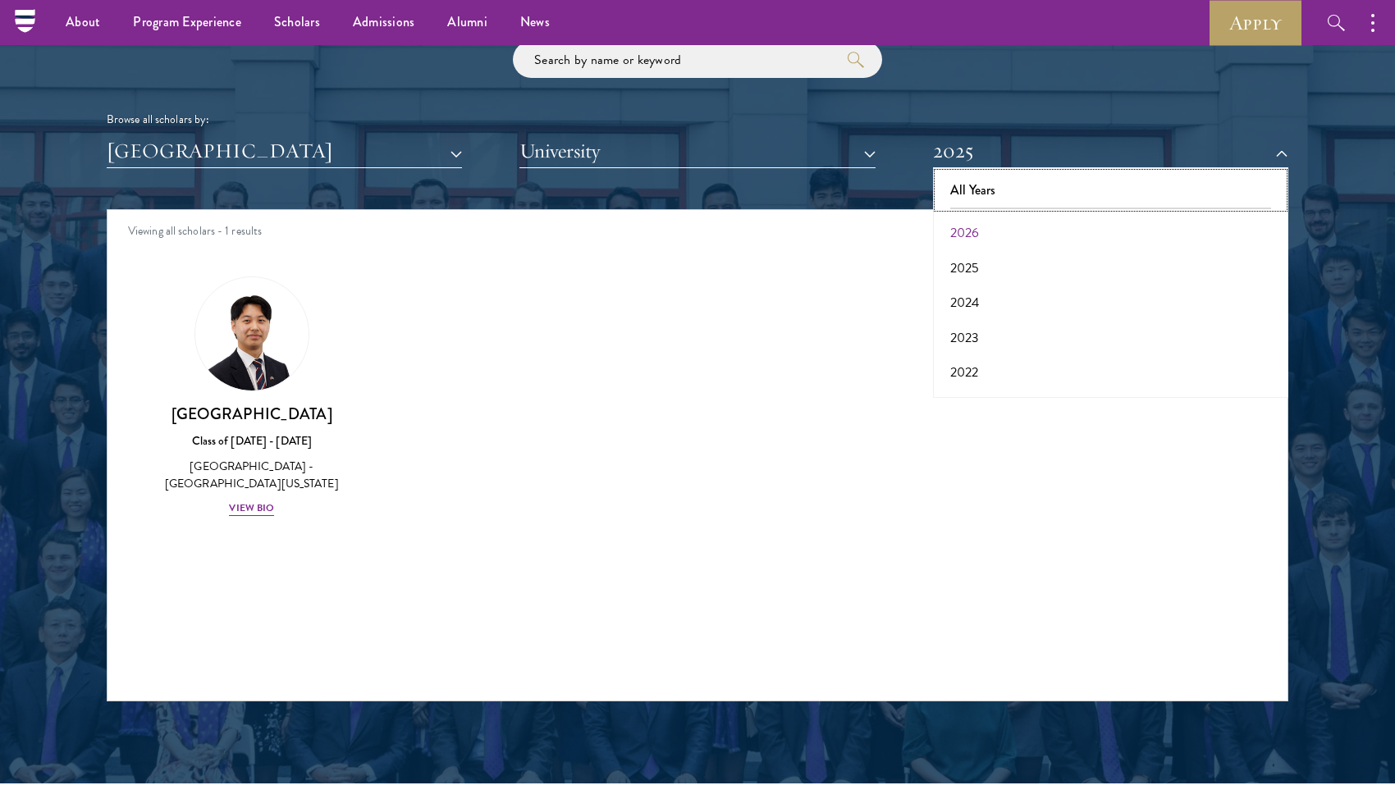
click at [1073, 188] on button "All Years" at bounding box center [1110, 190] width 345 height 34
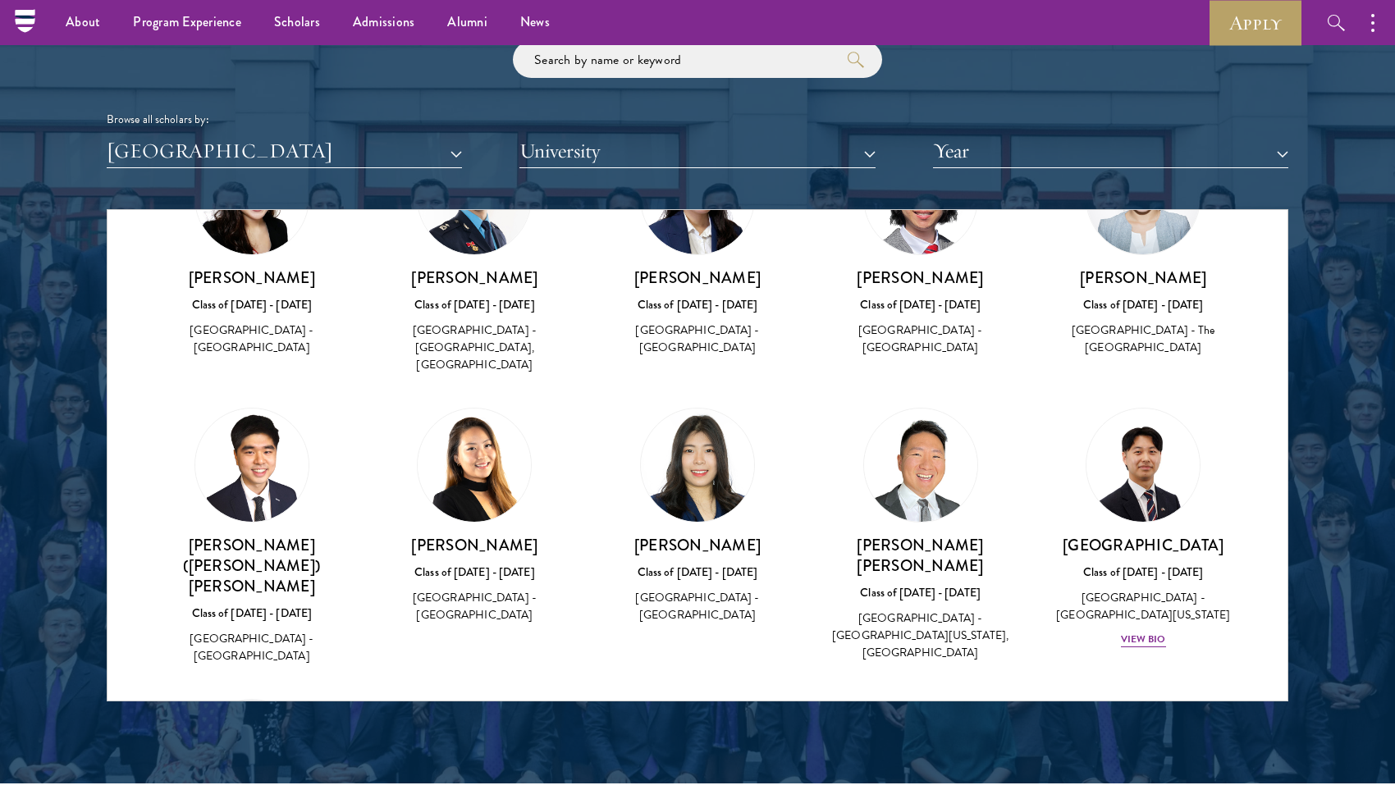
scroll to position [492, 0]
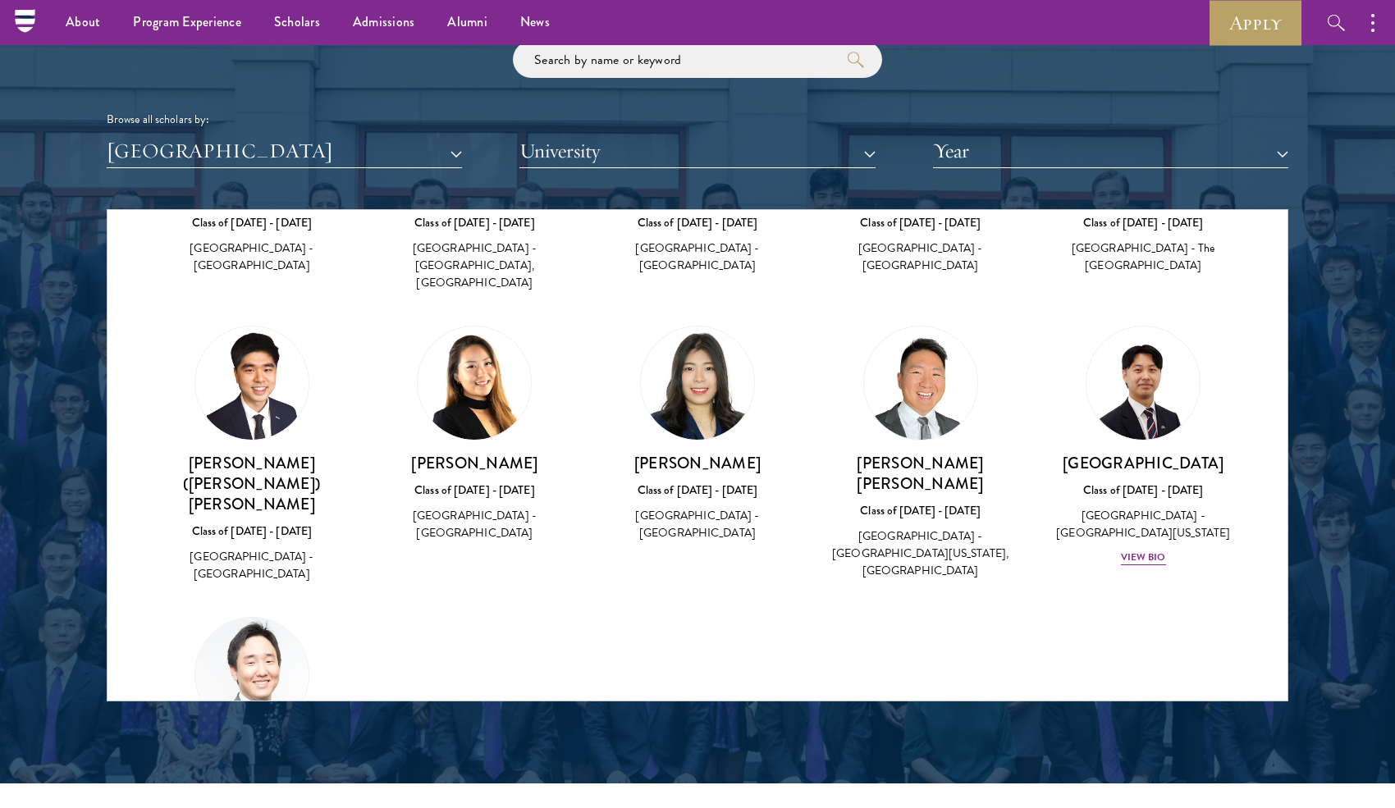
click at [468, 373] on img at bounding box center [474, 382] width 113 height 113
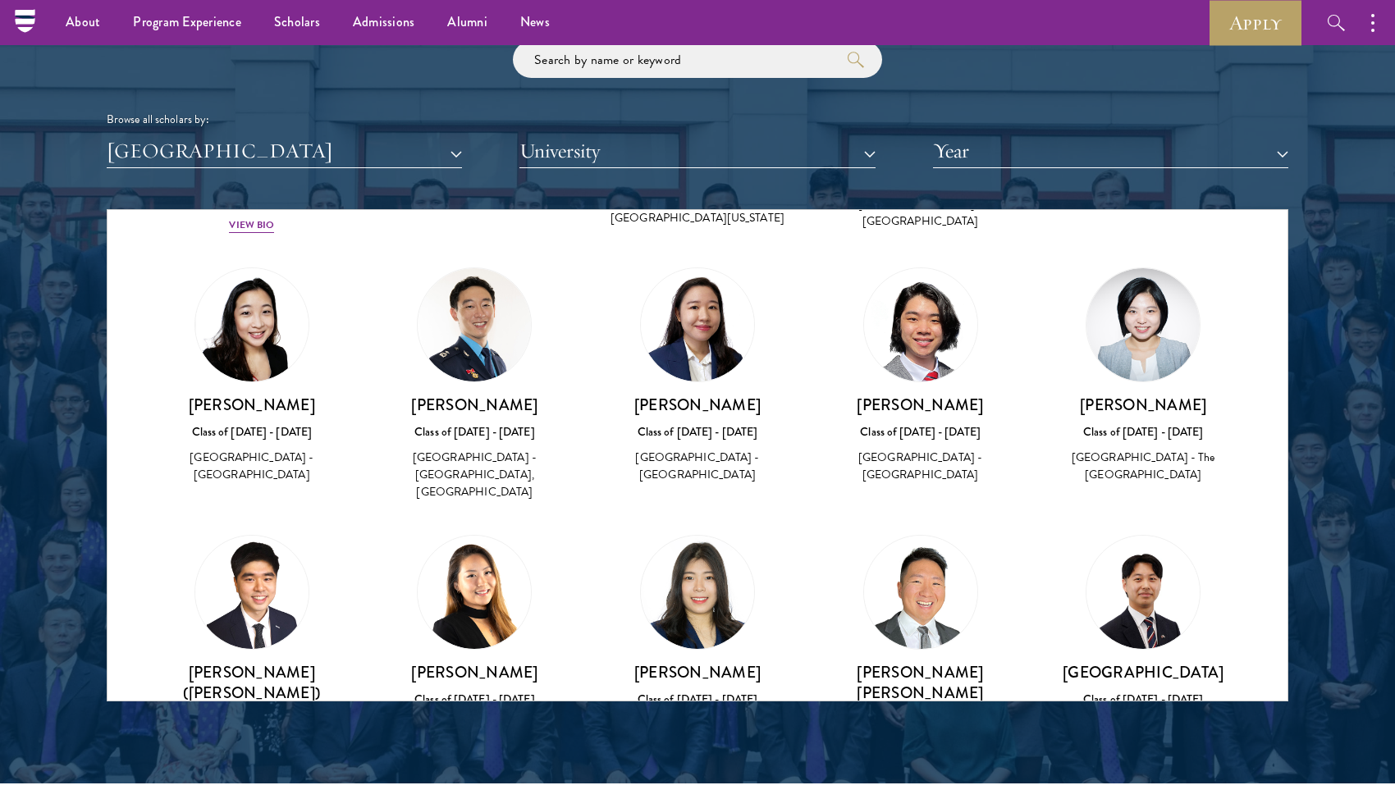
scroll to position [276, 0]
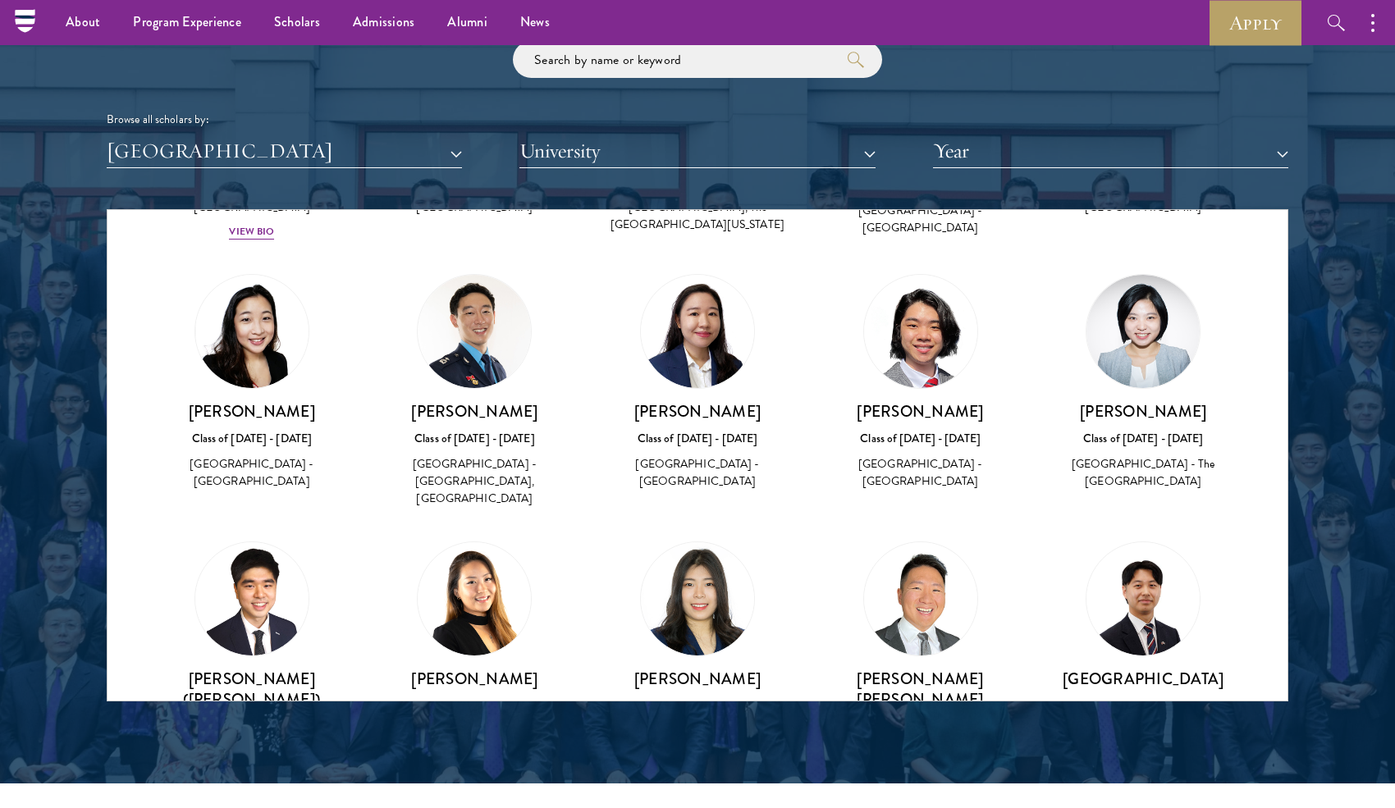
click at [509, 313] on img at bounding box center [474, 331] width 113 height 113
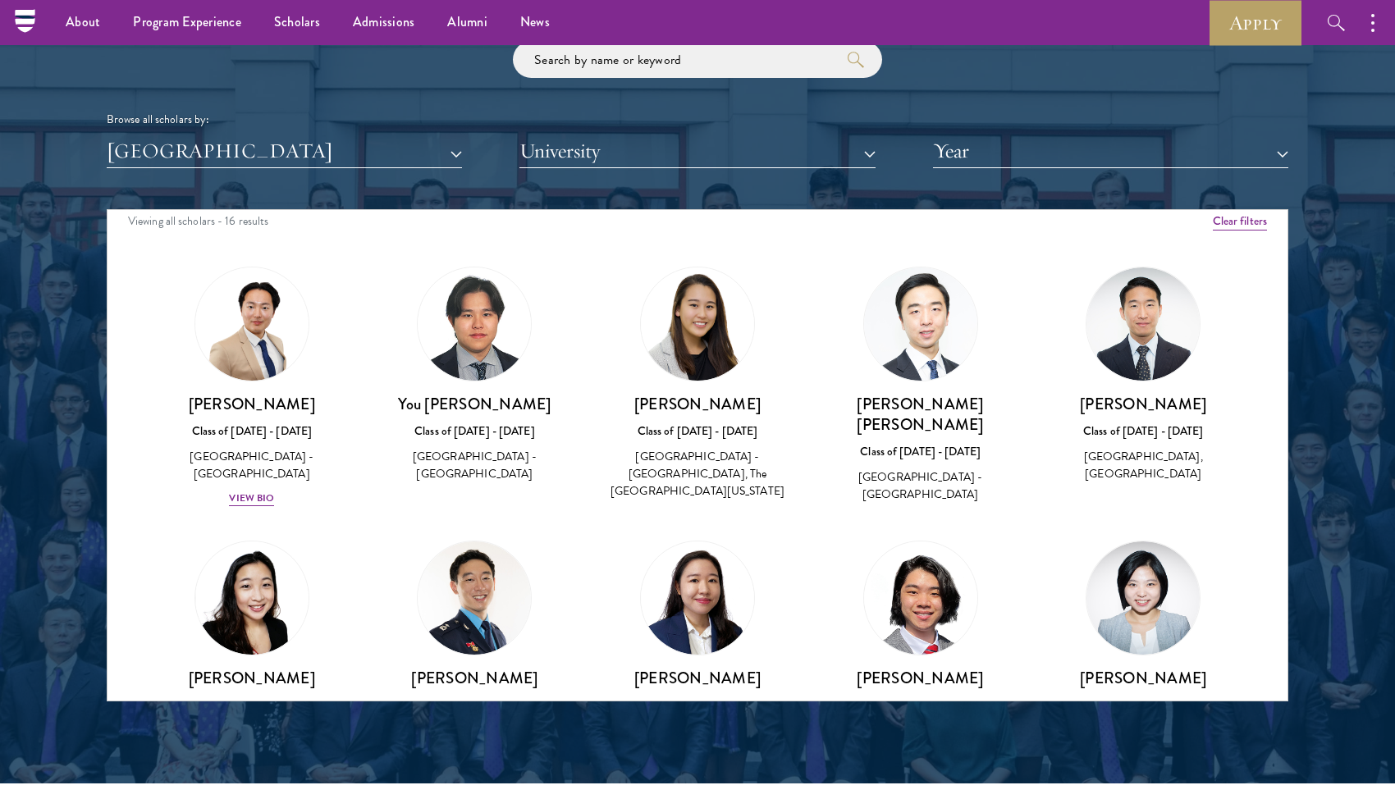
scroll to position [0, 0]
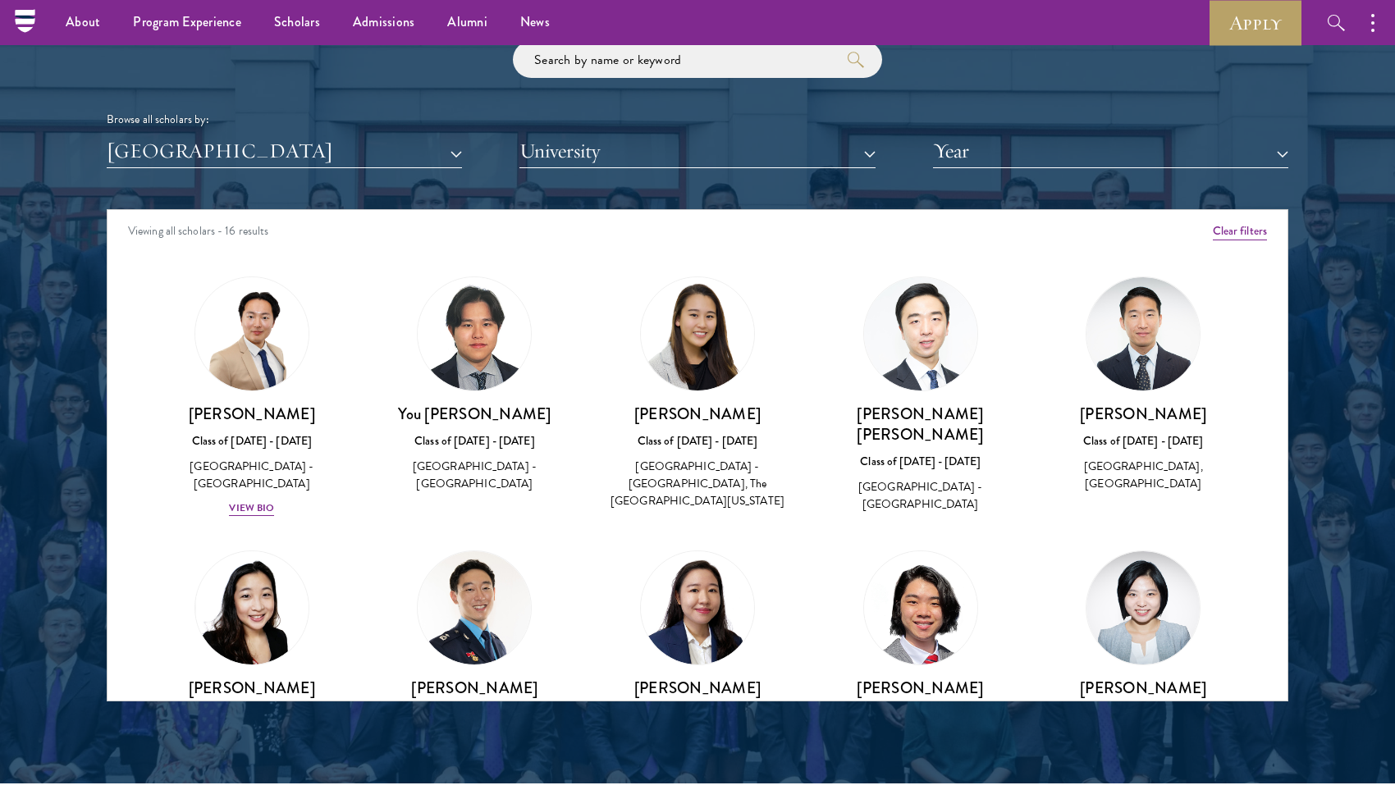
click at [494, 346] on img at bounding box center [474, 333] width 113 height 113
click at [261, 335] on img at bounding box center [252, 334] width 125 height 125
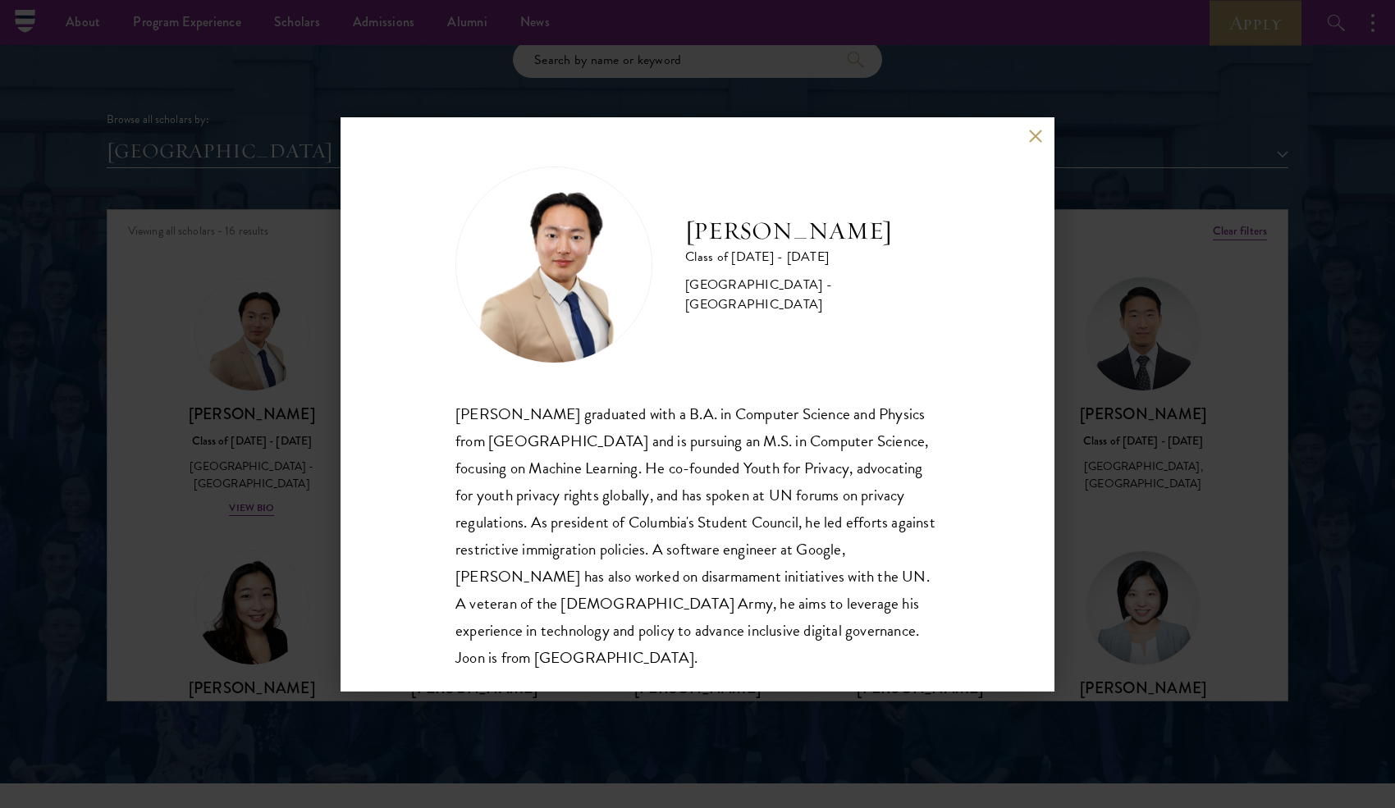
scroll to position [29, 0]
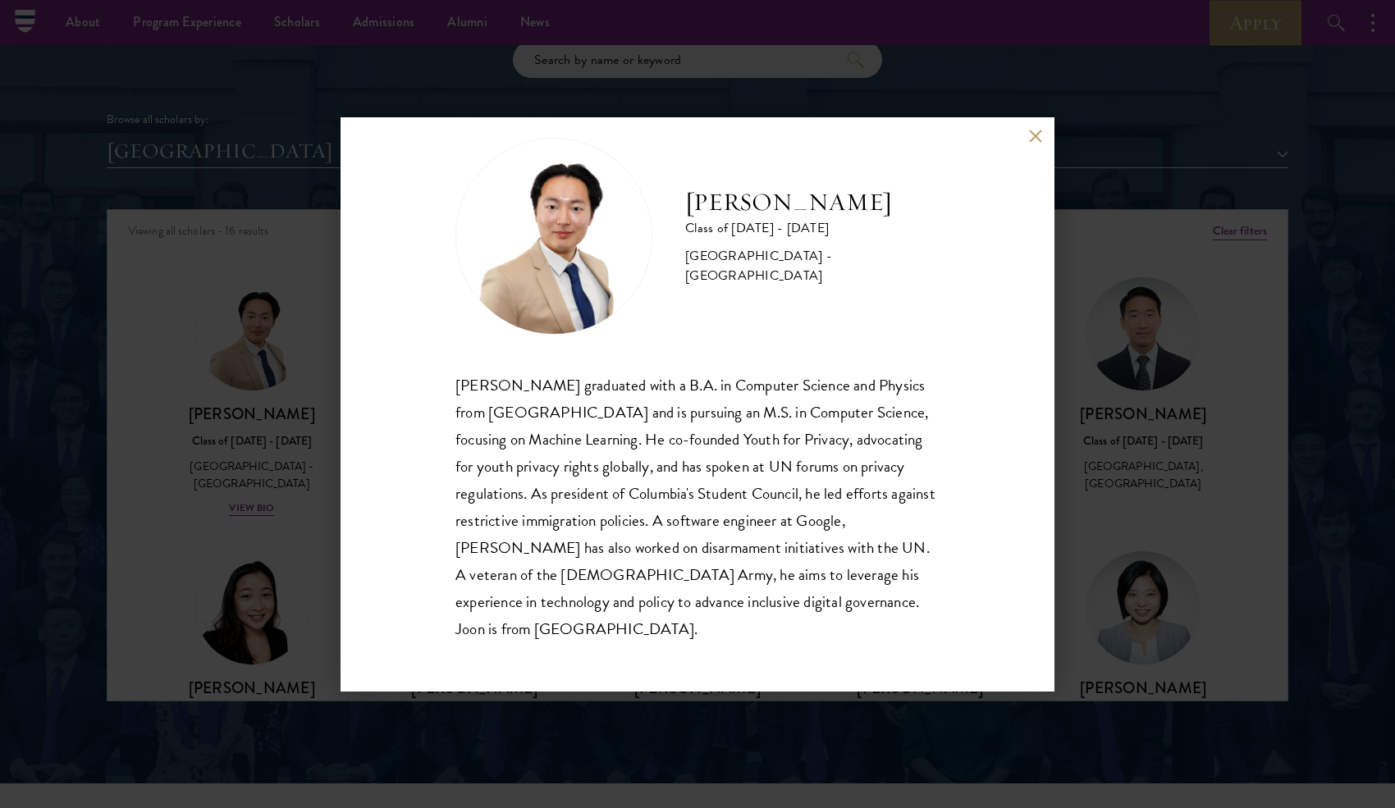
click at [1037, 142] on button at bounding box center [1035, 137] width 14 height 14
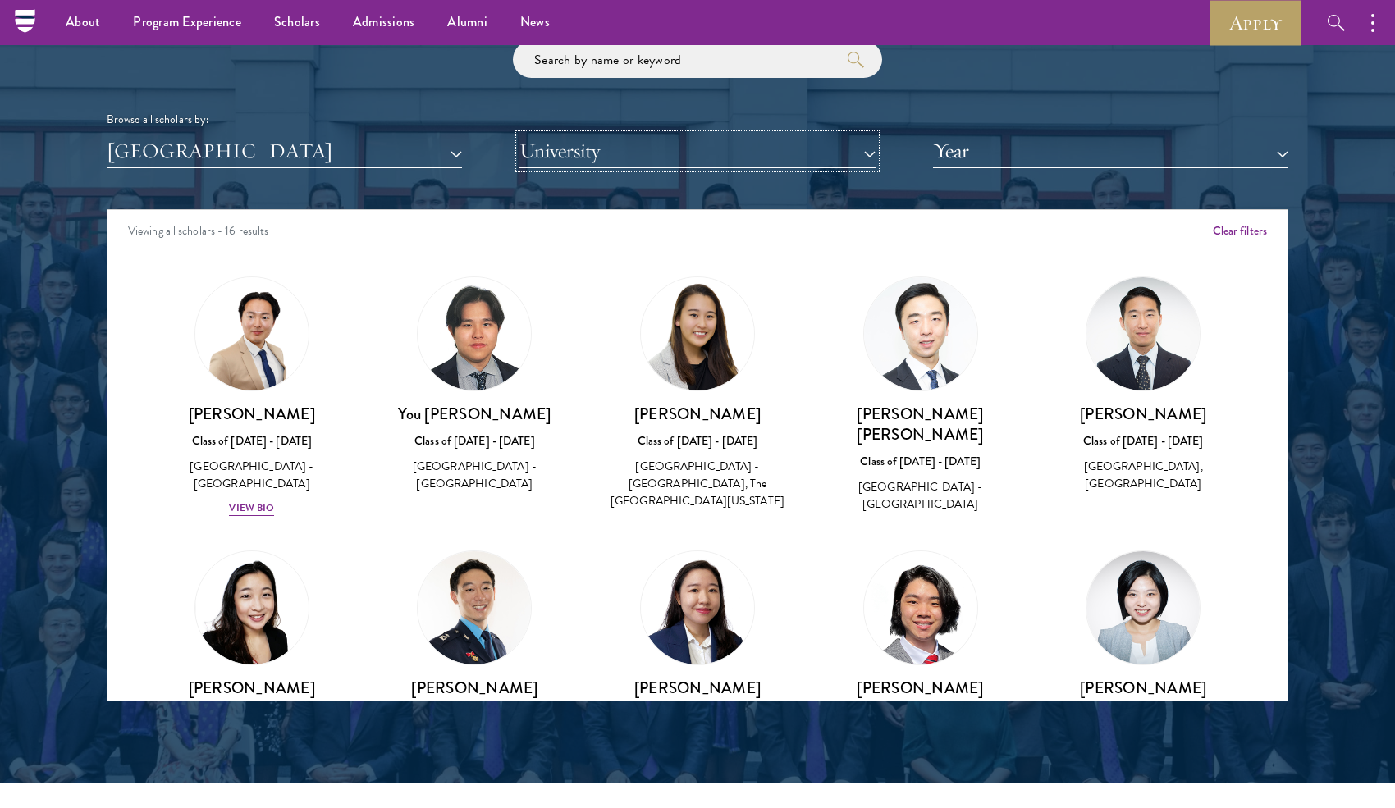
click at [660, 140] on button "University" at bounding box center [696, 152] width 355 height 34
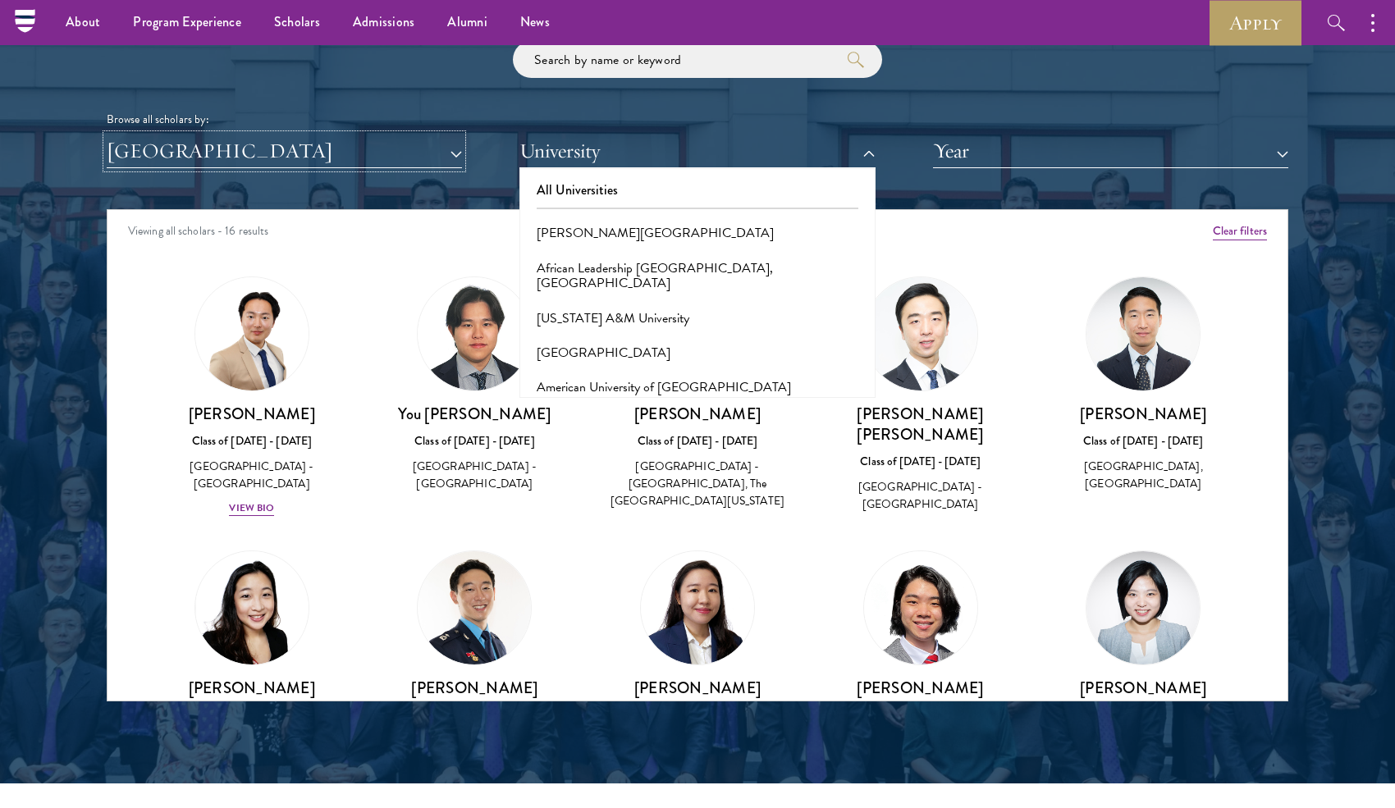
click at [413, 144] on button "[GEOGRAPHIC_DATA]" at bounding box center [284, 152] width 355 height 34
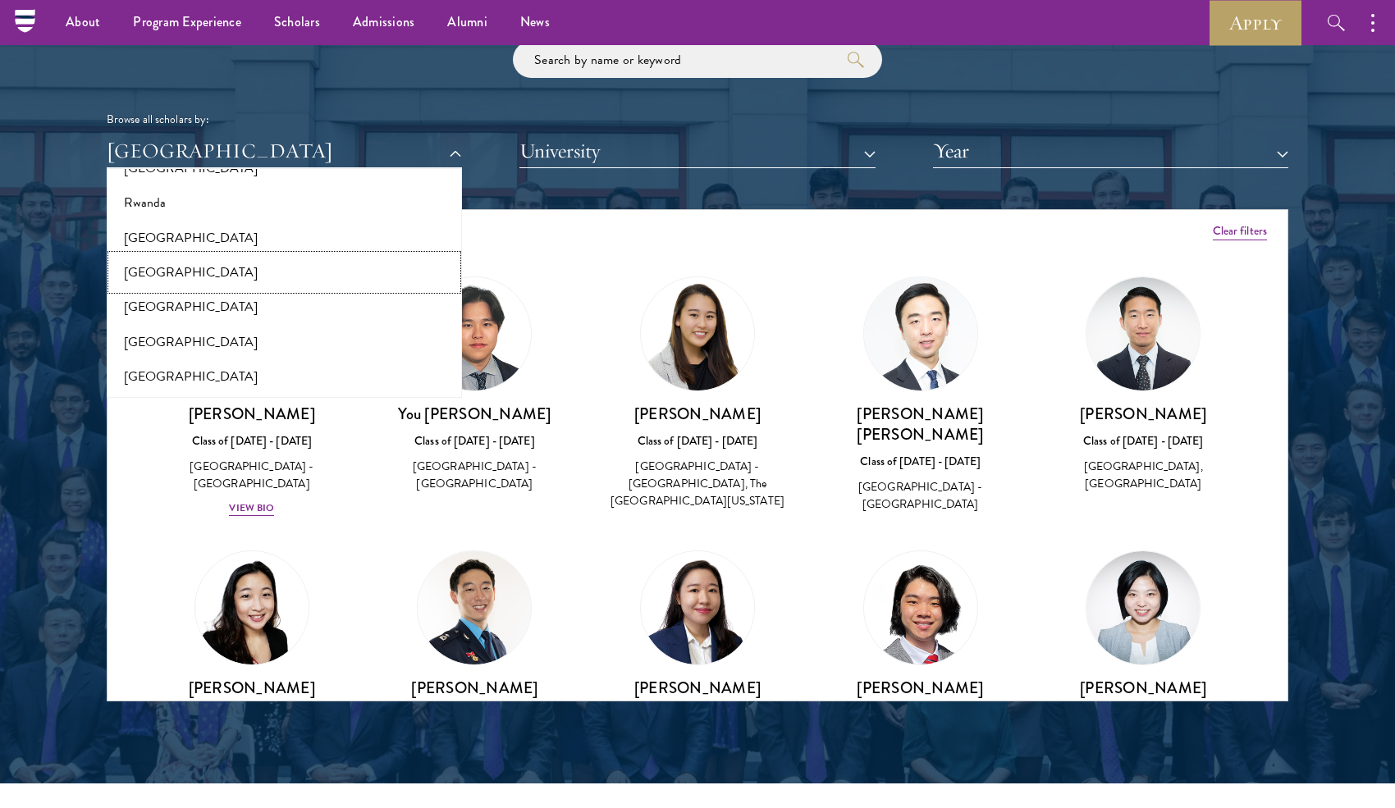
click at [337, 255] on button "[GEOGRAPHIC_DATA]" at bounding box center [284, 272] width 345 height 34
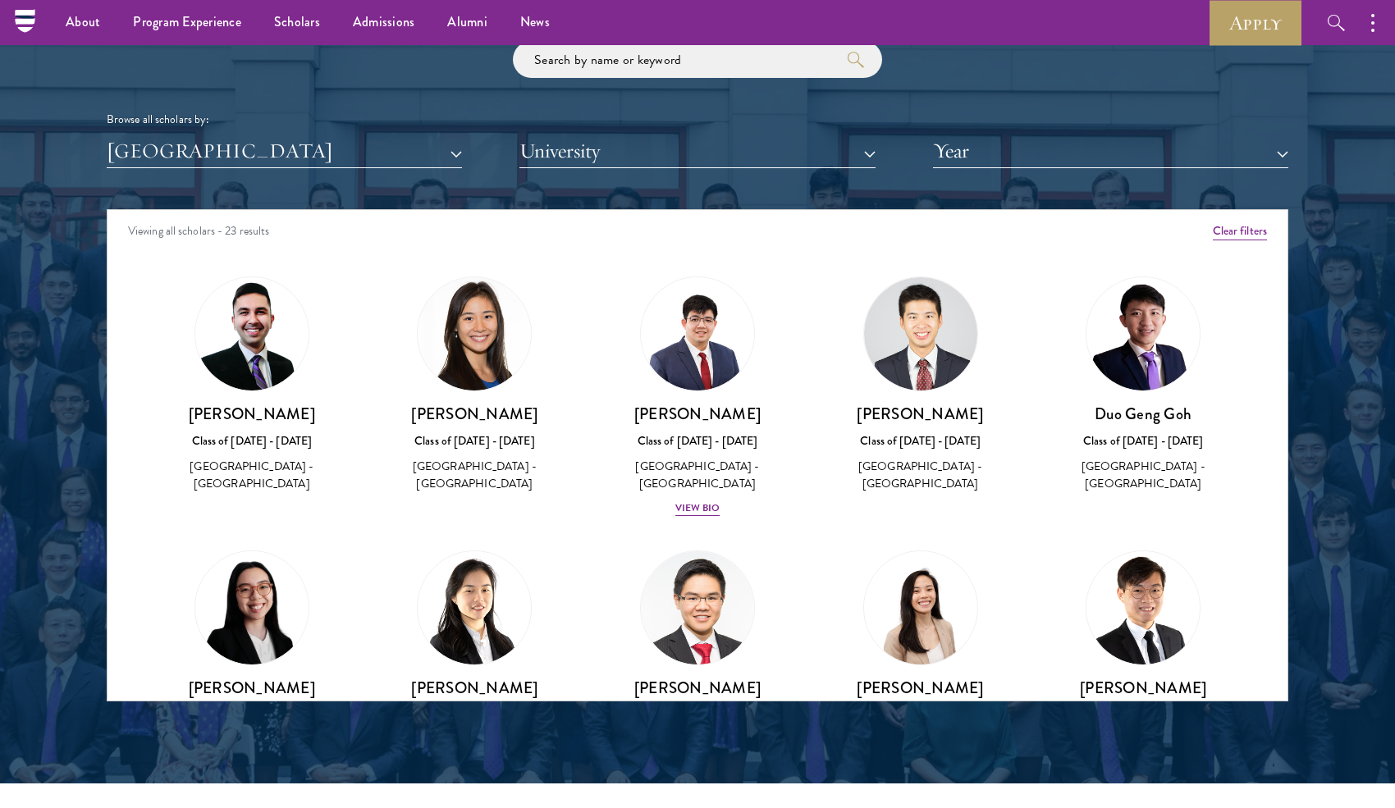
click at [414, 177] on div "Scholar Directory Congratulations and welcome to the Schwarzman Scholars Class …" at bounding box center [697, 284] width 1181 height 834
drag, startPoint x: 526, startPoint y: 421, endPoint x: 428, endPoint y: 411, distance: 98.1
click at [428, 411] on h3 "[PERSON_NAME]" at bounding box center [475, 414] width 190 height 21
copy h3 "[PERSON_NAME]"
